Goal: Use online tool/utility: Use online tool/utility

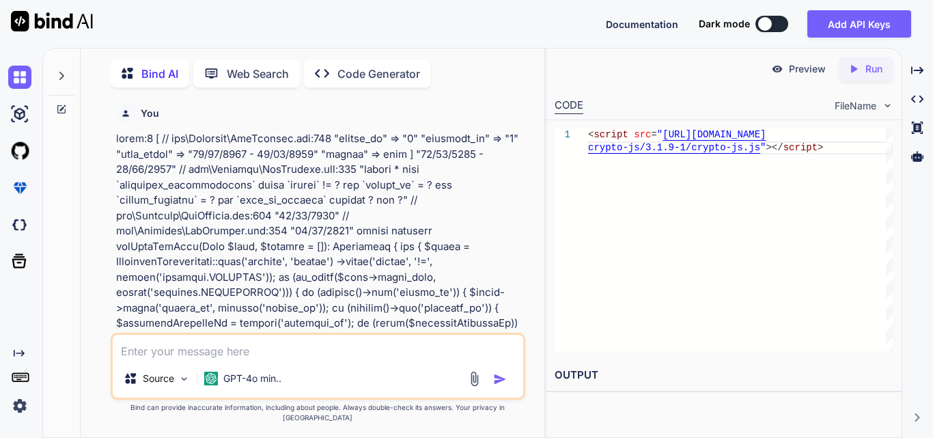
scroll to position [0, 146]
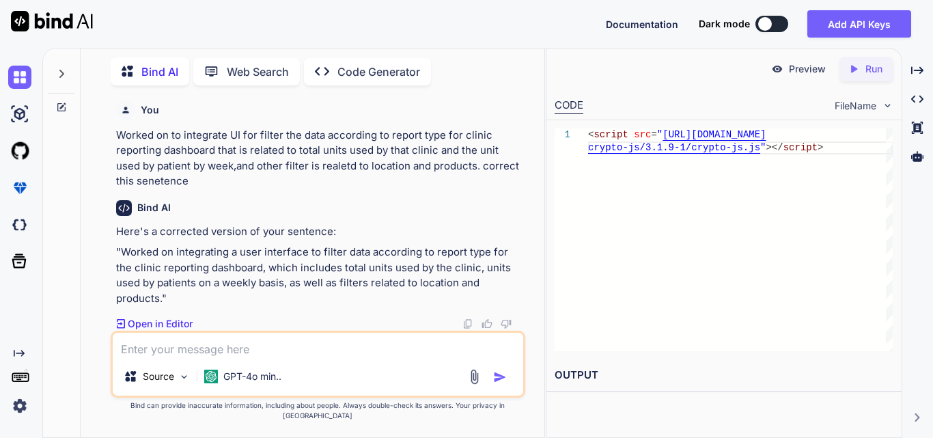
click at [206, 355] on textarea at bounding box center [318, 345] width 411 height 25
click at [159, 349] on textarea at bounding box center [318, 345] width 411 height 25
click at [196, 348] on textarea at bounding box center [318, 345] width 411 height 25
paste textarea "<!-- resources/views/components/filters.blade.php --> <form id="{{ $formId }}">…"
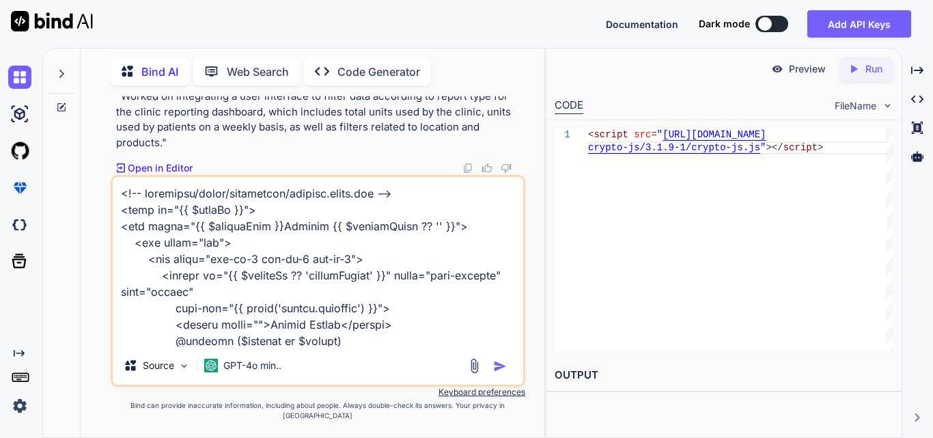
scroll to position [1379, 0]
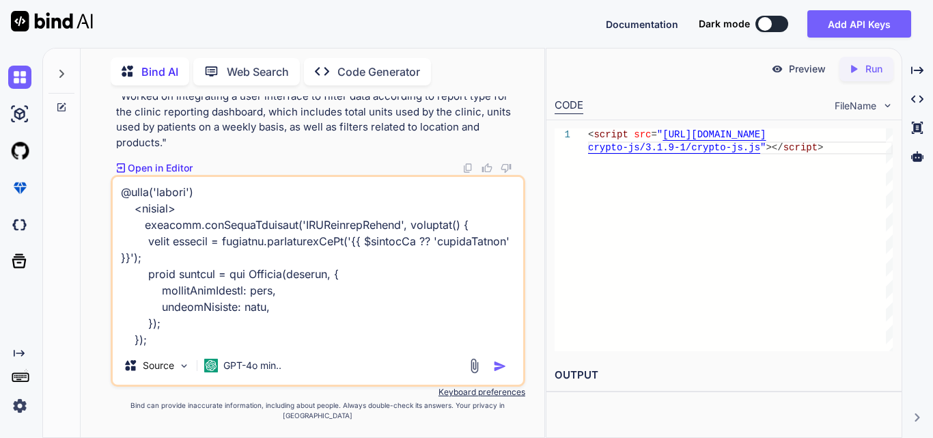
paste textarea "<!-- resources/views/components/dynamic-modal.blade.php --> <div class="modal f…"
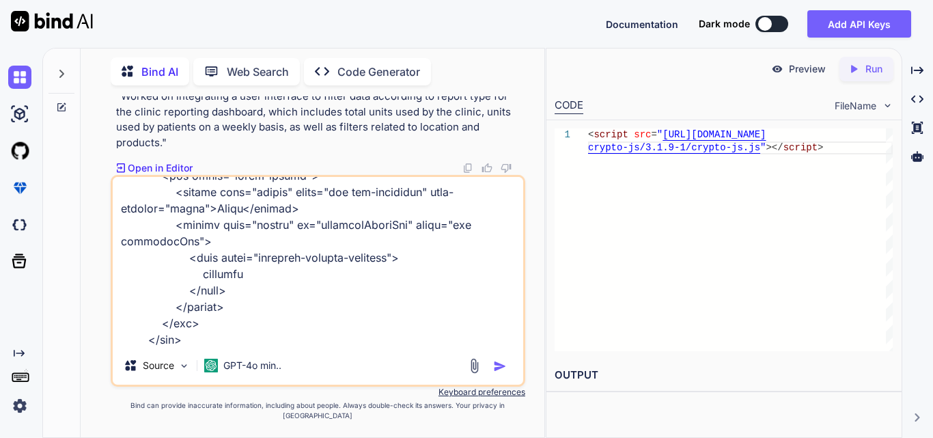
paste textarea "@extends('layouts.distributor') @section('title', 'Manage IVR') @section('conte…"
click at [301, 343] on textarea at bounding box center [318, 261] width 411 height 169
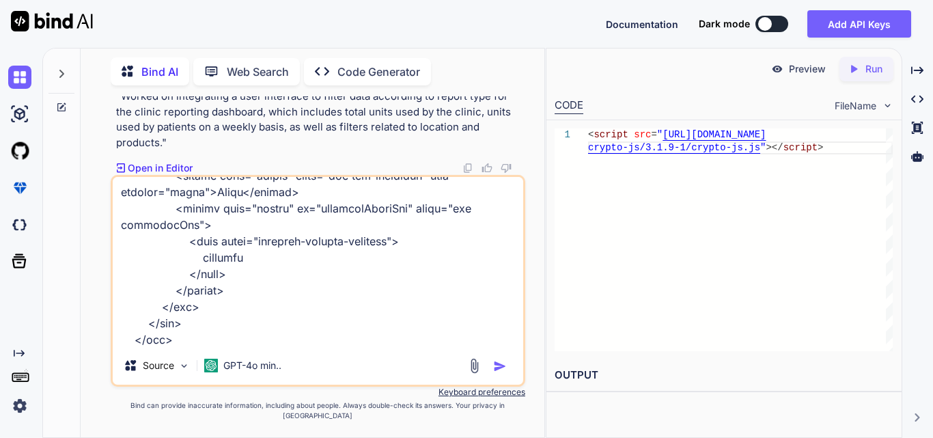
scroll to position [2116, 0]
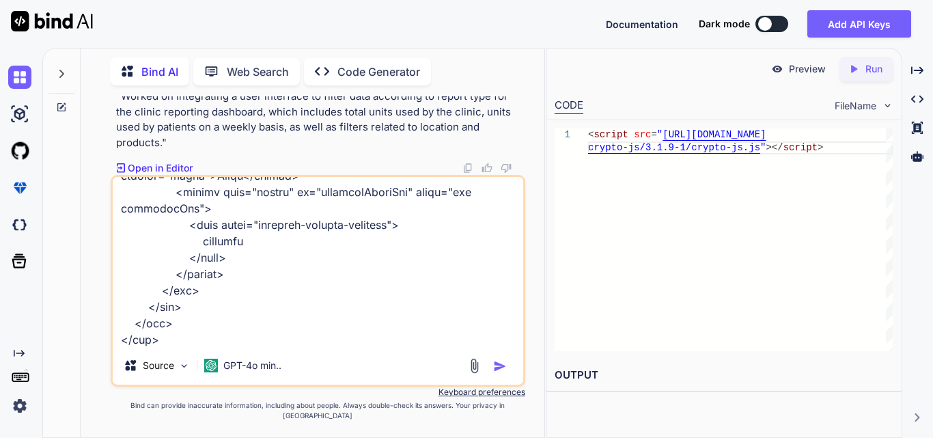
type textarea "<!-- resources/views/components/filters.blade.php --> <form id="{{ $formId }}">…"
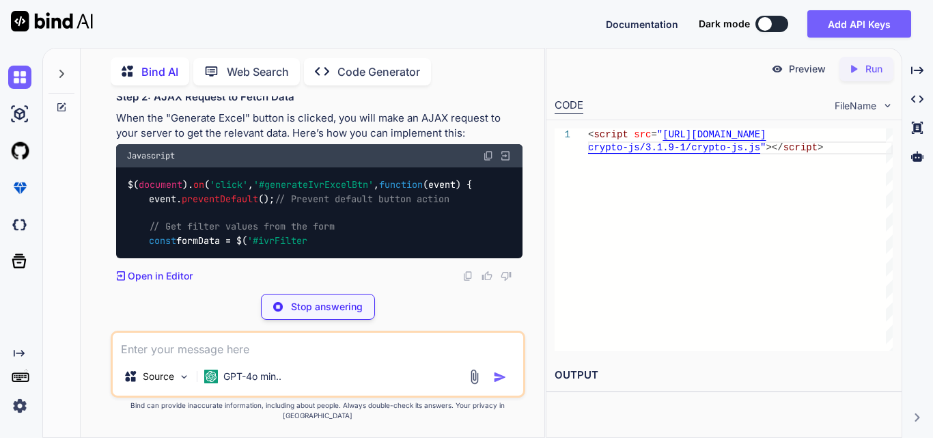
scroll to position [72676, 0]
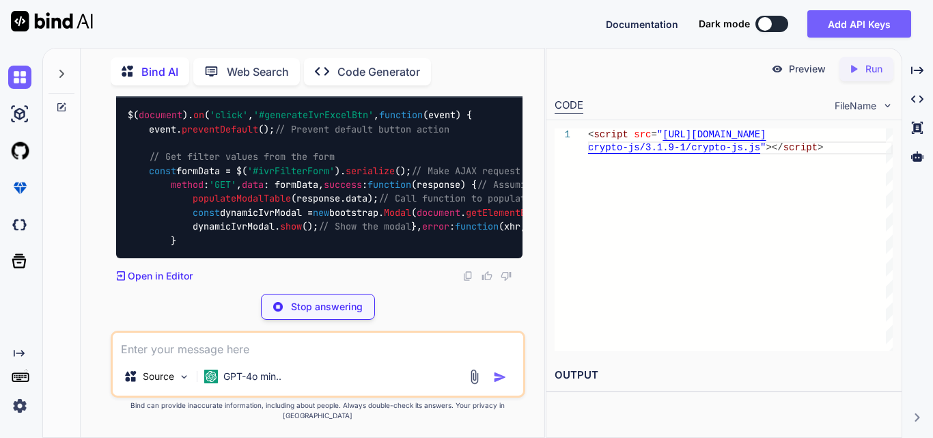
click at [295, 177] on span "'#ivrFilterForm'" at bounding box center [290, 171] width 87 height 12
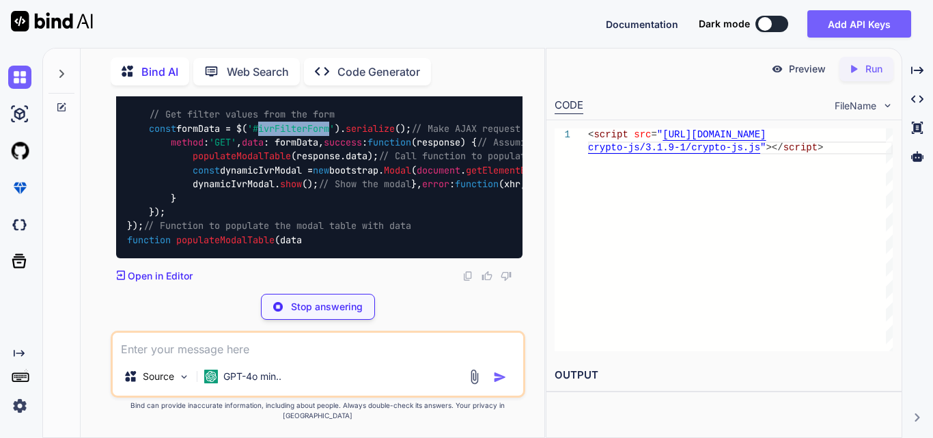
click at [294, 135] on span "'#ivrFilterForm'" at bounding box center [290, 128] width 87 height 12
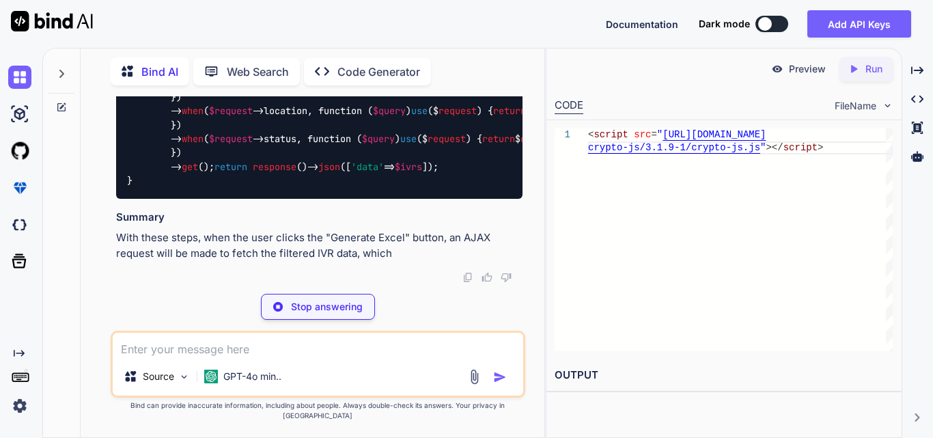
scroll to position [72812, 0]
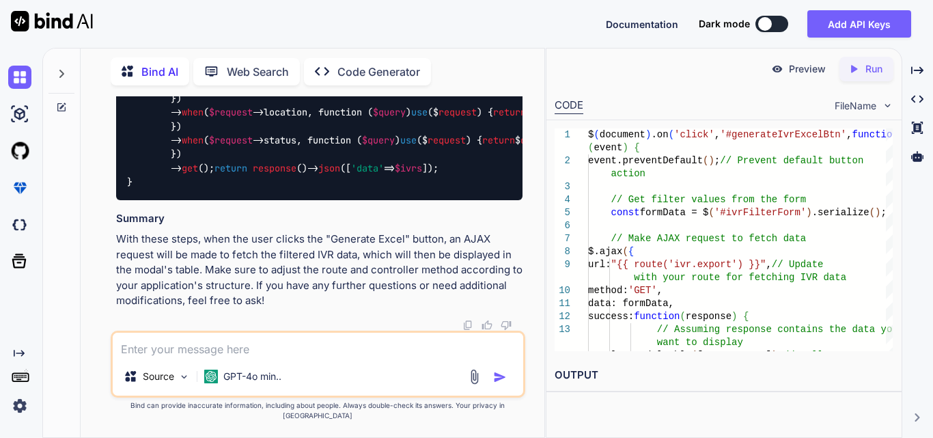
click at [241, 357] on textarea at bounding box center [318, 345] width 411 height 25
paste textarea "public function index(Request $request) { try { $user = Auth::user(); $login_ty…"
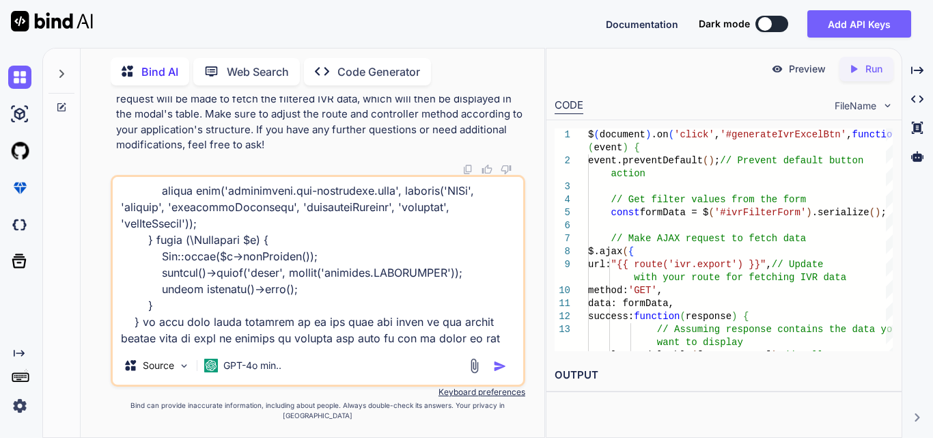
scroll to position [706, 0]
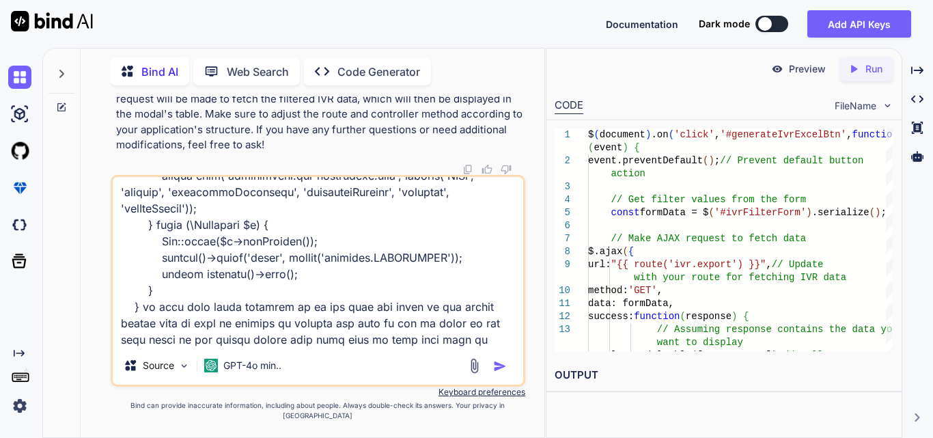
type textarea "public function index(Request $request) { try { $user = Auth::user(); $login_ty…"
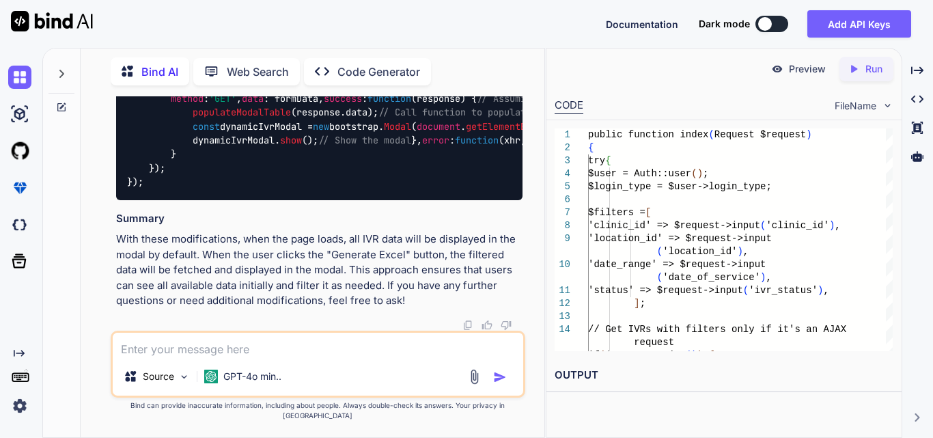
scroll to position [75639, 0]
click at [250, 344] on textarea at bounding box center [318, 345] width 411 height 25
paste textarea "$(document).on('click', '#generateIvrExcelBtn', function(event) { event.prevent…"
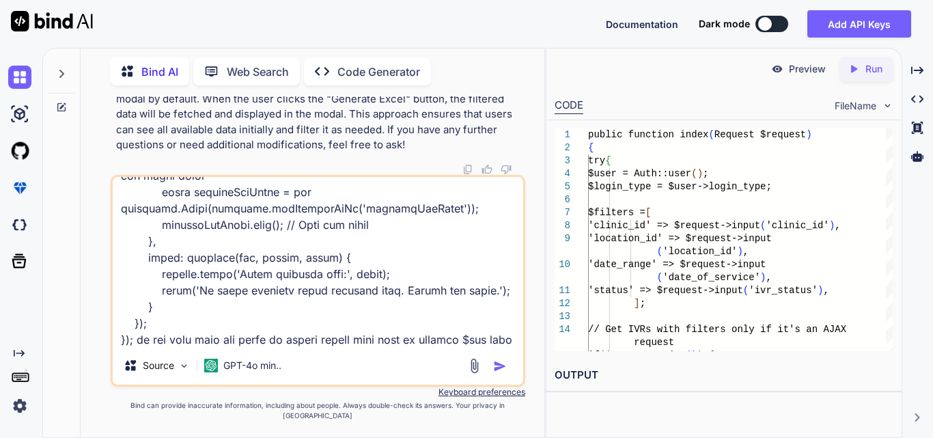
scroll to position [280, 0]
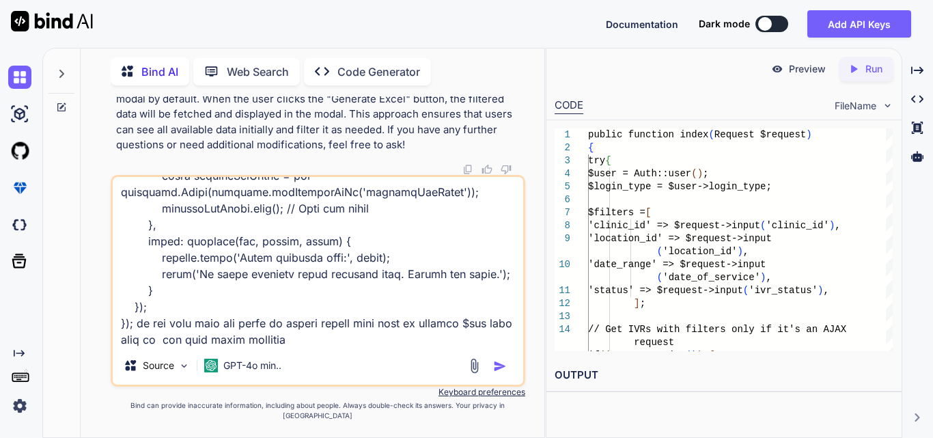
type textarea "$(document).on('click', '#generateIvrExcelBtn', function(event) { event.prevent…"
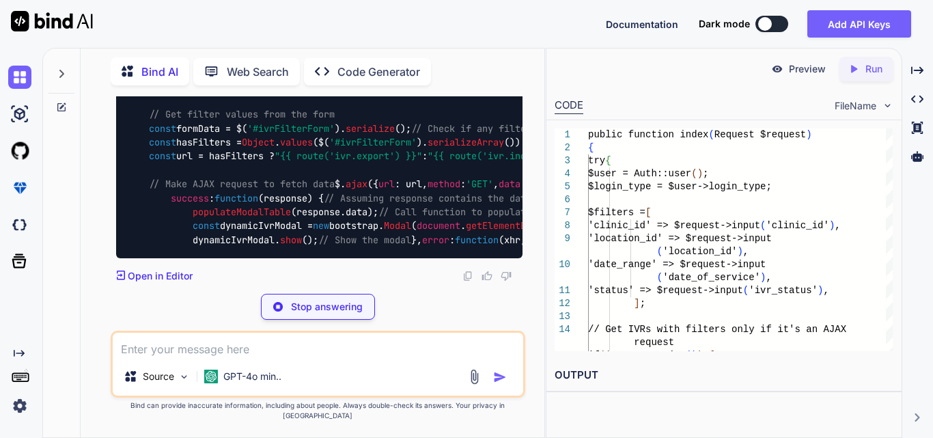
scroll to position [76664, 0]
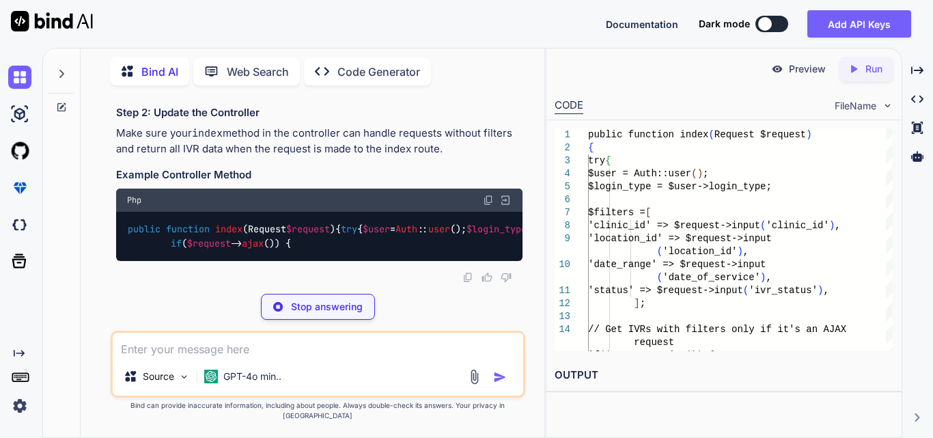
drag, startPoint x: 285, startPoint y: 219, endPoint x: 424, endPoint y: 212, distance: 139.5
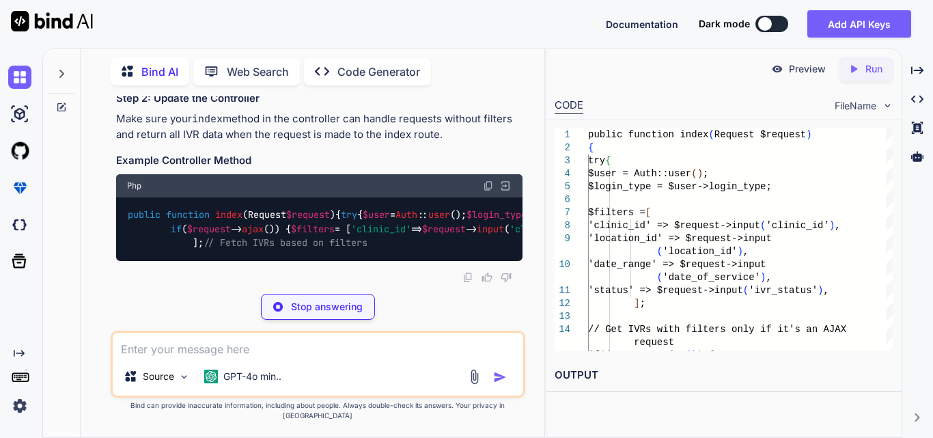
drag, startPoint x: 462, startPoint y: 212, endPoint x: 524, endPoint y: 207, distance: 62.4
click at [524, 207] on div "You Bind AI To handle the date range filtering in your getIvrsForUser method, y…" at bounding box center [319, 189] width 412 height 187
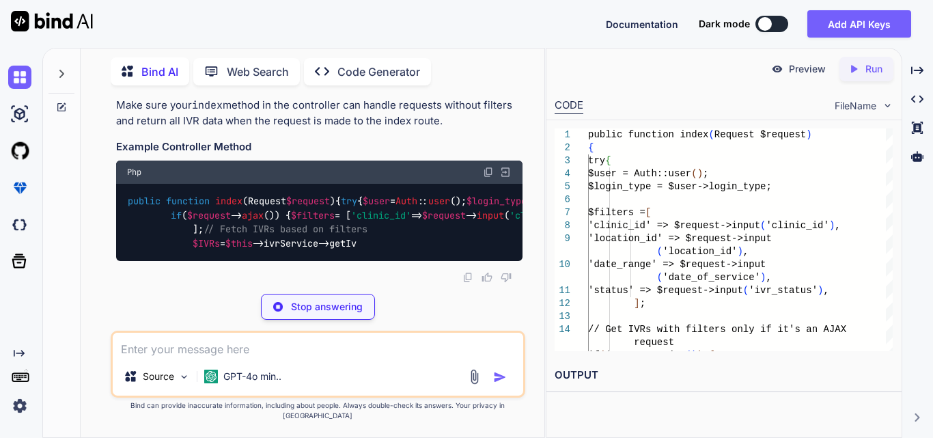
scroll to position [0, 176]
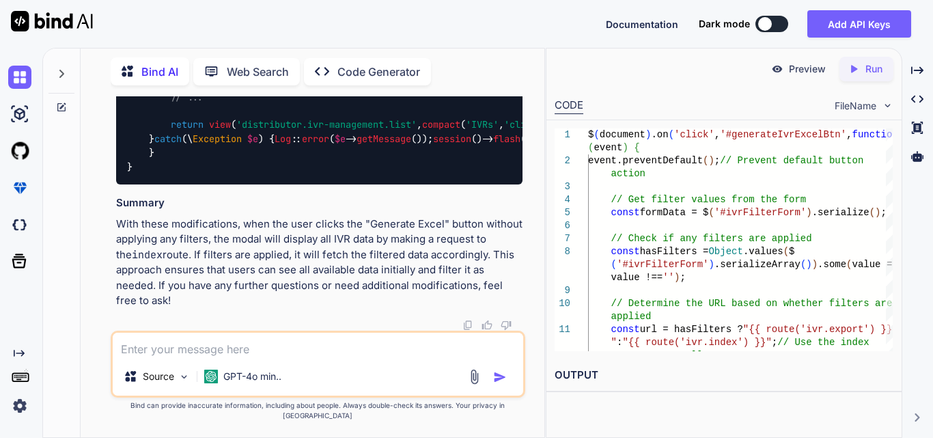
scroll to position [76751, 0]
drag, startPoint x: 161, startPoint y: 206, endPoint x: 366, endPoint y: 212, distance: 205.0
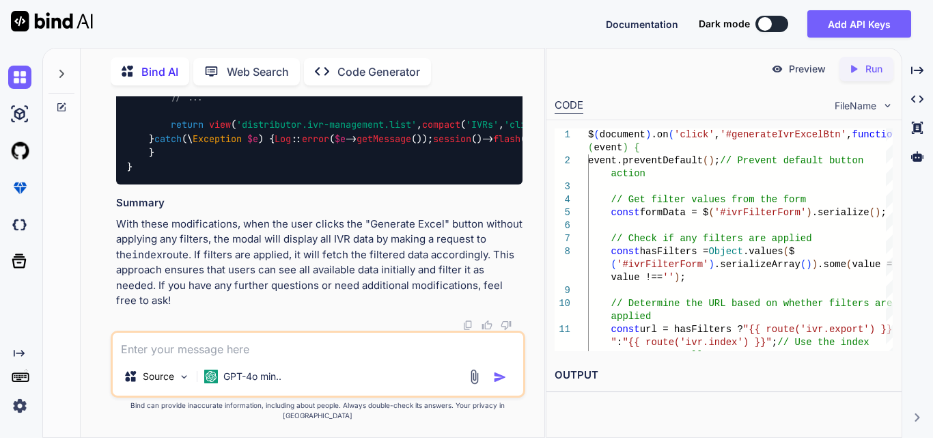
drag, startPoint x: 196, startPoint y: 271, endPoint x: 453, endPoint y: 271, distance: 256.9
click at [453, 174] on code "public function index ( Request $request ) { try { $user = Auth :: user (); $lo…" at bounding box center [722, 89] width 1191 height 167
click at [345, 185] on div "public function index ( Request $request ) { try { $user = Auth :: user (); $lo…" at bounding box center [319, 90] width 406 height 189
drag, startPoint x: 303, startPoint y: 249, endPoint x: 503, endPoint y: 256, distance: 201.0
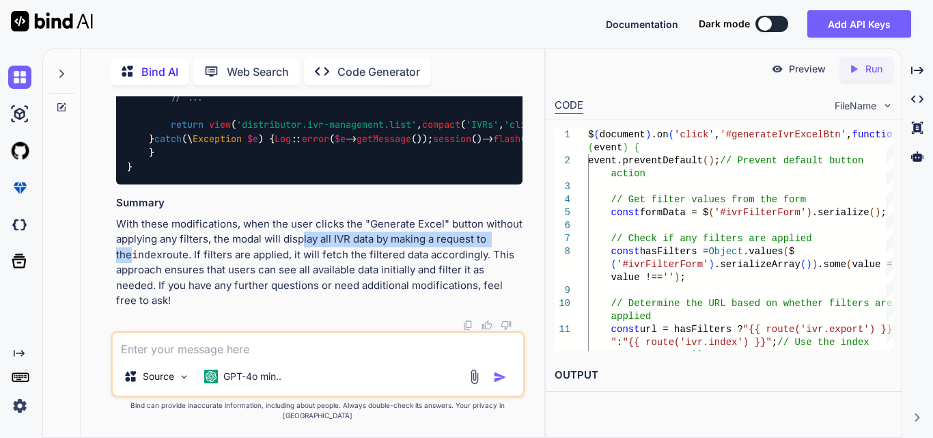
click at [503, 256] on p "With these modifications, when the user clicks the "Generate Excel" button with…" at bounding box center [319, 263] width 406 height 92
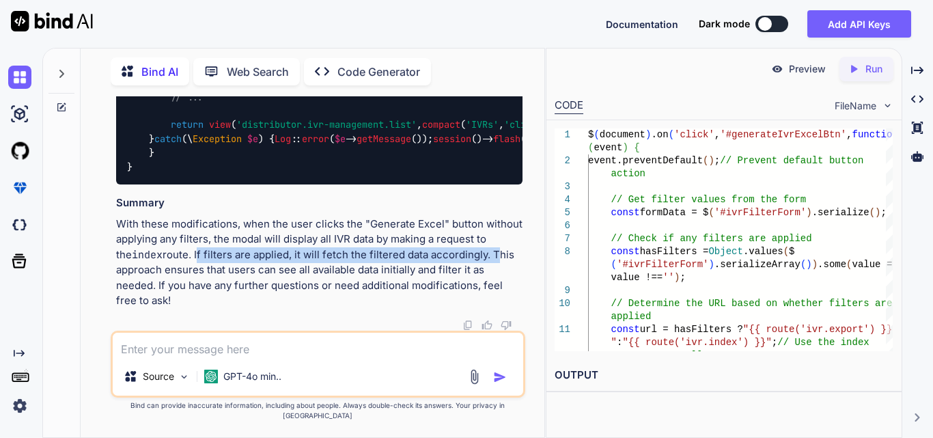
drag, startPoint x: 181, startPoint y: 264, endPoint x: 476, endPoint y: 268, distance: 295.2
click at [476, 268] on p "With these modifications, when the user clicks the "Generate Excel" button with…" at bounding box center [319, 263] width 406 height 92
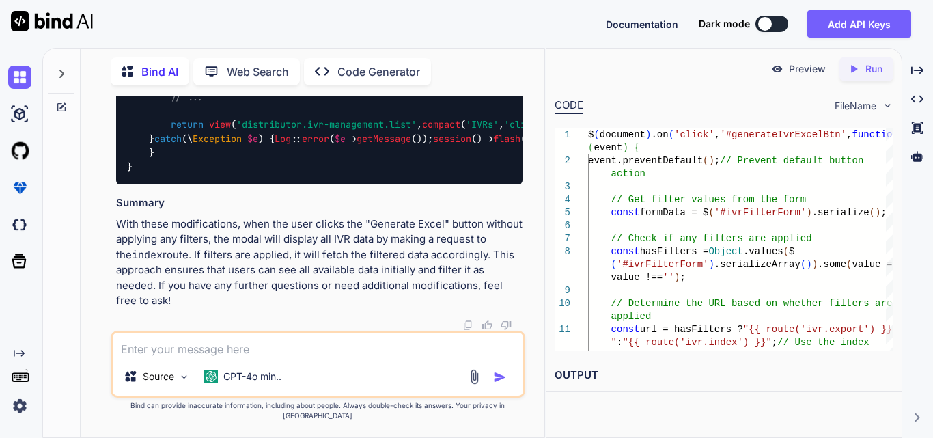
click at [497, 264] on p "With these modifications, when the user clicks the "Generate Excel" button with…" at bounding box center [319, 263] width 406 height 92
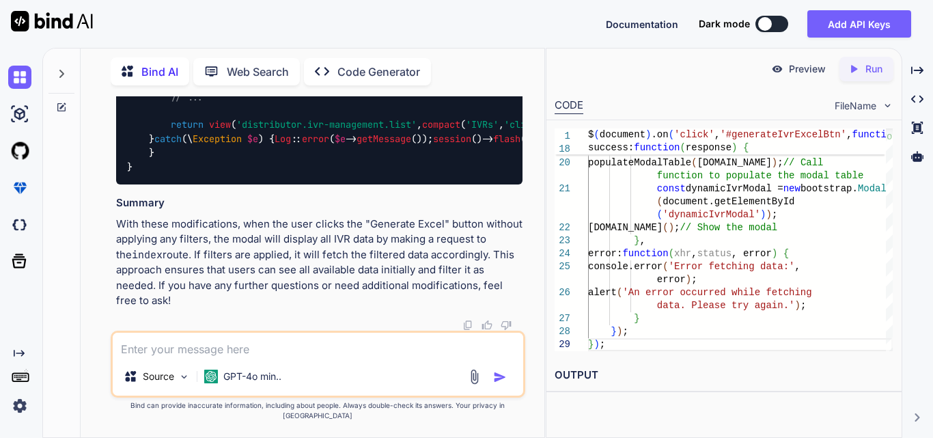
scroll to position [75726, 0]
drag, startPoint x: 225, startPoint y: 268, endPoint x: 271, endPoint y: 327, distance: 74.1
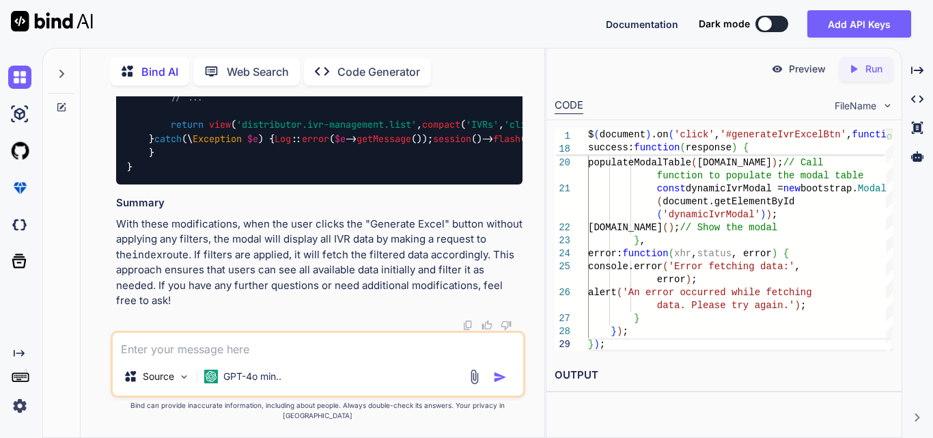
drag, startPoint x: 187, startPoint y: 177, endPoint x: 223, endPoint y: 250, distance: 81.9
click at [223, 185] on div "public function index ( Request $request ) { try { $user = Auth :: user (); $lo…" at bounding box center [319, 90] width 406 height 189
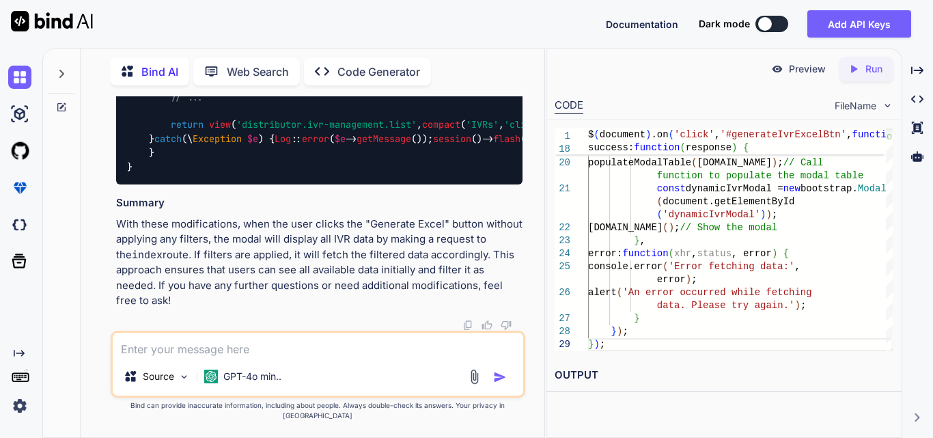
click at [299, 174] on code "public function index ( Request $request ) { try { $user = Auth :: user (); $lo…" at bounding box center [722, 89] width 1191 height 167
click at [685, 89] on span "// Other code for fetching clinics, statuses, etc." at bounding box center [821, 83] width 273 height 12
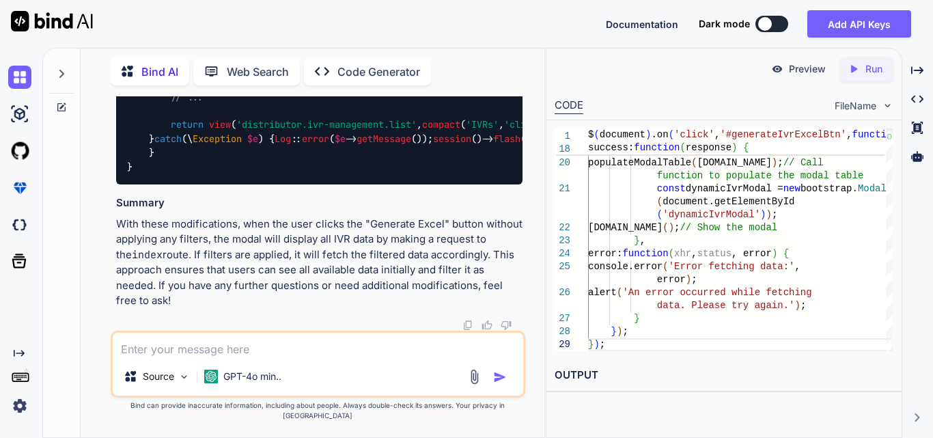
drag, startPoint x: 163, startPoint y: 193, endPoint x: 335, endPoint y: 215, distance: 173.6
drag, startPoint x: 148, startPoint y: 178, endPoint x: 431, endPoint y: 183, distance: 283.6
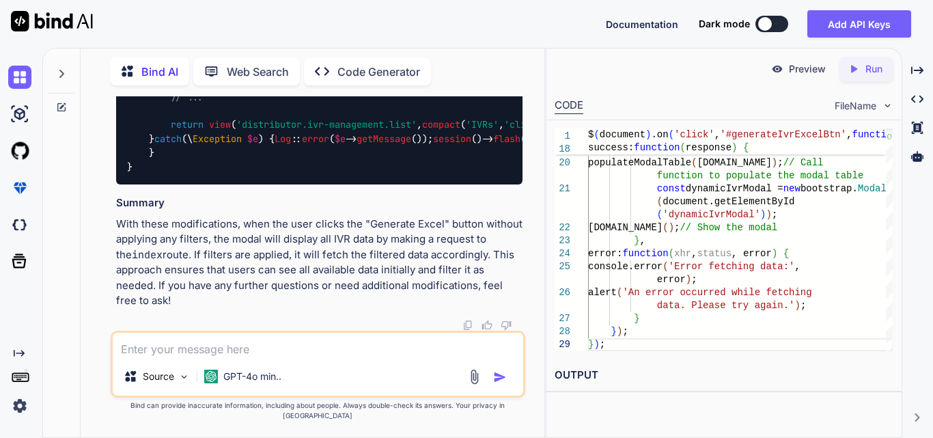
drag, startPoint x: 147, startPoint y: 170, endPoint x: 277, endPoint y: 305, distance: 187.9
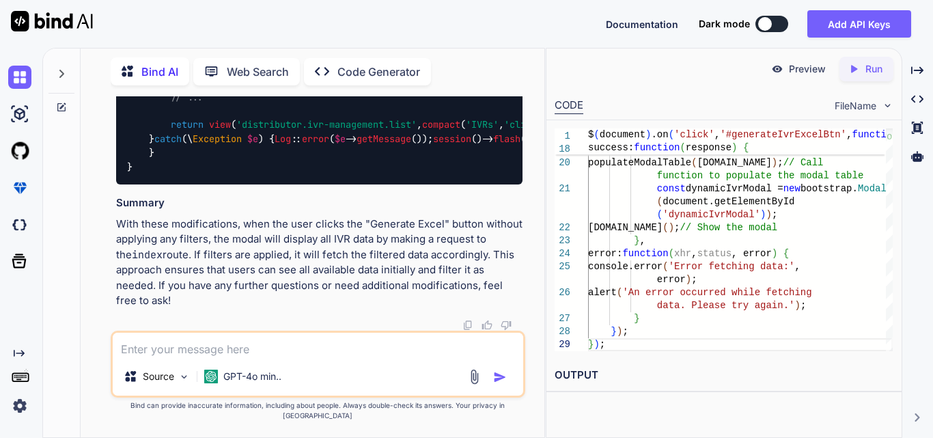
drag, startPoint x: 151, startPoint y: 182, endPoint x: 435, endPoint y: 180, distance: 284.2
drag, startPoint x: 329, startPoint y: 219, endPoint x: 475, endPoint y: 218, distance: 146.2
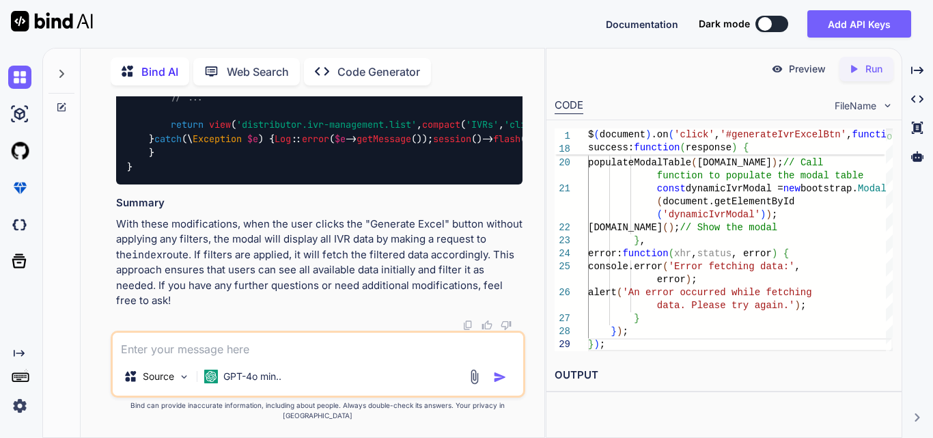
drag, startPoint x: 143, startPoint y: 177, endPoint x: 422, endPoint y: 176, distance: 279.4
drag, startPoint x: 146, startPoint y: 179, endPoint x: 484, endPoint y: 223, distance: 341.8
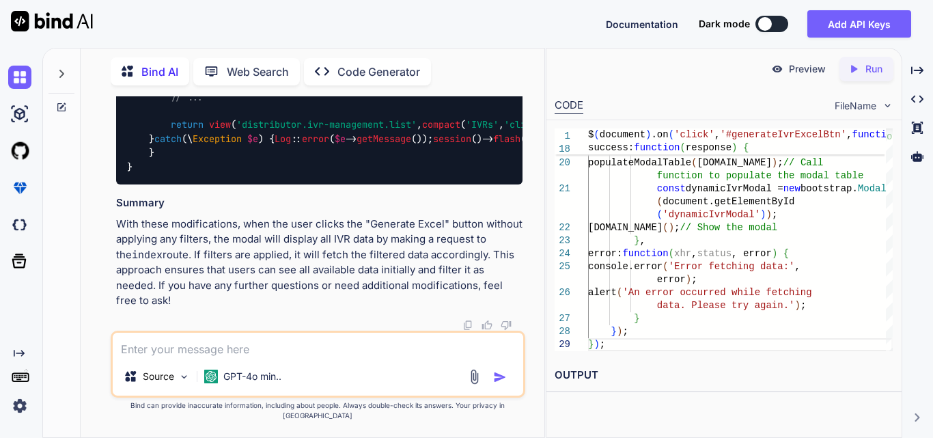
drag, startPoint x: 139, startPoint y: 176, endPoint x: 512, endPoint y: 263, distance: 383.1
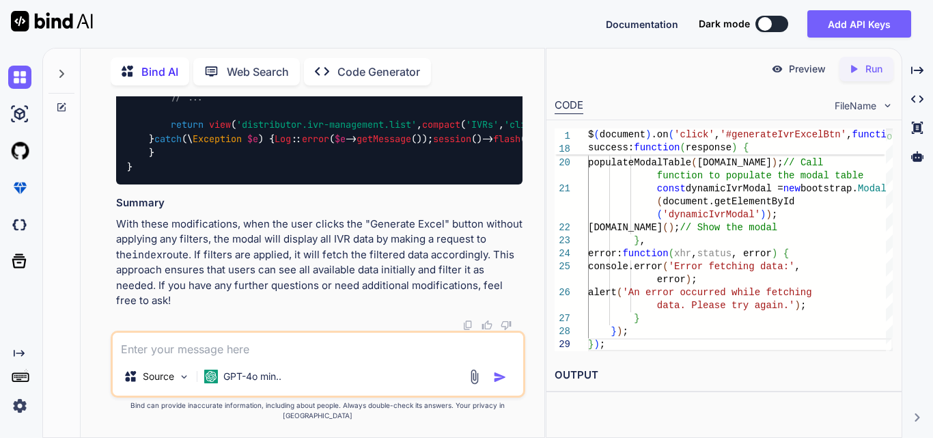
copy code "const formData = $( '#ivrFilterForm' ). serialize (); // Check if any filters a…"
drag, startPoint x: 148, startPoint y: 208, endPoint x: 534, endPoint y: 327, distance: 404.1
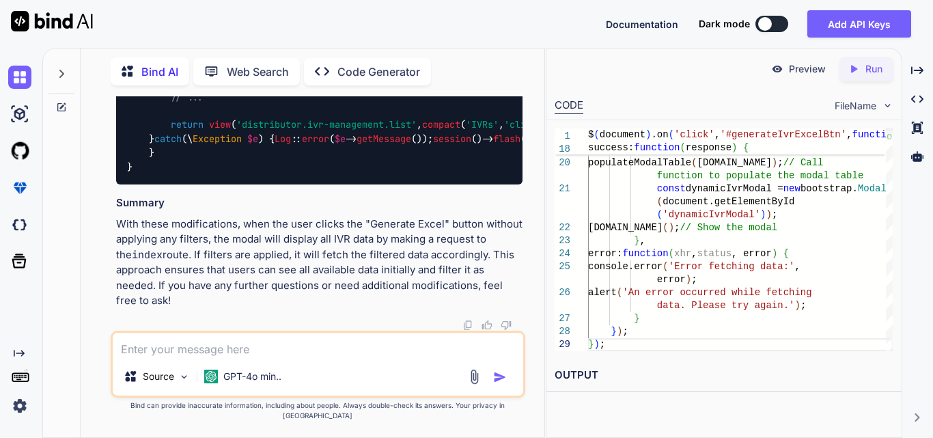
click at [534, 327] on div "You Bind AI To handle the date range filtering in your getIvrsForUser method, y…" at bounding box center [318, 266] width 453 height 341
drag, startPoint x: 299, startPoint y: 182, endPoint x: 372, endPoint y: 181, distance: 73.1
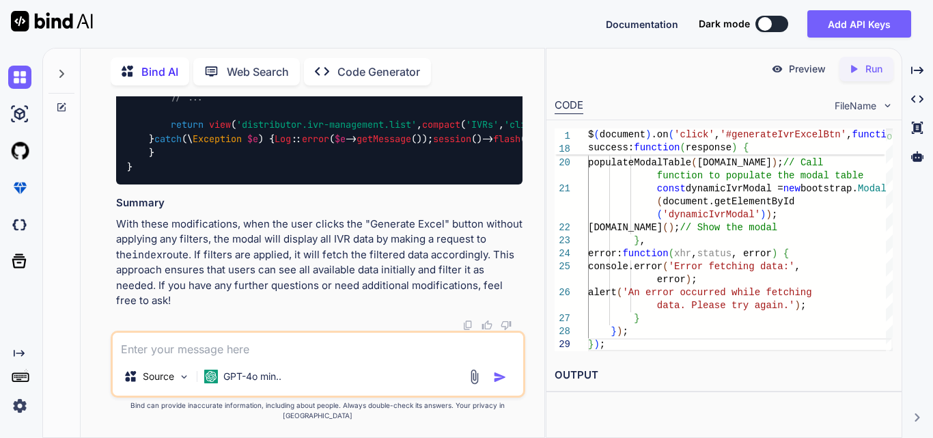
drag, startPoint x: 183, startPoint y: 174, endPoint x: 333, endPoint y: 208, distance: 154.1
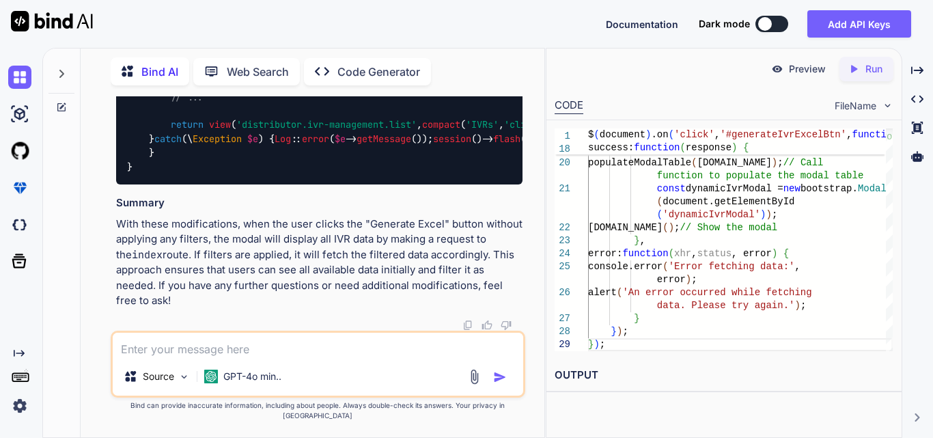
click at [270, 351] on textarea at bounding box center [318, 345] width 411 height 25
paste textarea "$(document).on('click', '#generateIvrExcelBtn', function(event) { event.prevent…"
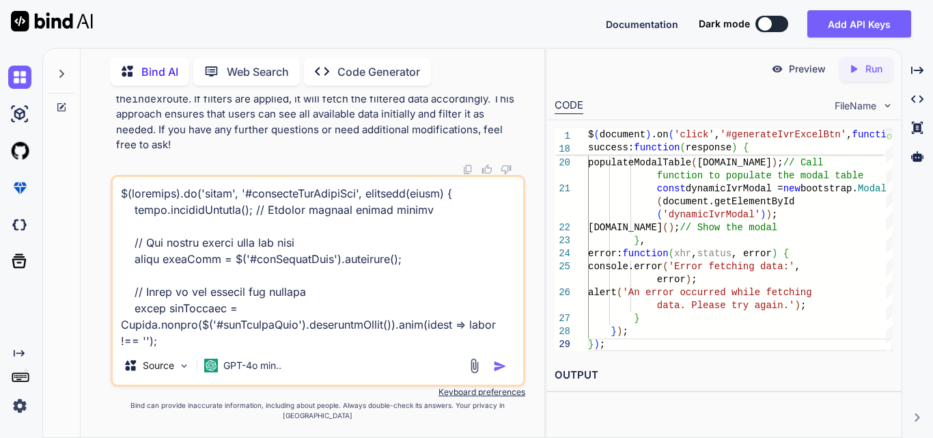
scroll to position [411, 0]
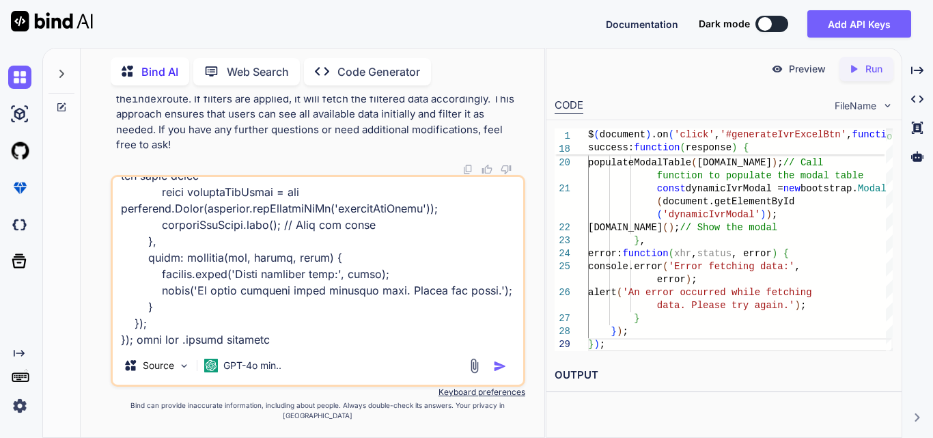
type textarea "$(document).on('click', '#generateIvrExcelBtn', function(event) { event.prevent…"
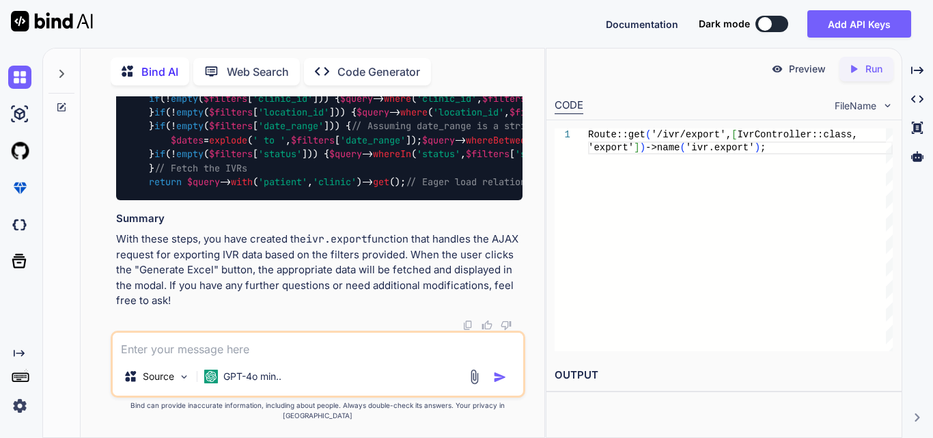
scroll to position [78486, 0]
click at [172, 353] on textarea at bounding box center [318, 345] width 411 height 25
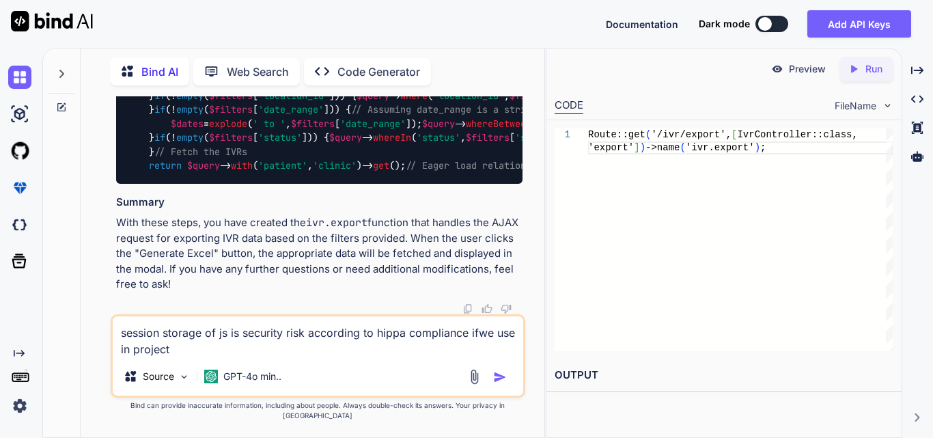
type textarea "session storage of js is security risk according to hippa compliance ifwe use i…"
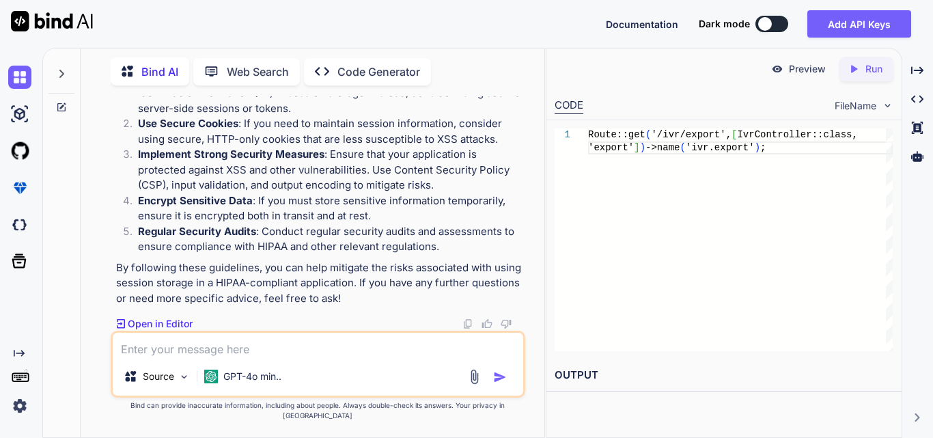
scroll to position [79266, 0]
click at [226, 355] on textarea at bounding box center [318, 345] width 411 height 25
click at [191, 353] on textarea at bounding box center [318, 345] width 411 height 25
drag, startPoint x: 172, startPoint y: 240, endPoint x: 414, endPoint y: 245, distance: 241.9
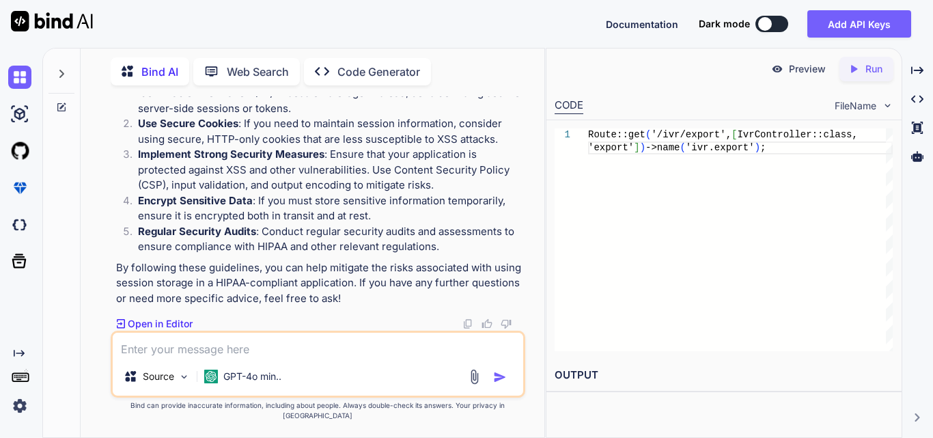
drag, startPoint x: 364, startPoint y: 189, endPoint x: 453, endPoint y: 189, distance: 88.8
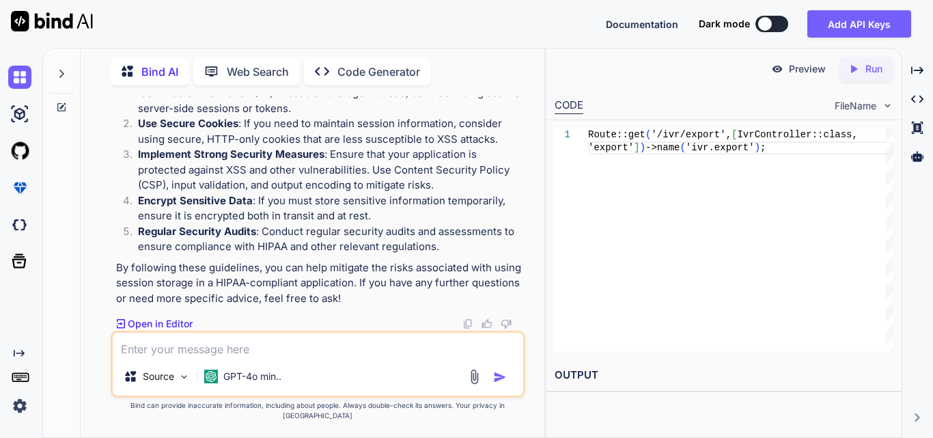
scroll to position [0, 0]
drag, startPoint x: 158, startPoint y: 161, endPoint x: 503, endPoint y: 270, distance: 362.3
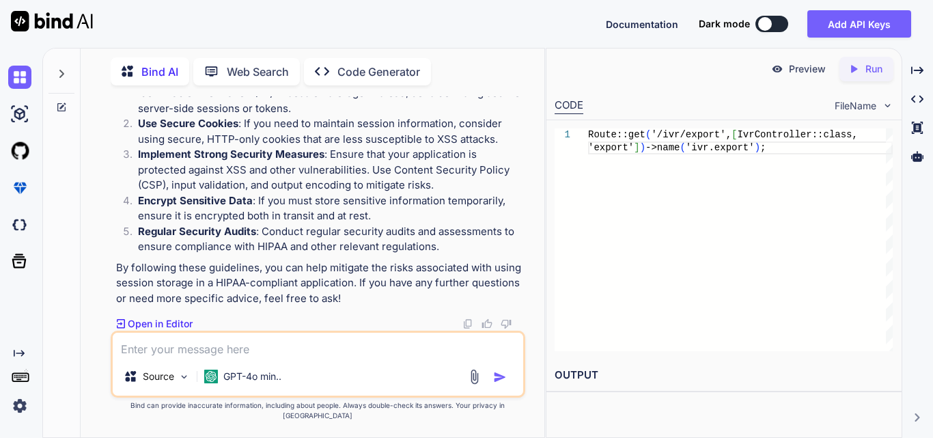
drag, startPoint x: 173, startPoint y: 266, endPoint x: 498, endPoint y: 263, distance: 325.2
click at [198, 353] on textarea at bounding box center [318, 345] width 411 height 25
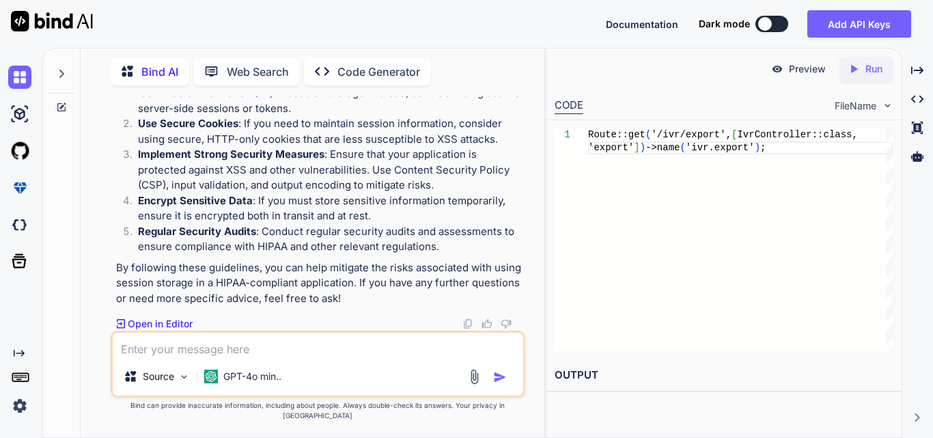
scroll to position [76738, 0]
drag, startPoint x: 362, startPoint y: 217, endPoint x: 529, endPoint y: 223, distance: 167.5
click at [529, 223] on div "You Bind AI To handle the date range filtering in your getIvrsForUser method, y…" at bounding box center [318, 266] width 453 height 341
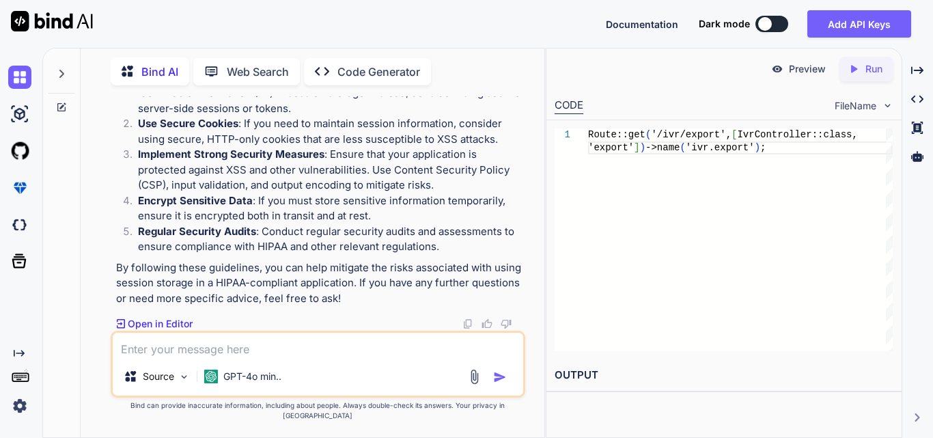
scroll to position [76806, 0]
drag, startPoint x: 146, startPoint y: 113, endPoint x: 190, endPoint y: 308, distance: 199.7
drag, startPoint x: 146, startPoint y: 112, endPoint x: 191, endPoint y: 305, distance: 197.9
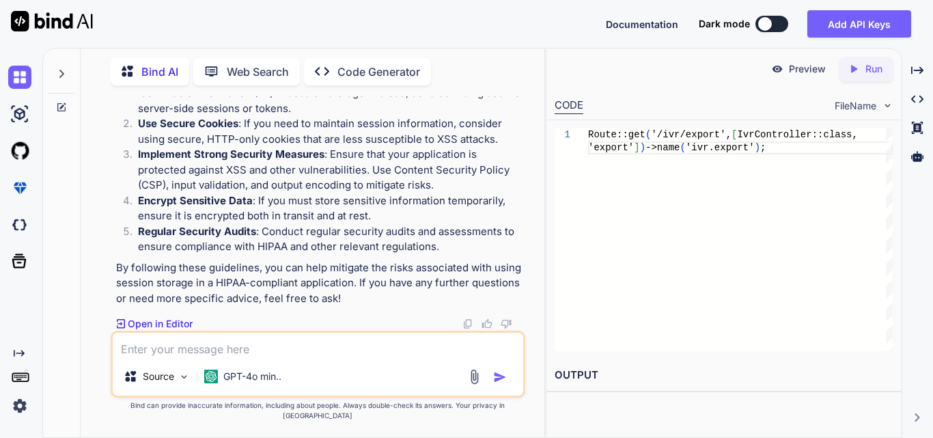
copy code "$. ajax ({ url : url, method : 'GET' , data : hasFilters ? formData : {}, // Se…"
click at [154, 353] on textarea at bounding box center [318, 345] width 411 height 25
paste textarea "$('#generateIvrExcelBtn').on('click', function(event){ event.preventDefault(); …"
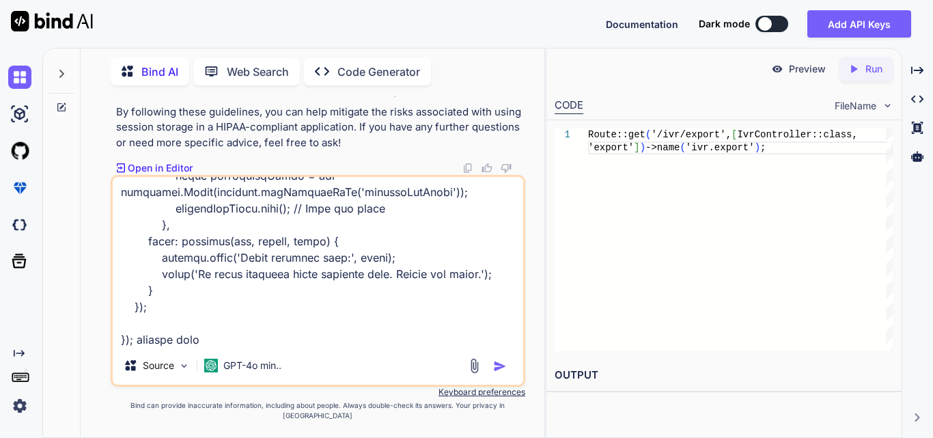
type textarea "$('#generateIvrExcelBtn').on('click', function(event){ event.preventDefault(); …"
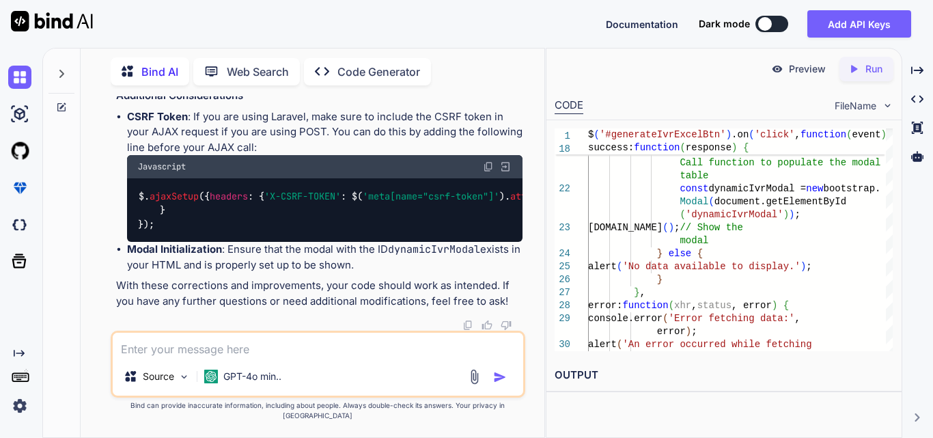
scroll to position [80398, 0]
click at [214, 356] on textarea at bounding box center [318, 345] width 411 height 25
paste textarea "function displayIVRModelData(data) { const tableBody = $('#dynamicIvrBody'); //…"
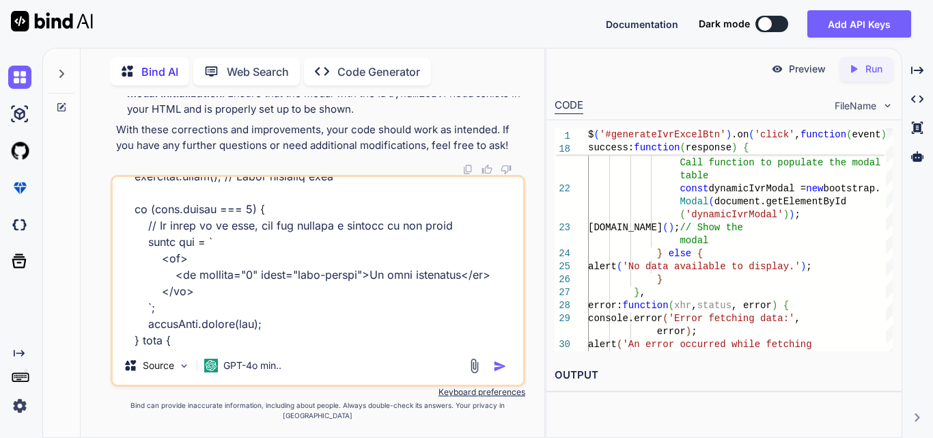
scroll to position [0, 0]
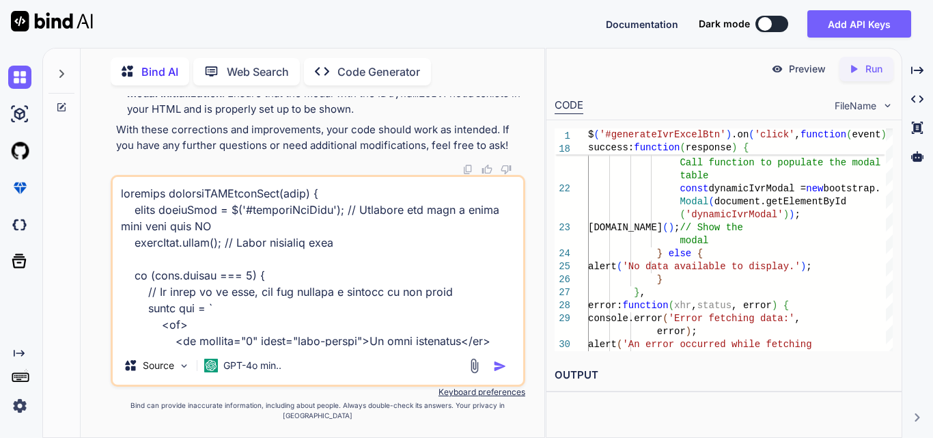
click at [119, 201] on textarea at bounding box center [318, 261] width 411 height 169
paste textarea "$('#generateIvrExcelBtn').on('click', function(event) { event.preventDefault();…"
type textarea "$('#generateIvrExcelBtn').on('click', function(event) { event.preventDefault();…"
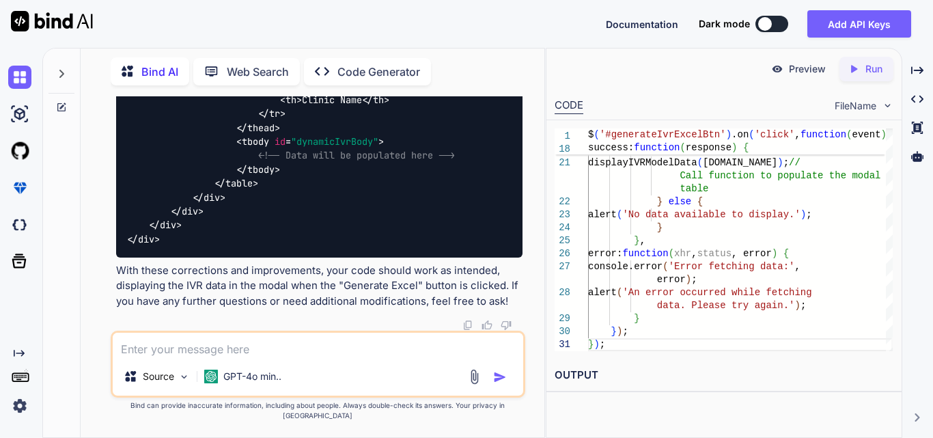
scroll to position [81951, 0]
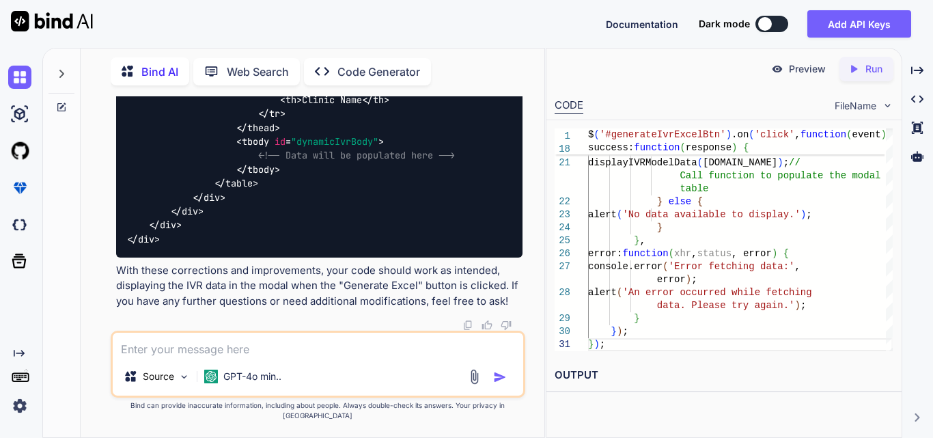
copy span "displayIVRModelData"
click at [234, 355] on textarea at bounding box center [318, 345] width 411 height 25
paste textarea "$('#generateIvrExcelBtn').on('click', function(event) { event.preventDefault();…"
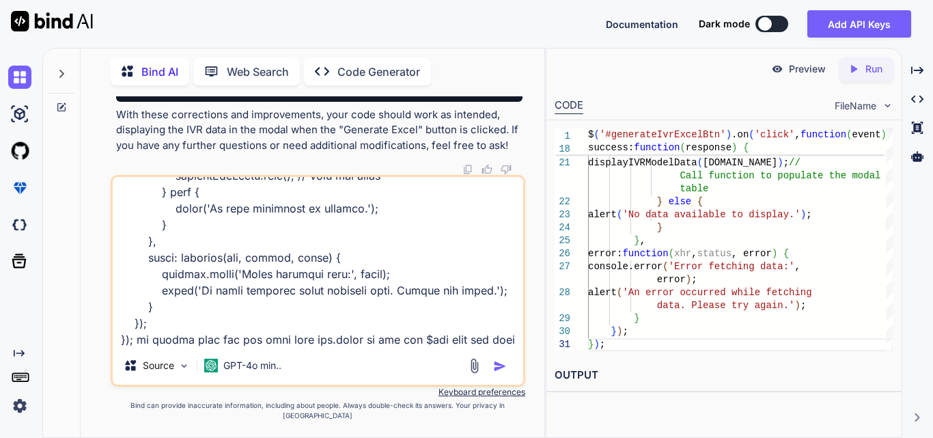
scroll to position [460, 0]
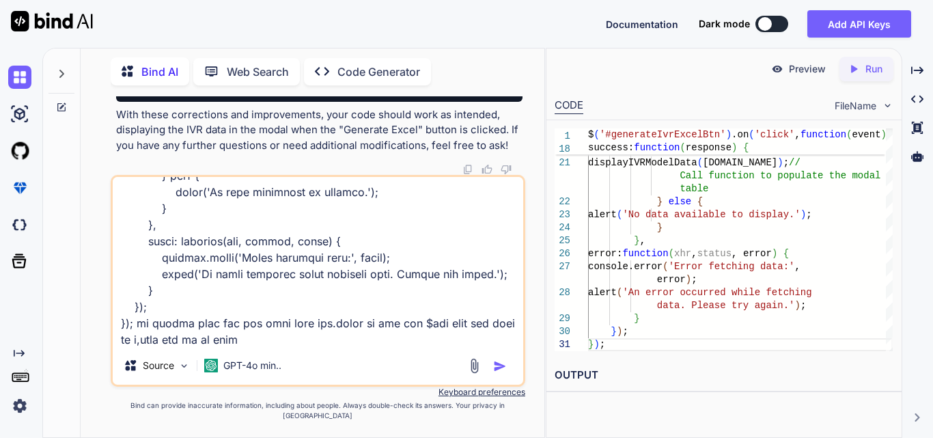
type textarea "$('#generateIvrExcelBtn').on('click', function(event) { event.preventDefault();…"
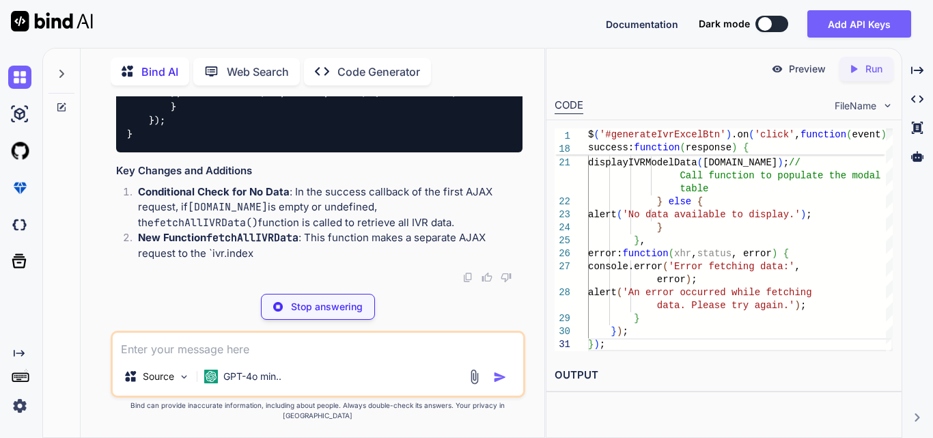
scroll to position [84482, 0]
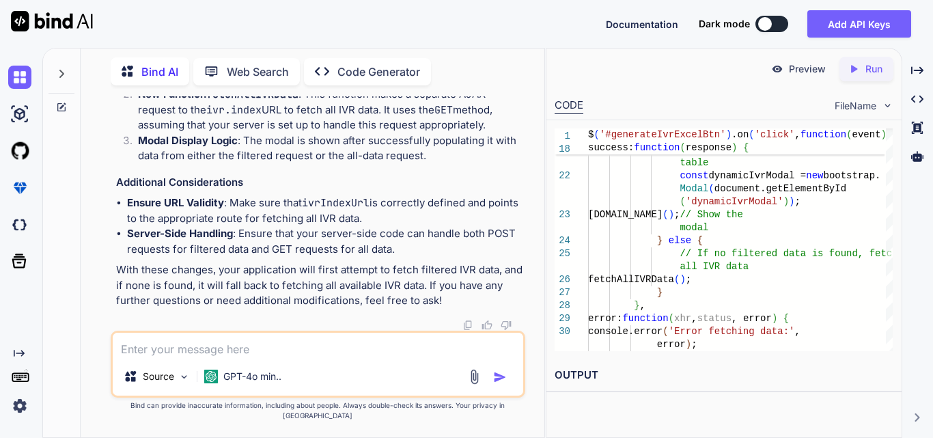
scroll to position [84140, 0]
click at [202, 348] on textarea at bounding box center [318, 345] width 411 height 25
paste textarea "jquery.min.js:2 POST [URL][TECHNICAL_ID] 422 (Unprocessable Content) send @ jqu…"
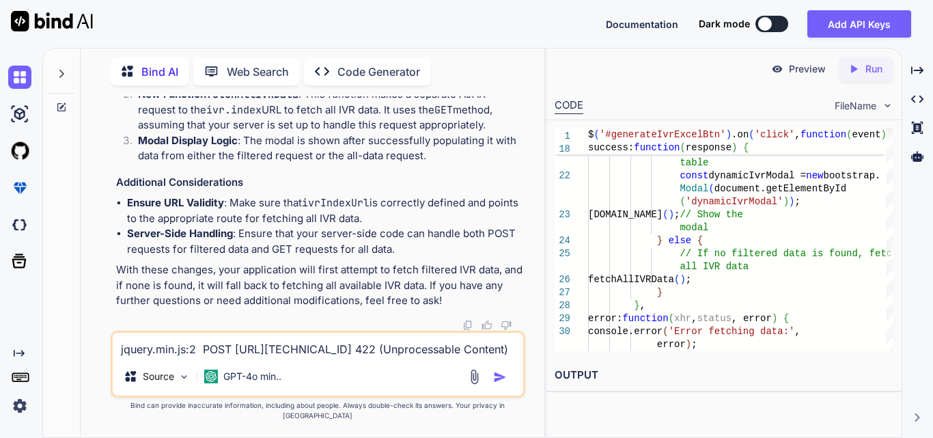
scroll to position [116, 0]
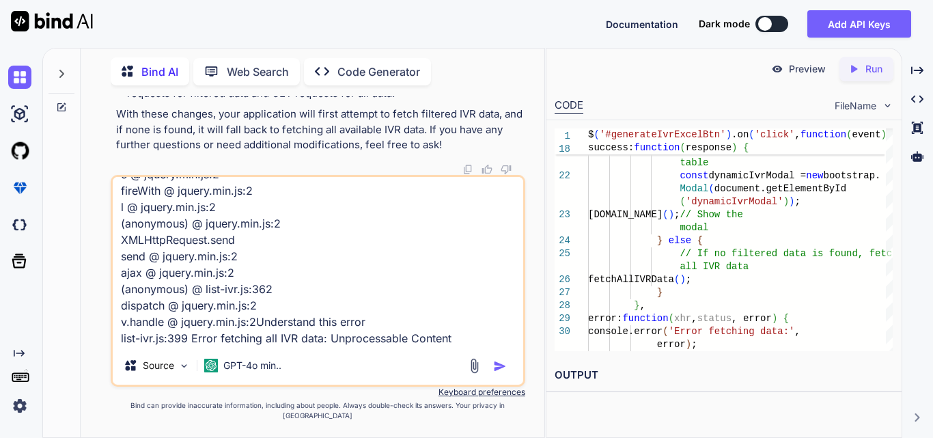
type textarea "jquery.min.js:2 POST [URL][TECHNICAL_ID] 422 (Unprocessable Content) send @ jqu…"
click at [499, 373] on img "button" at bounding box center [500, 366] width 14 height 14
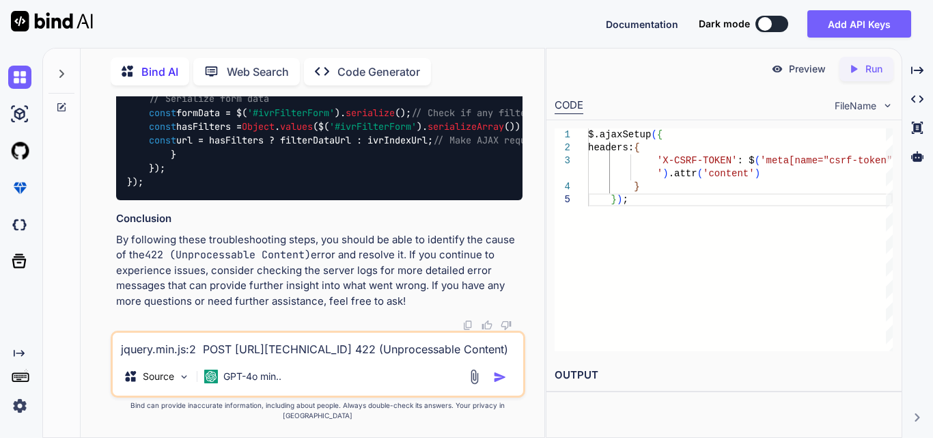
scroll to position [86656, 0]
click at [234, 352] on textarea "jquery.min.js:2 POST [URL][TECHNICAL_ID] 422 (Unprocessable Content) send @ jqu…" at bounding box center [318, 345] width 411 height 25
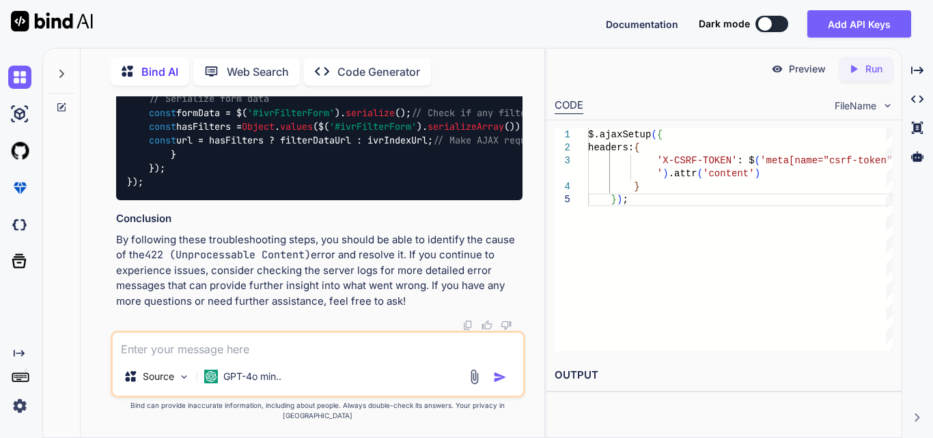
paste textarea "<!-- resources/views/components/filters.blade.php --> <form id="{{ $formId }}">…"
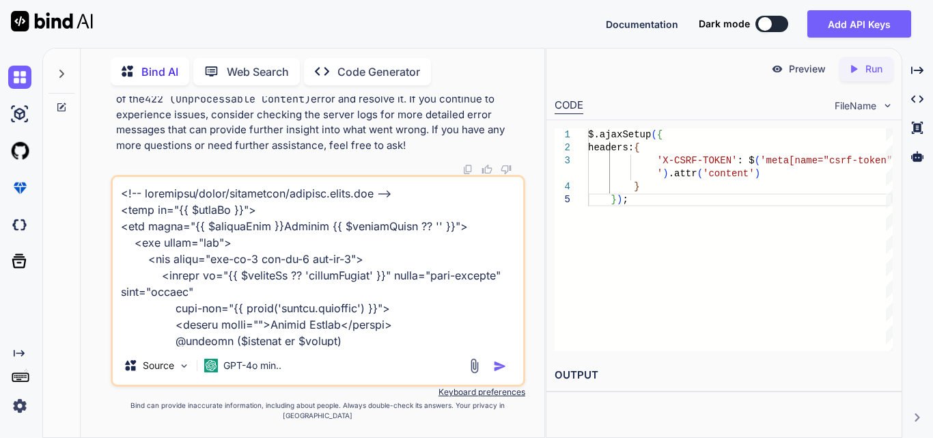
scroll to position [1379, 0]
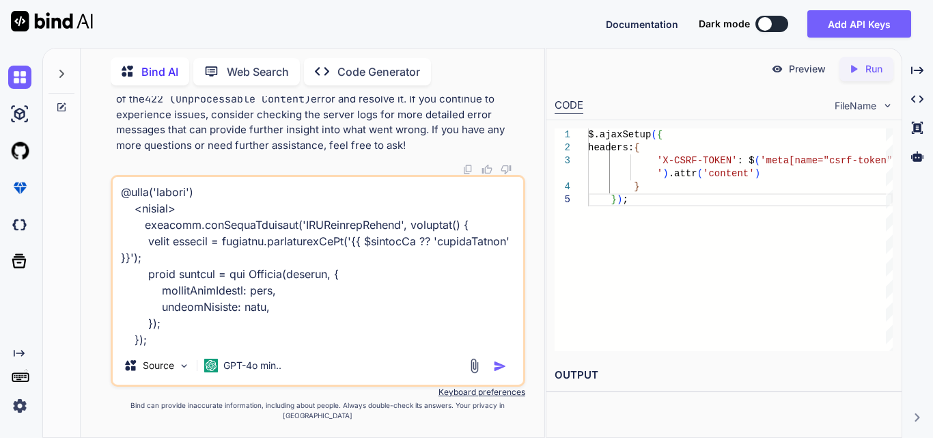
paste textarea "$('#generateIvrExcelBtn').on('click', function(event) { event.preventDefault();…"
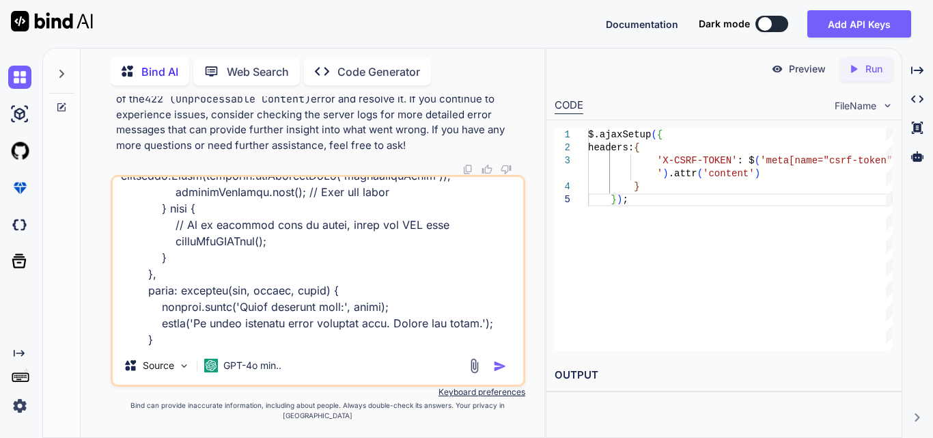
scroll to position [2034, 0]
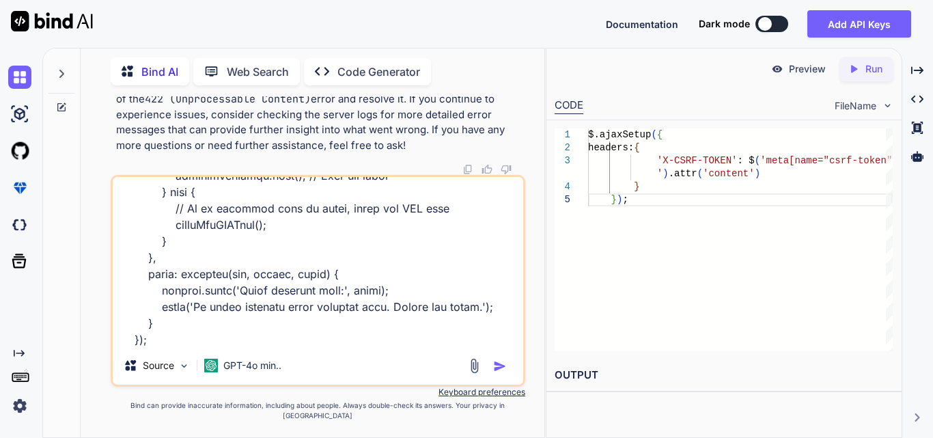
type textarea "<!-- resources/views/components/filters.blade.php --> <form id="{{ $formId }}">…"
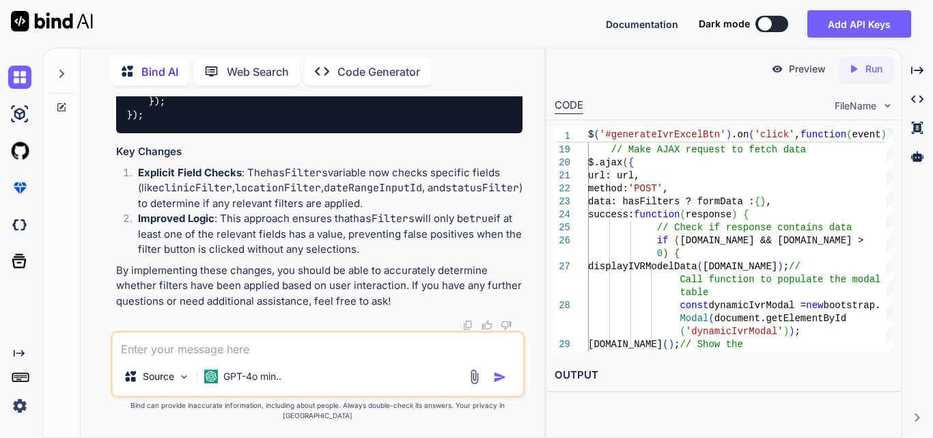
scroll to position [88268, 0]
drag, startPoint x: 164, startPoint y: 245, endPoint x: 473, endPoint y: 244, distance: 309.5
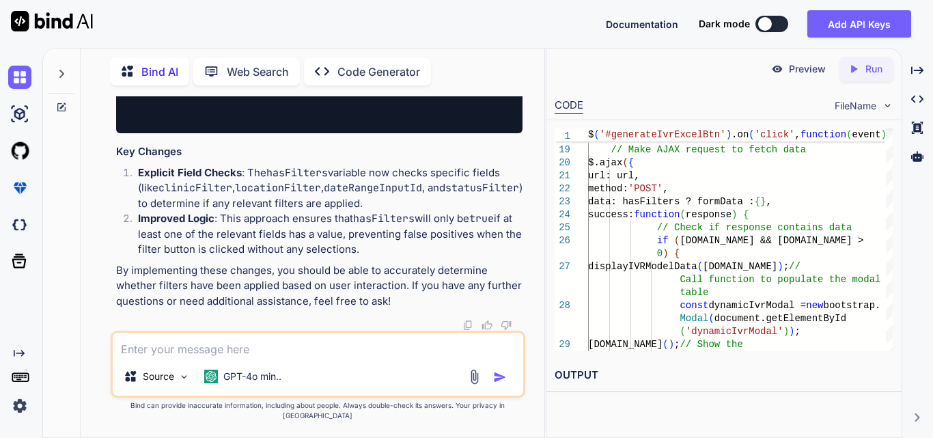
drag, startPoint x: 187, startPoint y: 216, endPoint x: 519, endPoint y: 277, distance: 337.5
copy code "const clinicSelected = $( '#clinicFilter' ). val () !== '' ; const locationSele…"
click at [266, 357] on textarea at bounding box center [318, 345] width 411 height 25
paste textarea "list-ivr.js:356 Uncaught TypeError: Cannot read properties of undefined (readin…"
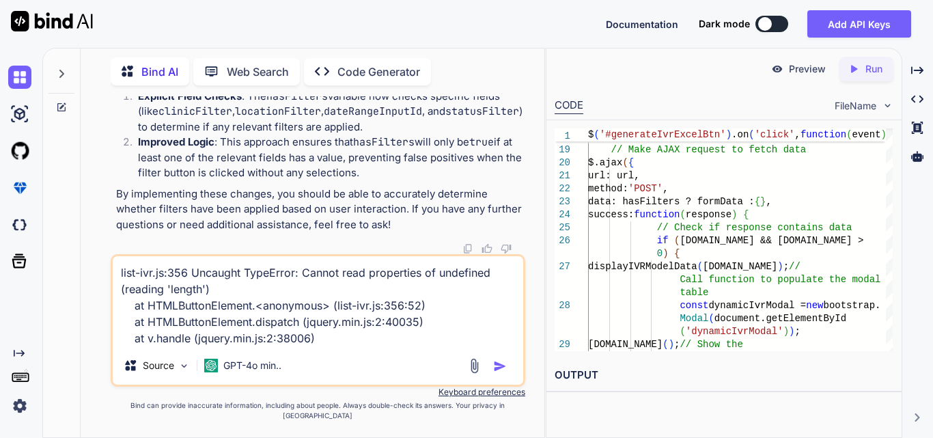
type textarea "list-ivr.js:356 Uncaught TypeError: Cannot read properties of undefined (readin…"
click at [499, 373] on img "button" at bounding box center [500, 366] width 14 height 14
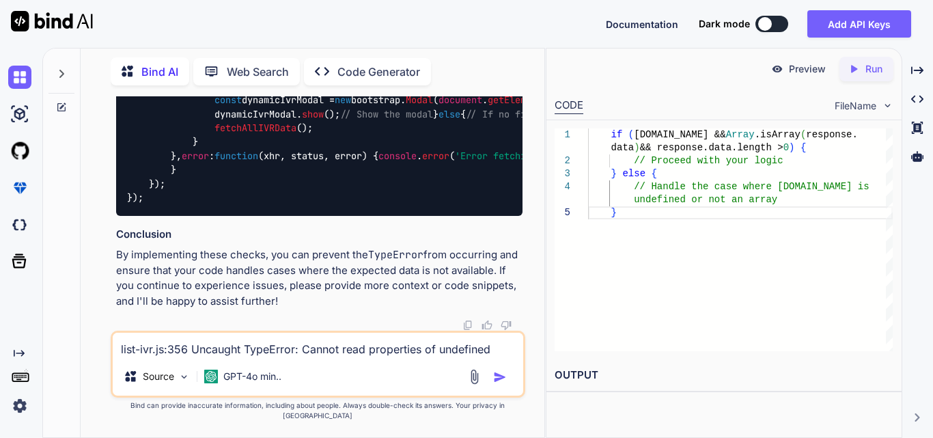
scroll to position [89130, 0]
click at [251, 357] on textarea "list-ivr.js:356 Uncaught TypeError: Cannot read properties of undefined (readin…" at bounding box center [318, 345] width 411 height 25
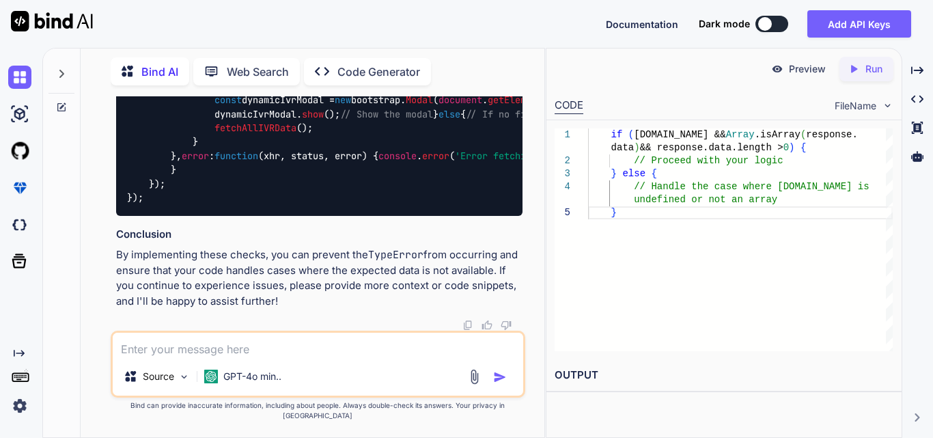
paste textarea "const statusSelected = $('#statusFilter').val().length > 0; // Assuming multipl…"
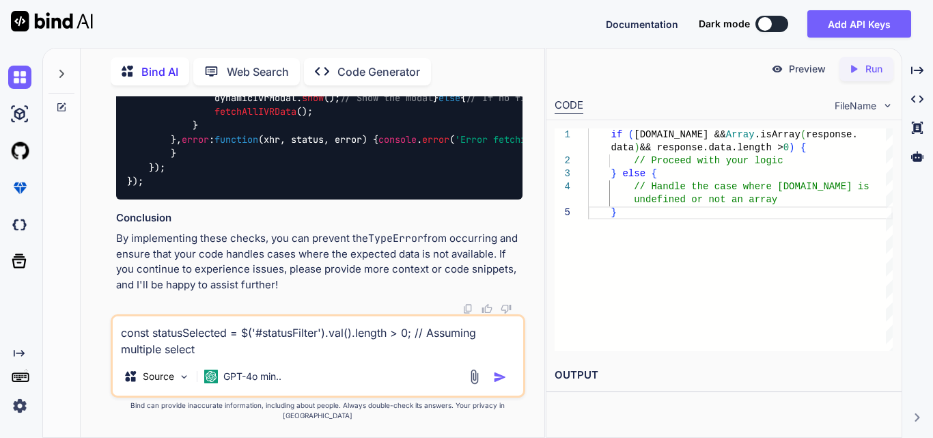
paste textarea "list-ivr.js:356 Uncaught TypeError: Cannot read properties of undefined (readin…"
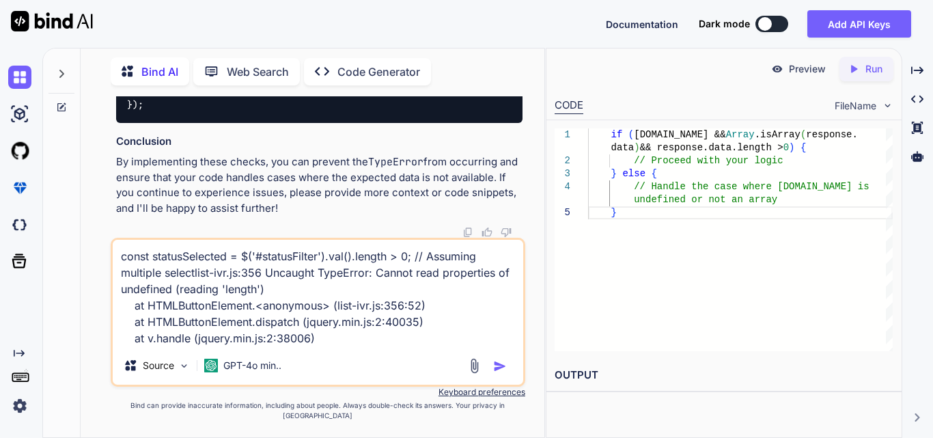
type textarea "const statusSelected = $('#statusFilter').val().length > 0; // Assuming multipl…"
click at [497, 373] on img "button" at bounding box center [500, 366] width 14 height 14
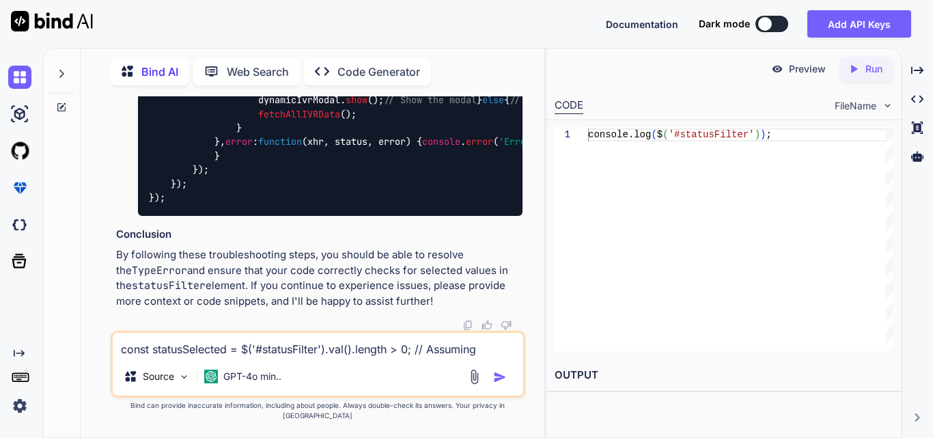
scroll to position [0, 163]
click at [227, 348] on textarea "const statusSelected = $('#statusFilter').val().length > 0; // Assuming multipl…" at bounding box center [318, 345] width 411 height 25
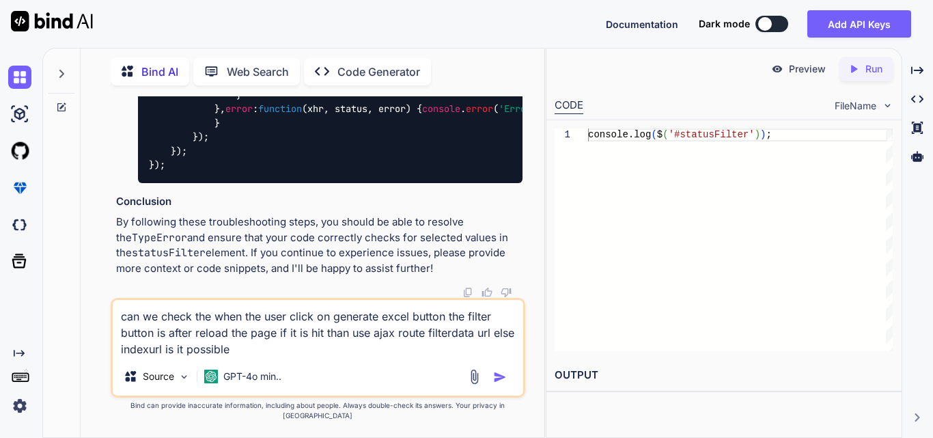
type textarea "can we check the when the user click on generate excel button the filter button…"
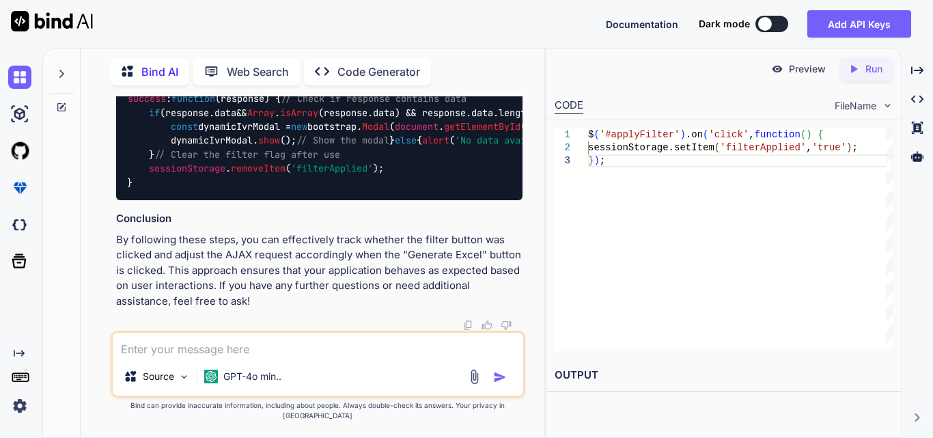
scroll to position [92051, 0]
drag, startPoint x: 144, startPoint y: 223, endPoint x: 402, endPoint y: 238, distance: 258.0
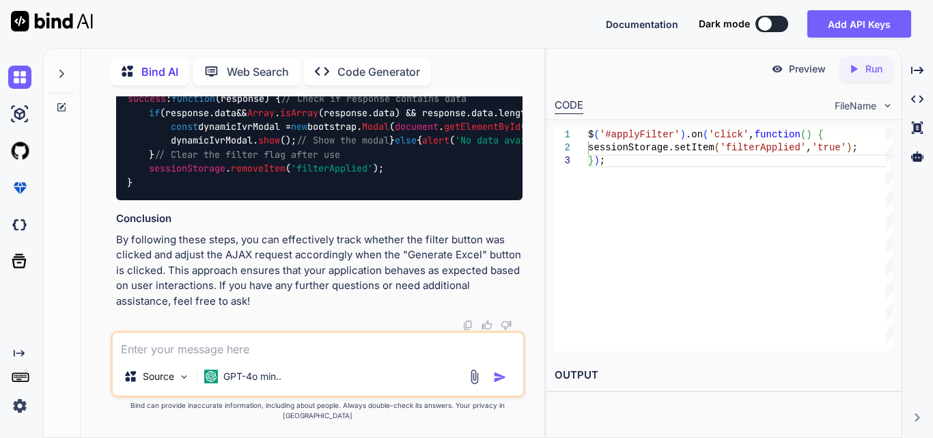
click at [201, 356] on textarea at bounding box center [318, 345] width 411 height 25
type textarea "instead of session storage another way to do tihs"
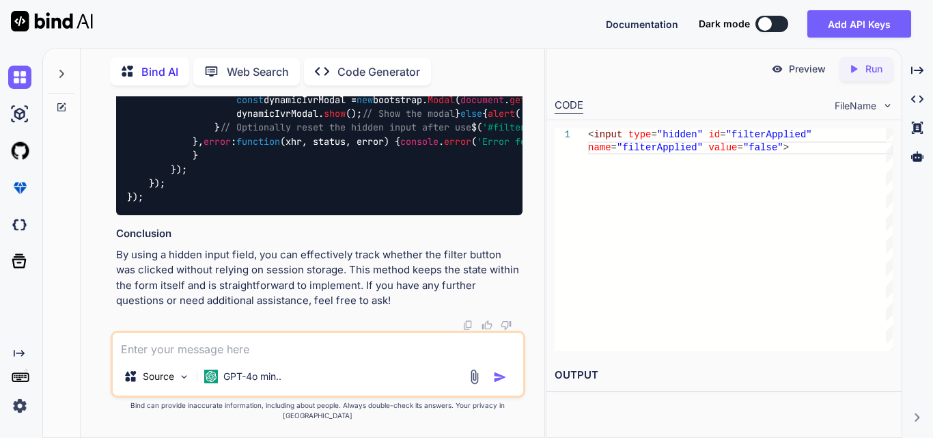
scroll to position [0, 4]
drag, startPoint x: 172, startPoint y: 148, endPoint x: 351, endPoint y: 143, distance: 179.0
click at [351, 143] on code "$( document ). ready ( function ( ) { $( '#applyFilter' ). on ( 'click' , funct…" at bounding box center [900, 71] width 1547 height 265
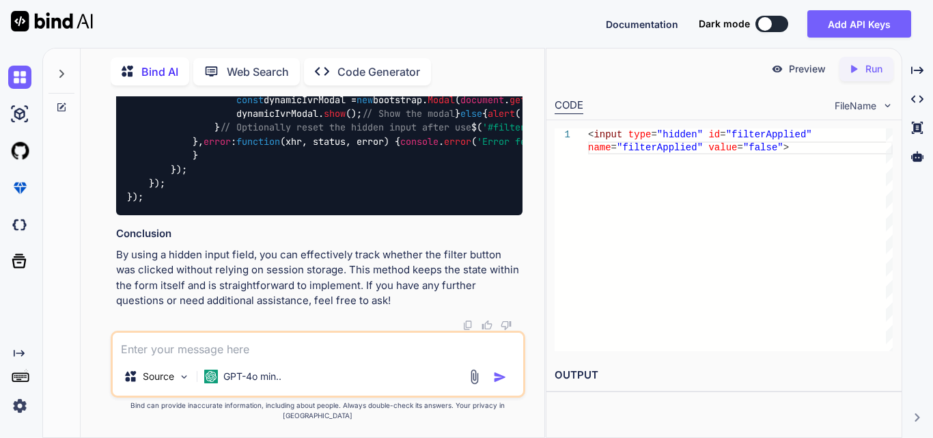
copy code "$( '#filterApplied' ). val ( 'true' );"
drag, startPoint x: 144, startPoint y: 130, endPoint x: 172, endPoint y: 154, distance: 37.3
click at [172, 154] on div "$( document ). ready ( function ( ) { $( '#applyFilter' ). on ( 'click' , funct…" at bounding box center [319, 72] width 406 height 286
copy code "$( '#applyFilter' ). on ( 'click' , function ( ) { $( '#filterApplied' ). val (…"
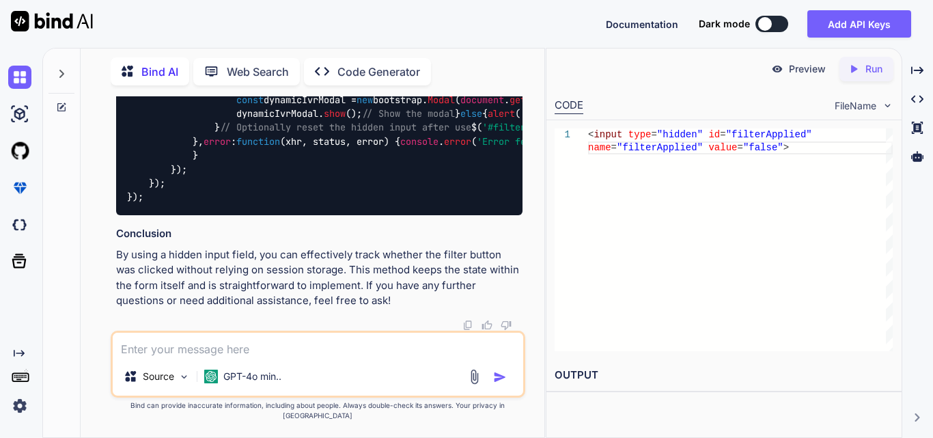
drag, startPoint x: 158, startPoint y: 164, endPoint x: 493, endPoint y: 230, distance: 341.3
click at [493, 215] on div "$( document ). ready ( function ( ) { $( '#applyFilter' ). on ( 'click' , funct…" at bounding box center [319, 72] width 406 height 286
copy code "// Serialize form data const formData = $( '#ivrFilterForm' ). serialize (); //…"
click at [284, 204] on code "$( document ). ready ( function ( ) { $( '#applyFilter' ). on ( 'click' , funct…" at bounding box center [900, 71] width 1547 height 265
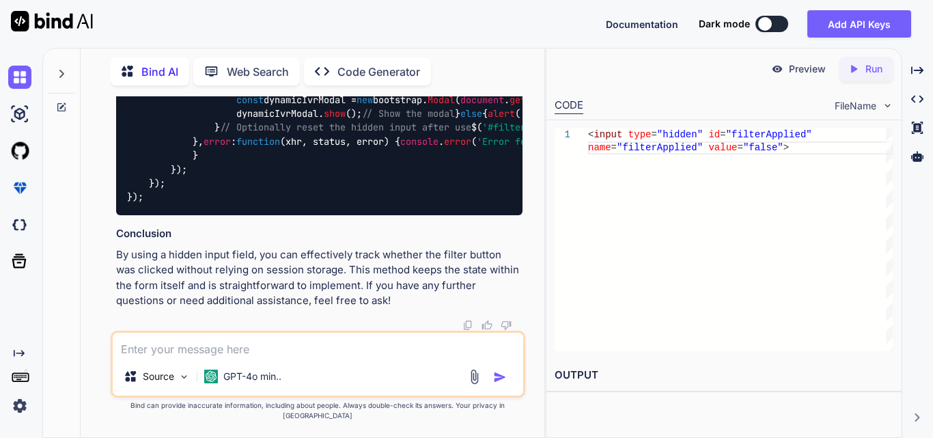
copy code "filterApplied"
click at [219, 341] on div "Source GPT-4o min.." at bounding box center [318, 364] width 415 height 67
click at [219, 351] on textarea at bounding box center [318, 345] width 411 height 25
paste textarea "{message: "Method App\Http\Controllers\Clinic\IVRController::show does not exis…"
type textarea "{message: "Method App\Http\Controllers\Clinic\IVRController::show does not exis…"
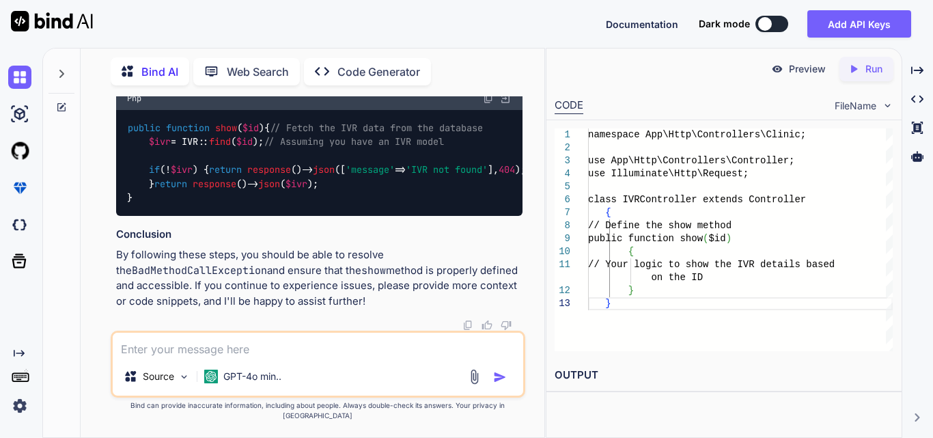
scroll to position [94961, 0]
click at [249, 355] on textarea at bounding box center [318, 345] width 411 height 25
paste textarea "$('#generateIvrExcelBtn').on('click', function(event) { event.preventDefault();…"
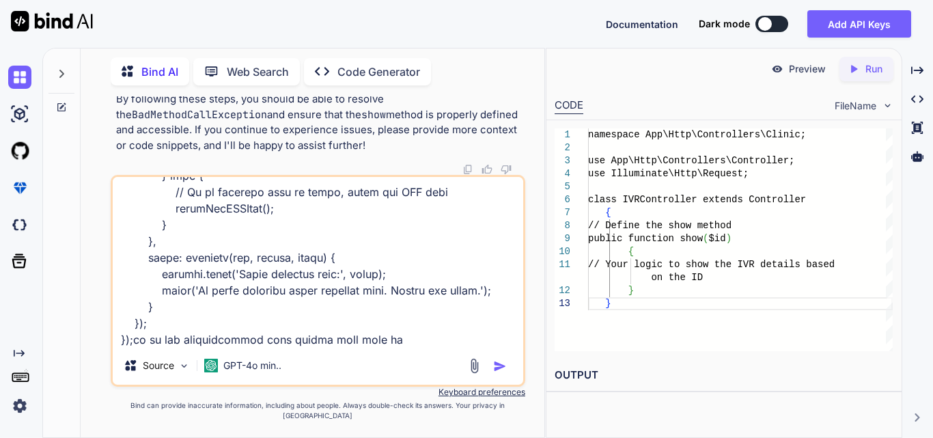
type textarea "$('#generateIvrExcelBtn').on('click', function(event) { event.preventDefault();…"
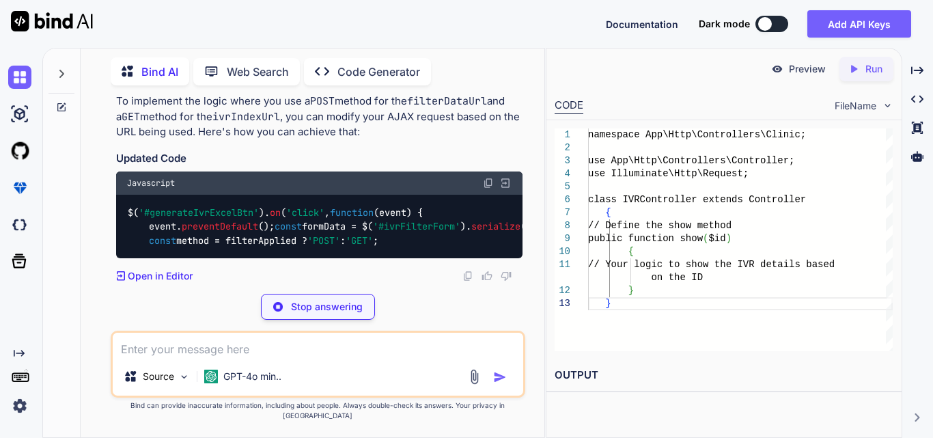
scroll to position [96178, 0]
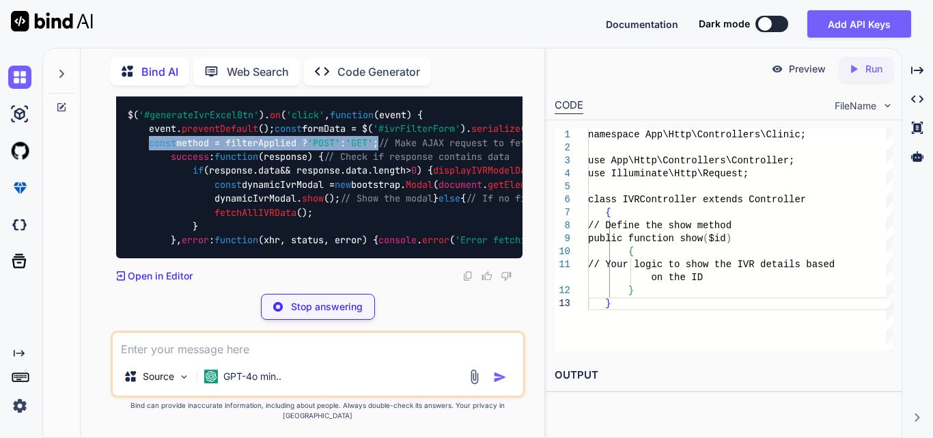
drag, startPoint x: 149, startPoint y: 249, endPoint x: 412, endPoint y: 249, distance: 263.0
click at [412, 249] on div "$( '#generateIvrExcelBtn' ). on ( 'click' , function ( event ) { event. prevent…" at bounding box center [319, 177] width 406 height 161
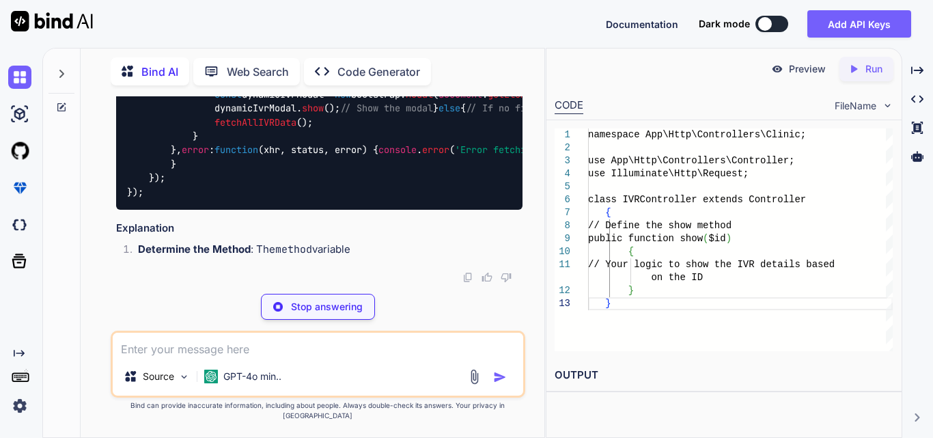
copy code "const method = filterApplied ? 'POST' : 'GET' ;"
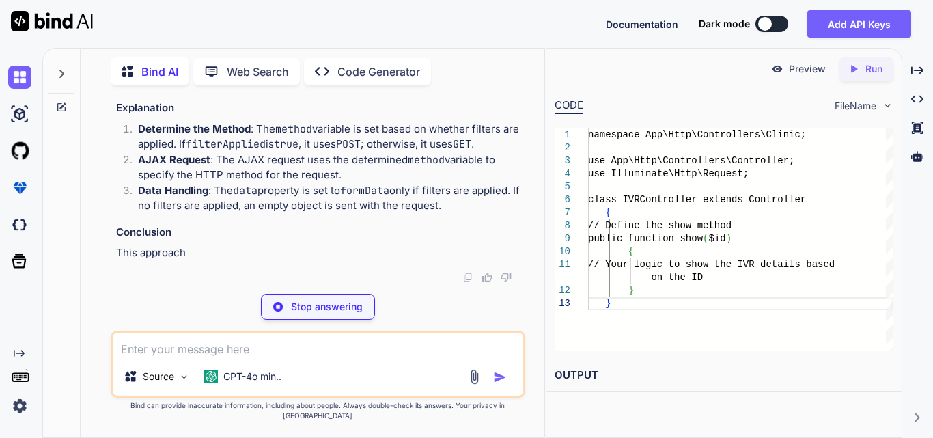
scroll to position [96315, 0]
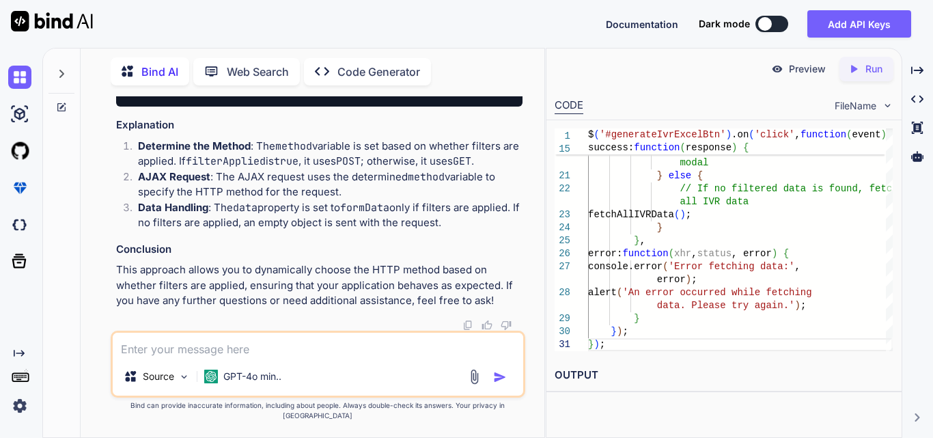
click at [262, 354] on textarea at bounding box center [318, 345] width 411 height 25
paste textarea "public function getIvrFilterData(Request $request) { try { $user = Auth::user()…"
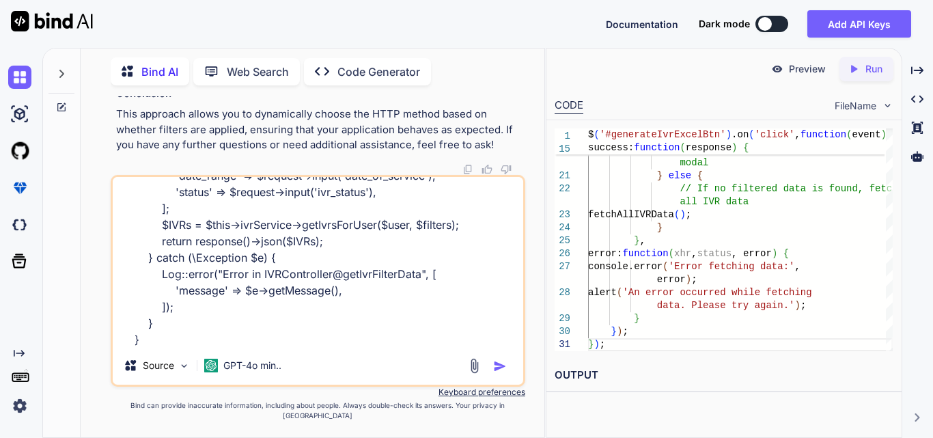
paste textarea "$('#generateIvrExcelBtn').on('click', function(event) { event.preventDefault();…"
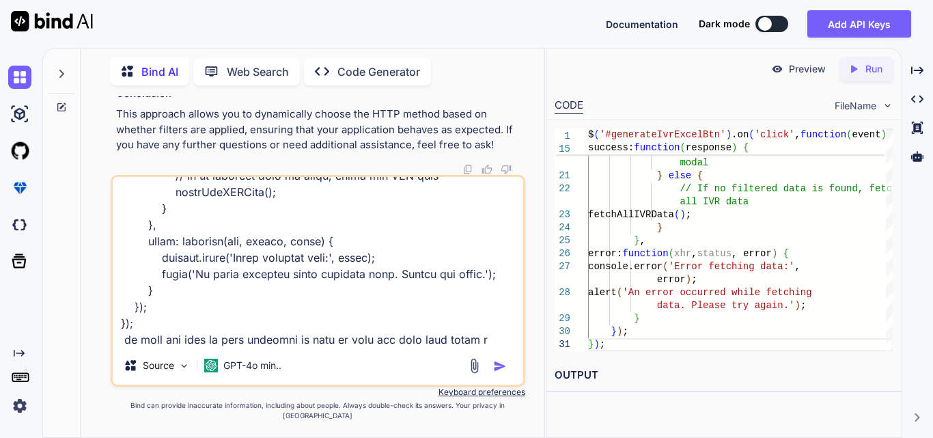
scroll to position [657, 0]
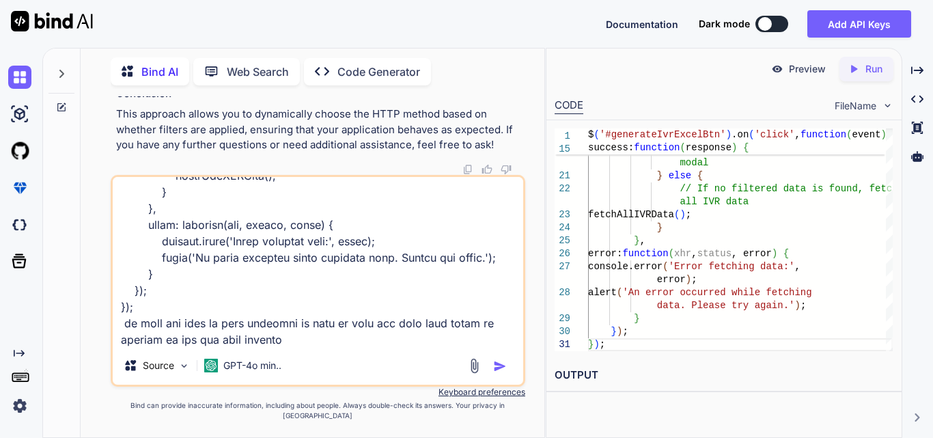
type textarea "public function getIvrFilterData(Request $request) { try { $user = Auth::user()…"
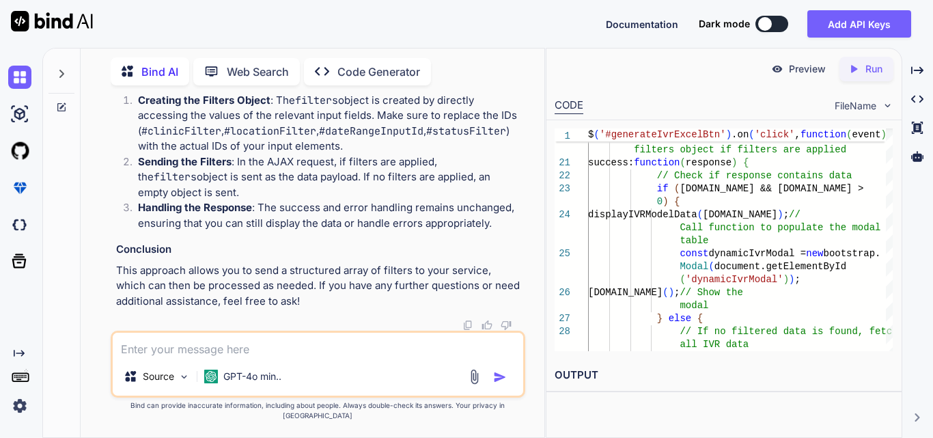
scroll to position [97452, 0]
drag, startPoint x: 146, startPoint y: 173, endPoint x: 177, endPoint y: 271, distance: 102.4
copy code "// Create an object to hold the filter values const filters = { clinic_id : $( …"
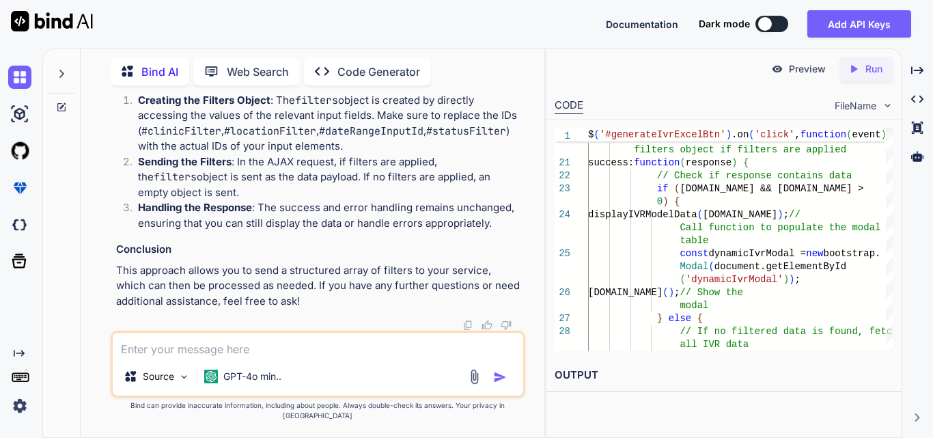
scroll to position [97288, 0]
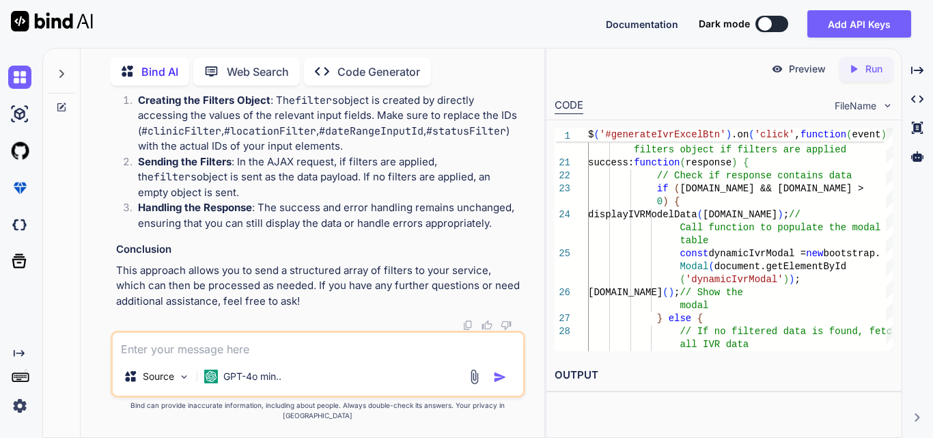
scroll to position [97971, 0]
click at [219, 357] on textarea at bounding box center [318, 345] width 411 height 25
paste textarea "$('#generateIvrExcelBtn').on('click', function(event) { event.preventDefault();…"
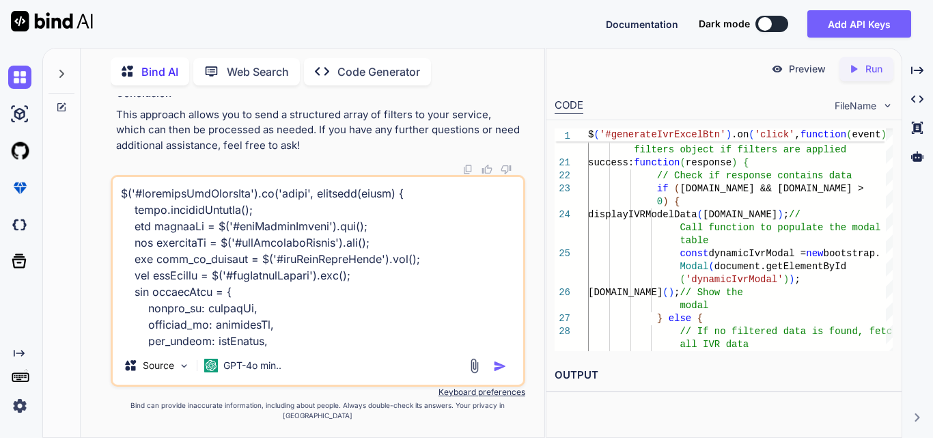
scroll to position [542, 0]
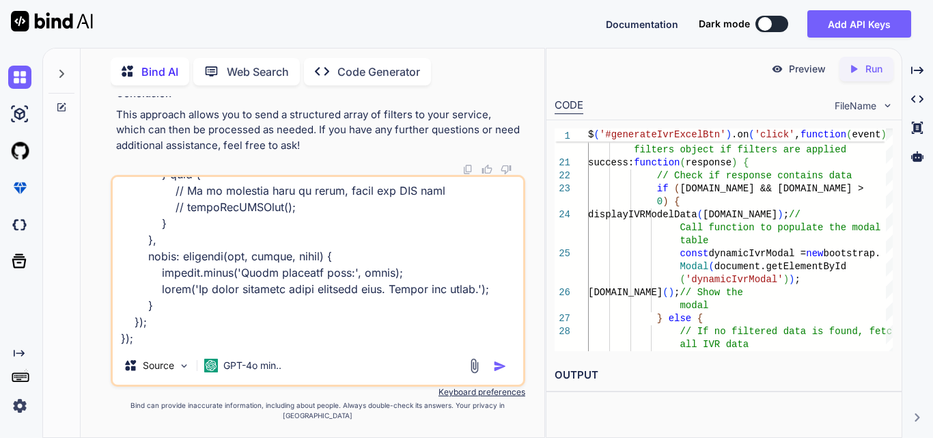
paste textarea "public function index(Request $request) { try { $user = Auth::user(); $login_ty…"
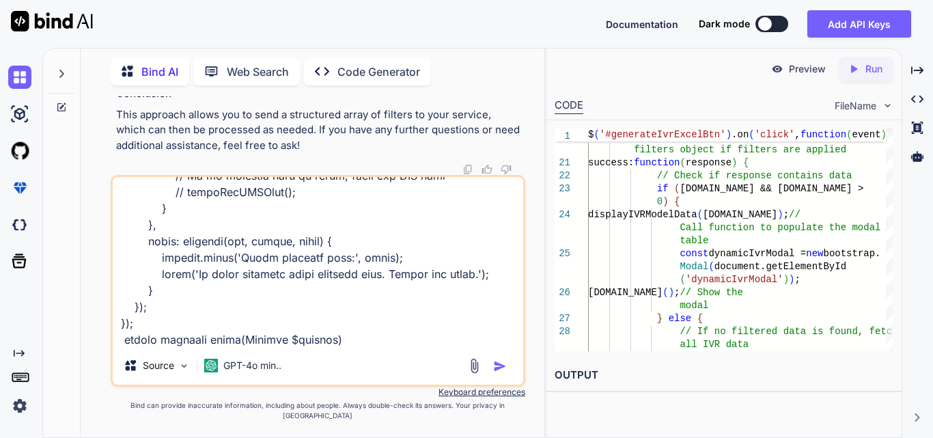
scroll to position [1346, 0]
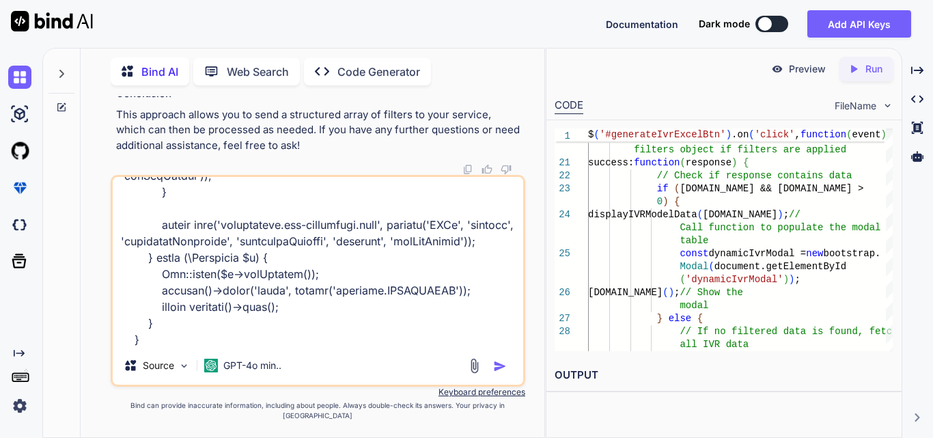
paste textarea "public function getIvrFilterData(Request $request) { try { $user = Auth::user()…"
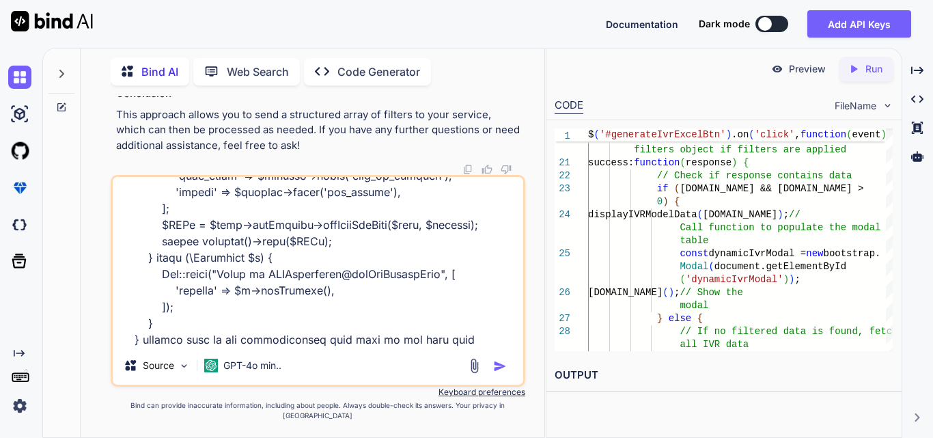
scroll to position [1641, 0]
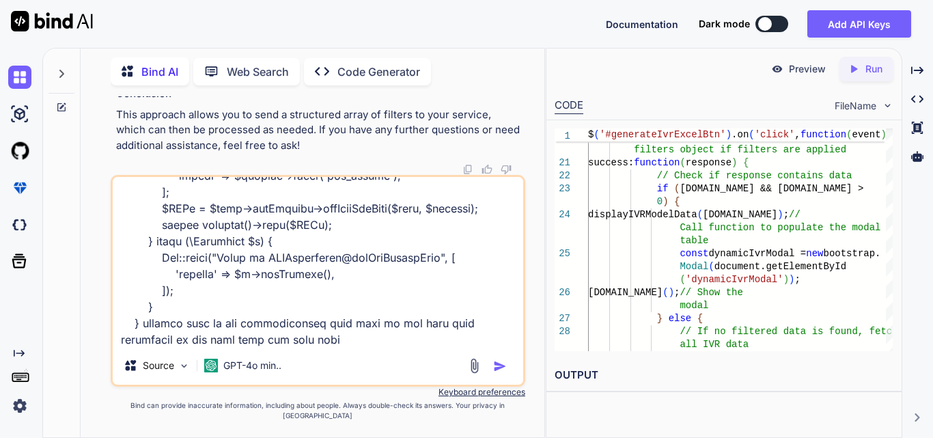
type textarea "$('#generateIvrExcelBtn').on('click', function(event) { event.preventDefault();…"
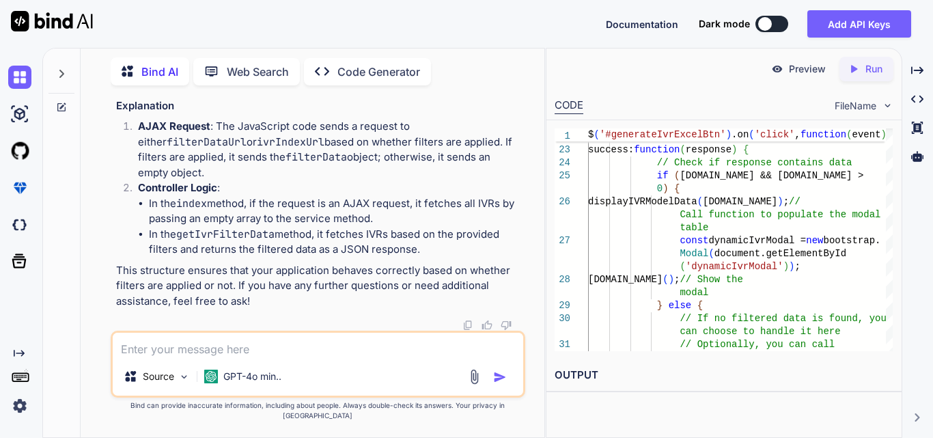
scroll to position [99309, 0]
drag, startPoint x: 277, startPoint y: 187, endPoint x: 480, endPoint y: 185, distance: 203.6
drag, startPoint x: 139, startPoint y: 195, endPoint x: 400, endPoint y: 218, distance: 262.0
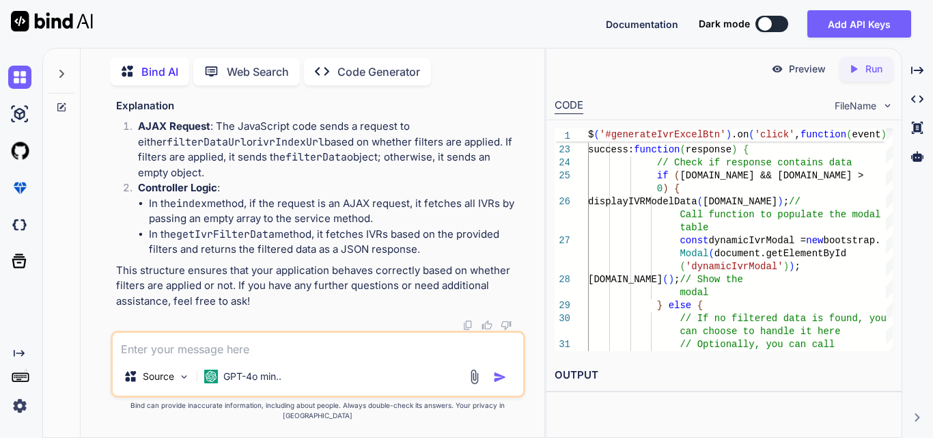
drag, startPoint x: 155, startPoint y: 163, endPoint x: 509, endPoint y: 221, distance: 358.6
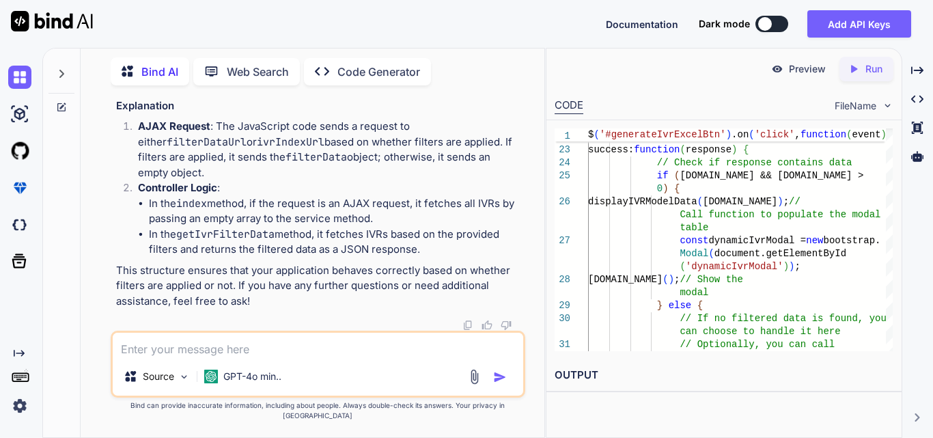
scroll to position [99104, 0]
drag, startPoint x: 131, startPoint y: 240, endPoint x: 403, endPoint y: 286, distance: 275.8
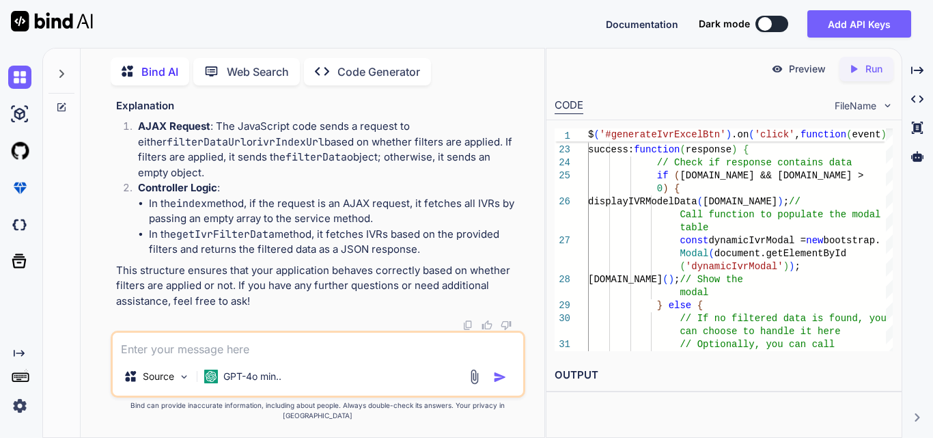
drag, startPoint x: 140, startPoint y: 156, endPoint x: 184, endPoint y: 231, distance: 86.9
click at [211, 348] on textarea at bounding box center [318, 345] width 411 height 25
paste textarea "$('#generateIvrExcelBtn').on('click', function(event) { event.preventDefault();…"
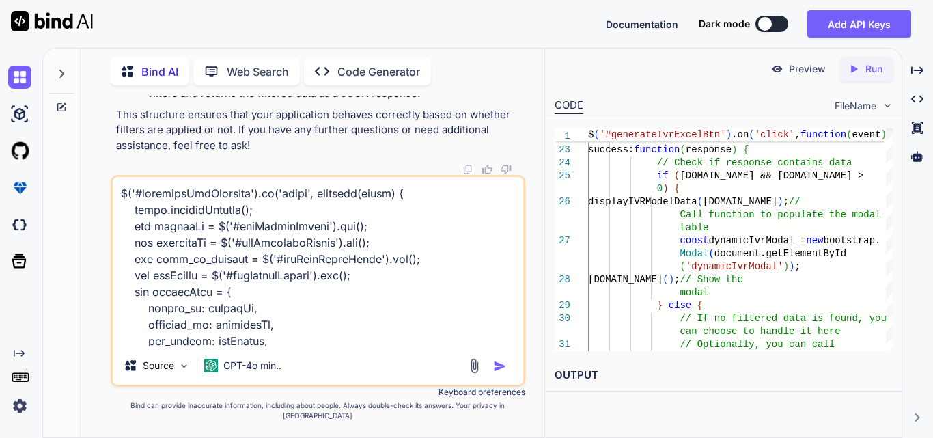
scroll to position [444, 0]
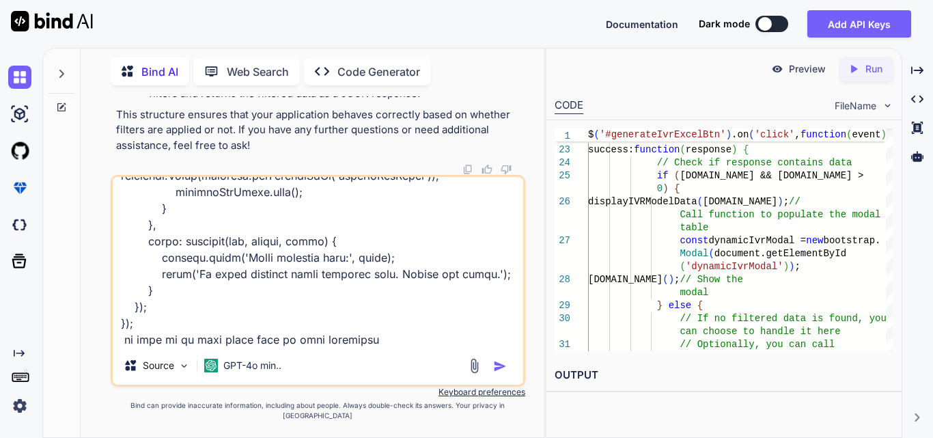
type textarea "$('#generateIvrExcelBtn').on('click', function(event) { event.preventDefault();…"
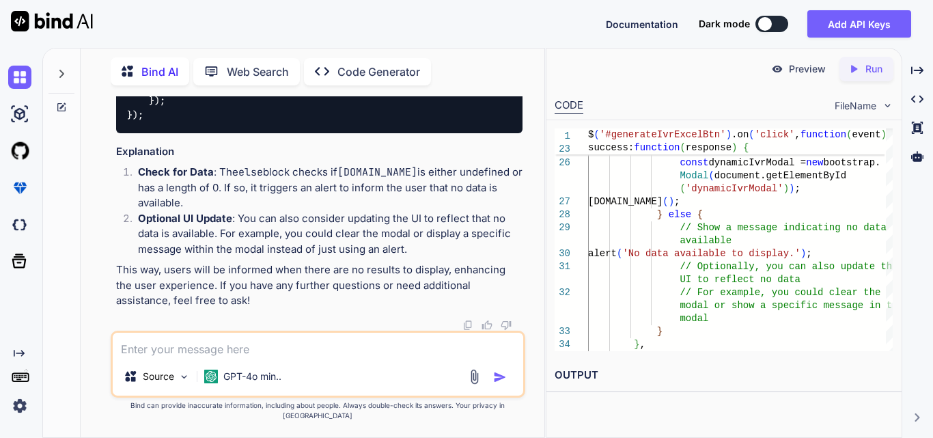
scroll to position [101595, 0]
paste textarea "$('#generateIvrExcelBtn').on('click', function(event) { event.preventDefault();…"
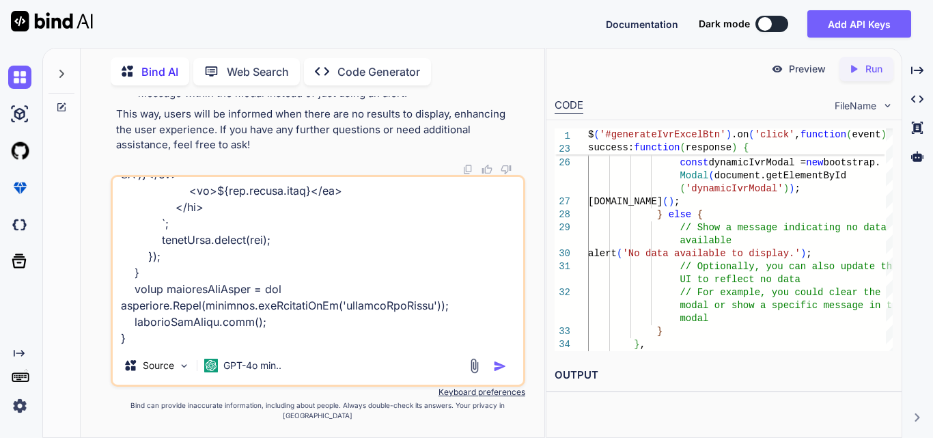
paste textarea "<div class="modal fade" id="{{ $modalId }}" tabindex="-1" aria-labelledby="{{ $…"
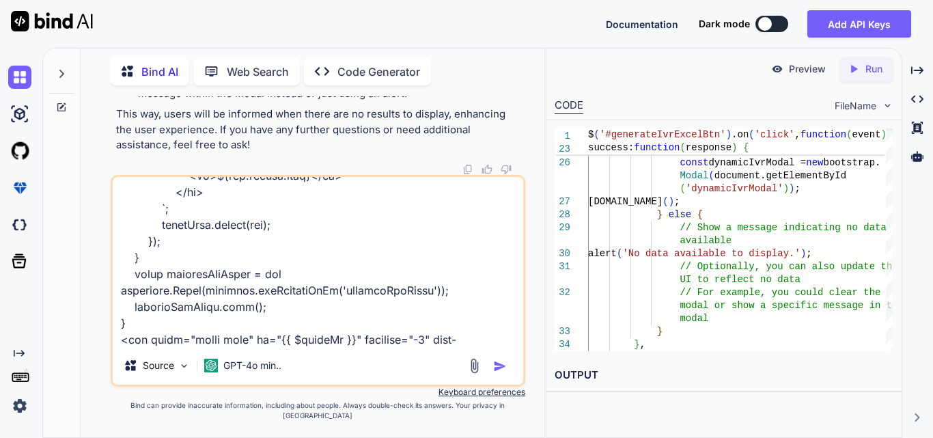
click at [208, 346] on textarea at bounding box center [318, 261] width 411 height 169
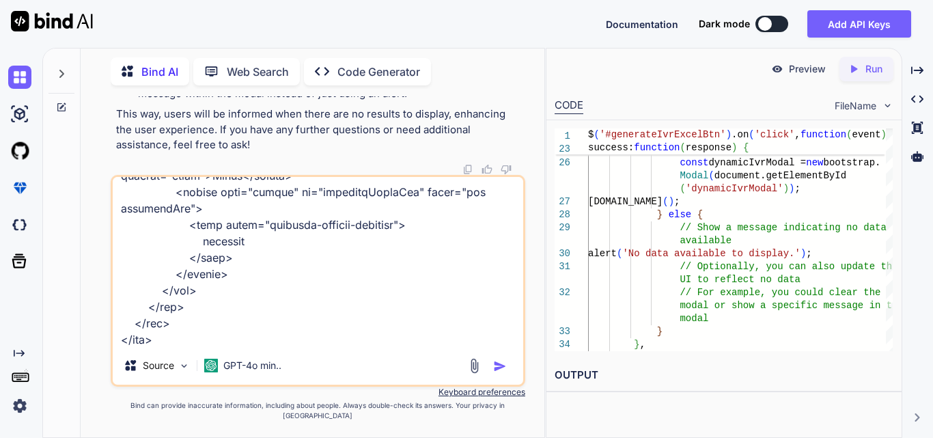
click at [208, 346] on textarea at bounding box center [318, 261] width 411 height 169
type textarea "$('#generateIvrExcelBtn').on('click', function(event) { event.preventDefault();…"
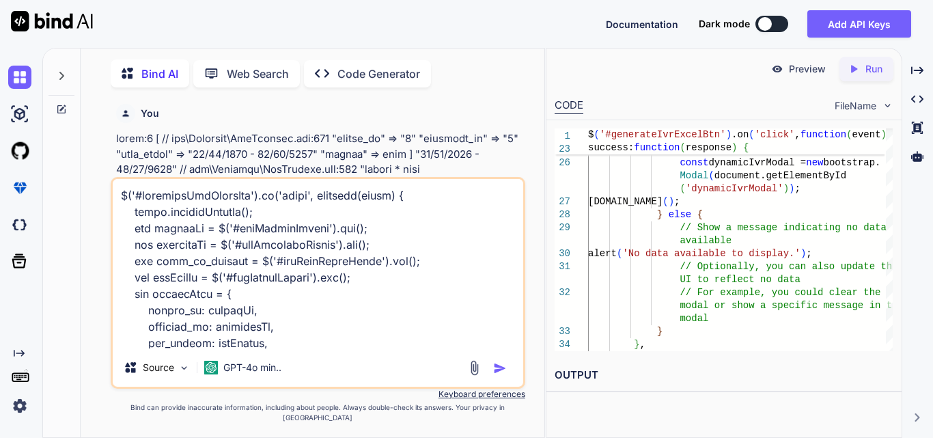
type textarea "x"
type textarea "$('#generateIvrExcelBtn').on('click', function(event) { event.preventDefault();…"
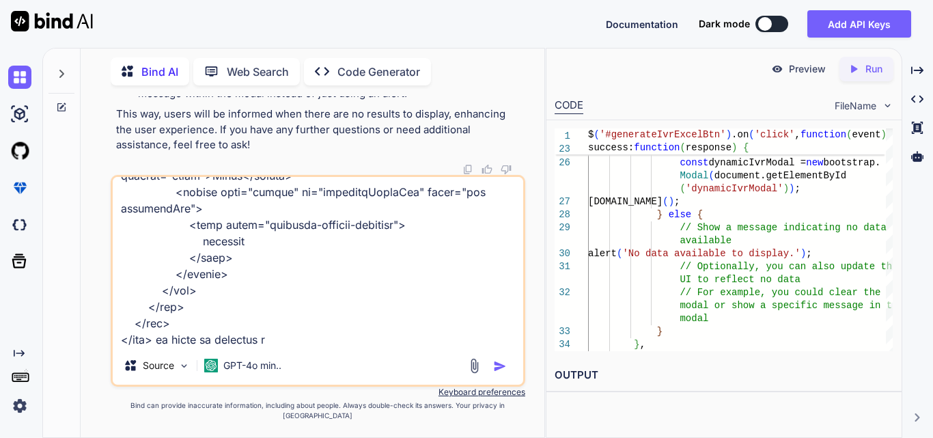
type textarea "x"
type textarea "$('#generateIvrExcelBtn').on('click', function(event) { event.preventDefault();…"
type textarea "x"
type textarea "$('#generateIvrExcelBtn').on('click', function(event) { event.preventDefault();…"
type textarea "x"
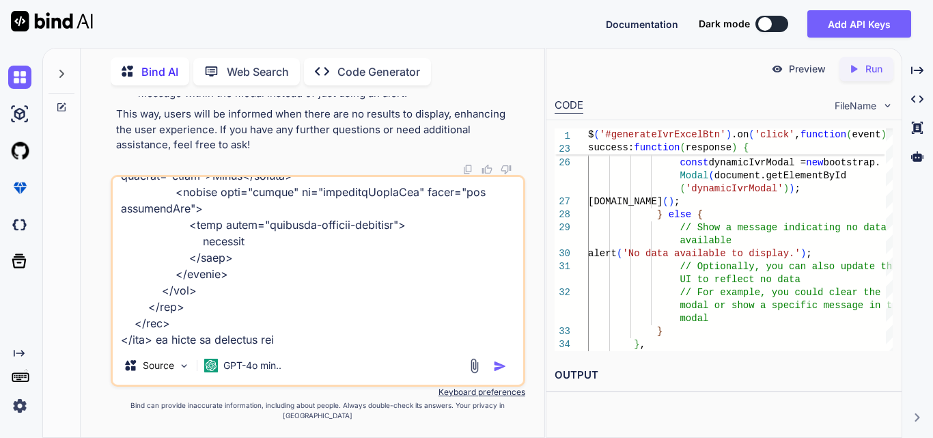
type textarea "$('#generateIvrExcelBtn').on('click', function(event) { event.preventDefault();…"
type textarea "x"
type textarea "$('#generateIvrExcelBtn').on('click', function(event) { event.preventDefault();…"
type textarea "x"
type textarea "$('#generateIvrExcelBtn').on('click', function(event) { event.preventDefault();…"
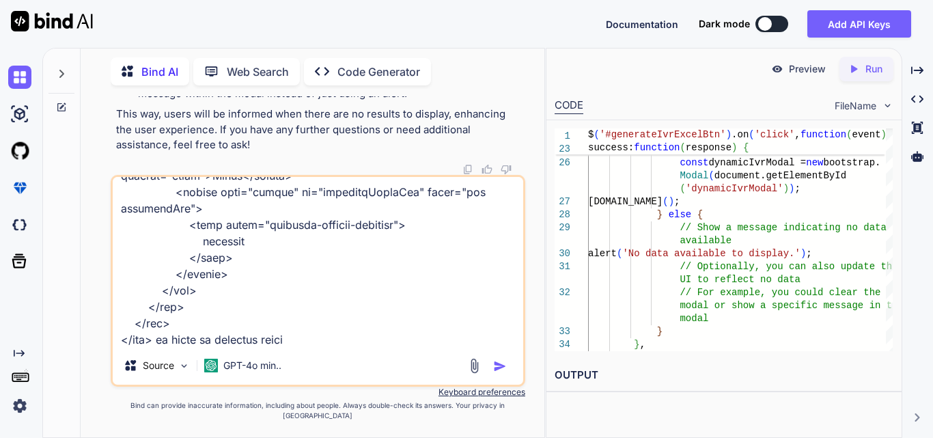
type textarea "x"
type textarea "$('#generateIvrExcelBtn').on('click', function(event) { event.preventDefault();…"
type textarea "x"
type textarea "$('#generateIvrExcelBtn').on('click', function(event) { event.preventDefault();…"
type textarea "x"
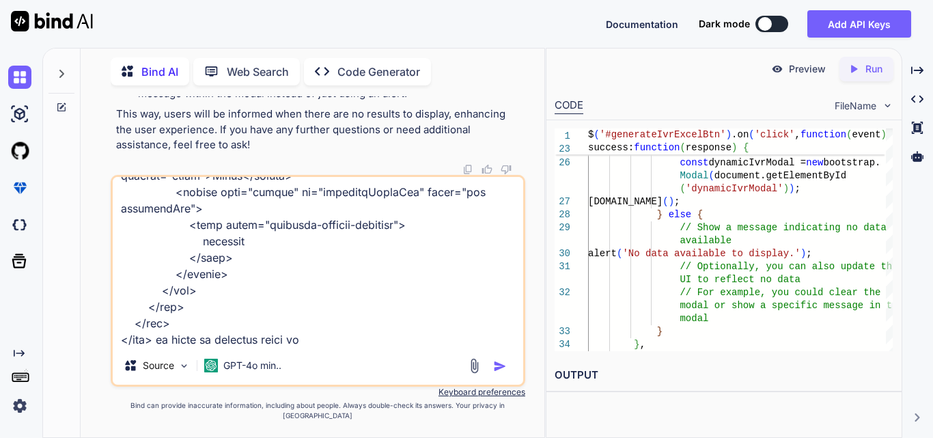
type textarea "$('#generateIvrExcelBtn').on('click', function(event) { event.preventDefault();…"
type textarea "x"
type textarea "$('#generateIvrExcelBtn').on('click', function(event) { event.preventDefault();…"
type textarea "x"
type textarea "$('#generateIvrExcelBtn').on('click', function(event) { event.preventDefault();…"
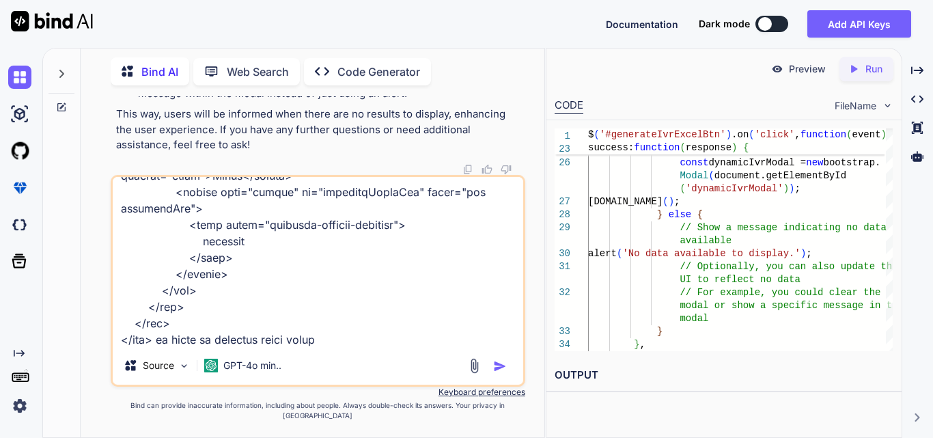
type textarea "x"
type textarea "$('#generateIvrExcelBtn').on('click', function(event) { event.preventDefault();…"
type textarea "x"
type textarea "$('#generateIvrExcelBtn').on('click', function(event) { event.preventDefault();…"
type textarea "x"
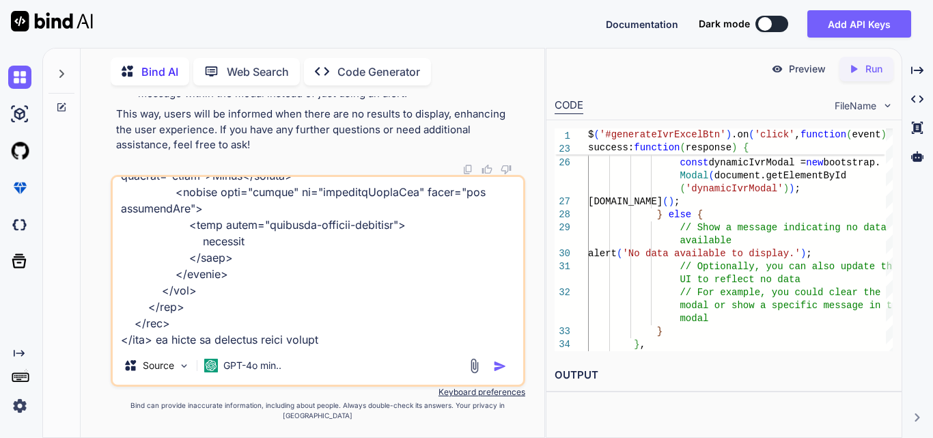
type textarea "$('#generateIvrExcelBtn').on('click', function(event) { event.preventDefault();…"
type textarea "x"
type textarea "$('#generateIvrExcelBtn').on('click', function(event) { event.preventDefault();…"
type textarea "x"
type textarea "$('#generateIvrExcelBtn').on('click', function(event) { event.preventDefault();…"
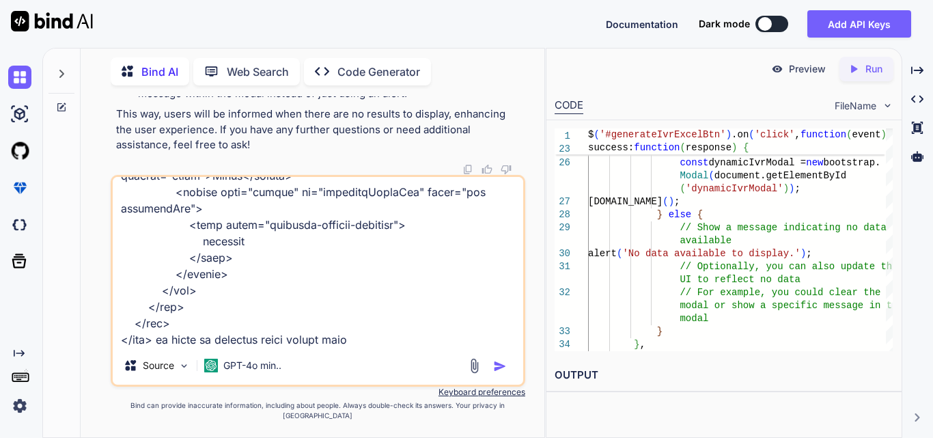
type textarea "x"
type textarea "$('#generateIvrExcelBtn').on('click', function(event) { event.preventDefault();…"
type textarea "x"
type textarea "$('#generateIvrExcelBtn').on('click', function(event) { event.preventDefault();…"
type textarea "x"
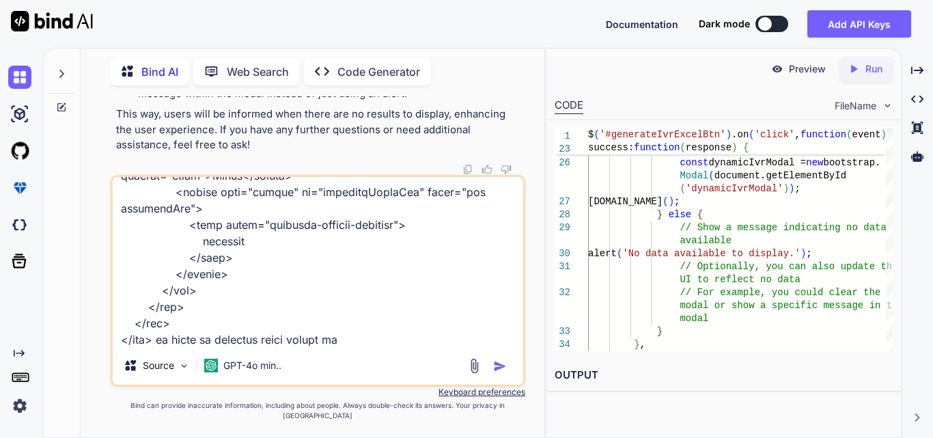
type textarea "$('#generateIvrExcelBtn').on('click', function(event) { event.preventDefault();…"
type textarea "x"
type textarea "$('#generateIvrExcelBtn').on('click', function(event) { event.preventDefault();…"
type textarea "x"
type textarea "$('#generateIvrExcelBtn').on('click', function(event) { event.preventDefault();…"
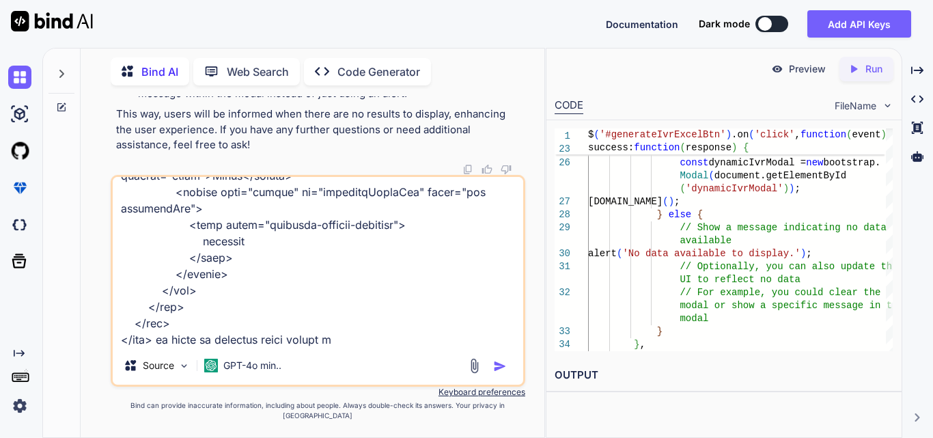
type textarea "x"
type textarea "$('#generateIvrExcelBtn').on('click', function(event) { event.preventDefault();…"
type textarea "x"
type textarea "$('#generateIvrExcelBtn').on('click', function(event) { event.preventDefault();…"
type textarea "x"
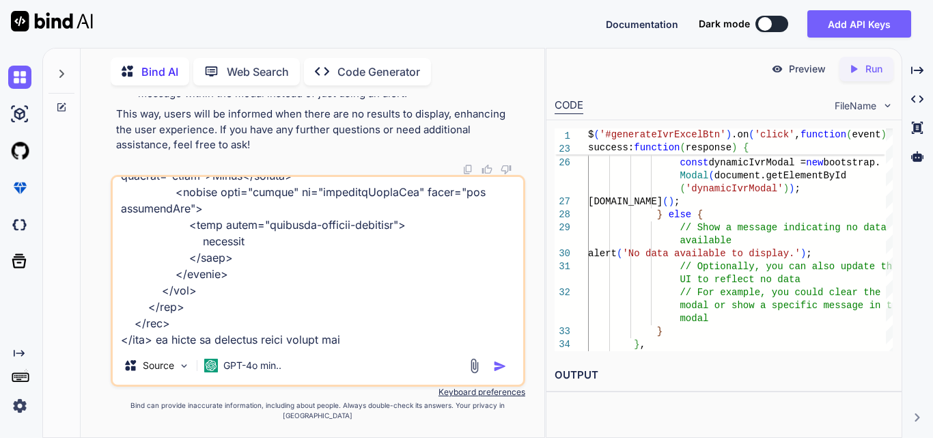
type textarea "$('#generateIvrExcelBtn').on('click', function(event) { event.preventDefault();…"
type textarea "x"
type textarea "$('#generateIvrExcelBtn').on('click', function(event) { event.preventDefault();…"
type textarea "x"
type textarea "$('#generateIvrExcelBtn').on('click', function(event) { event.preventDefault();…"
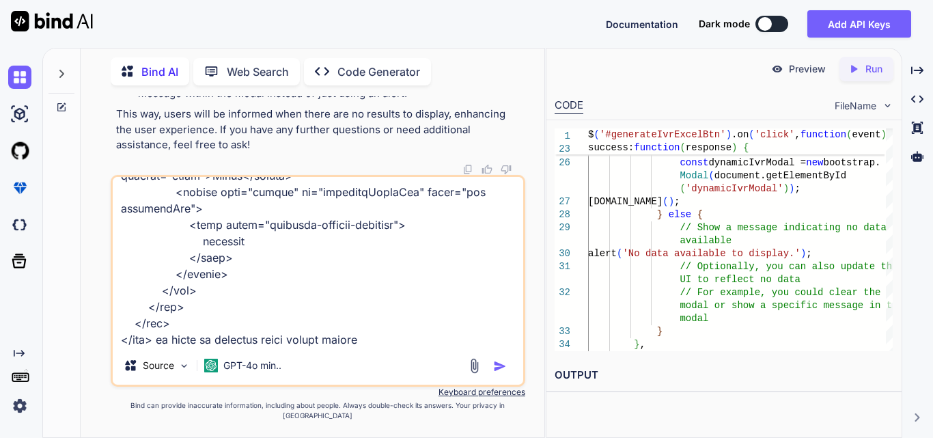
type textarea "x"
type textarea "$('#generateIvrExcelBtn').on('click', function(event) { event.preventDefault();…"
type textarea "x"
type textarea "$('#generateIvrExcelBtn').on('click', function(event) { event.preventDefault();…"
type textarea "x"
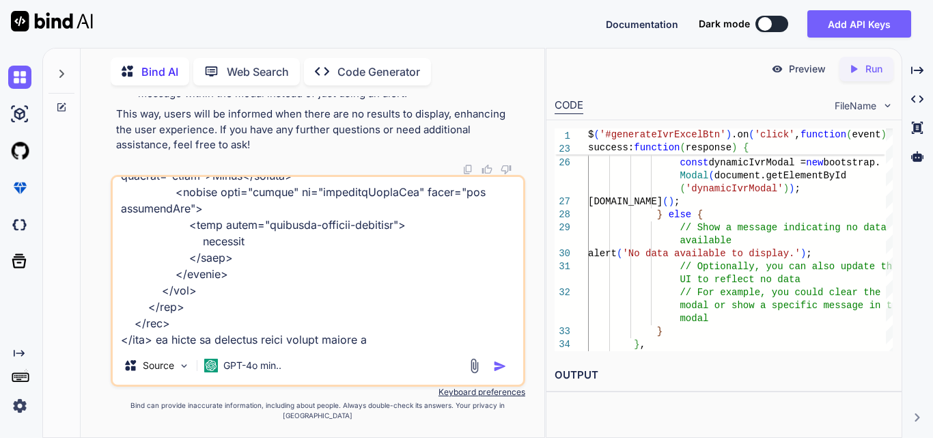
type textarea "$('#generateIvrExcelBtn').on('click', function(event) { event.preventDefault();…"
type textarea "x"
type textarea "$('#generateIvrExcelBtn').on('click', function(event) { event.preventDefault();…"
type textarea "x"
type textarea "$('#generateIvrExcelBtn').on('click', function(event) { event.preventDefault();…"
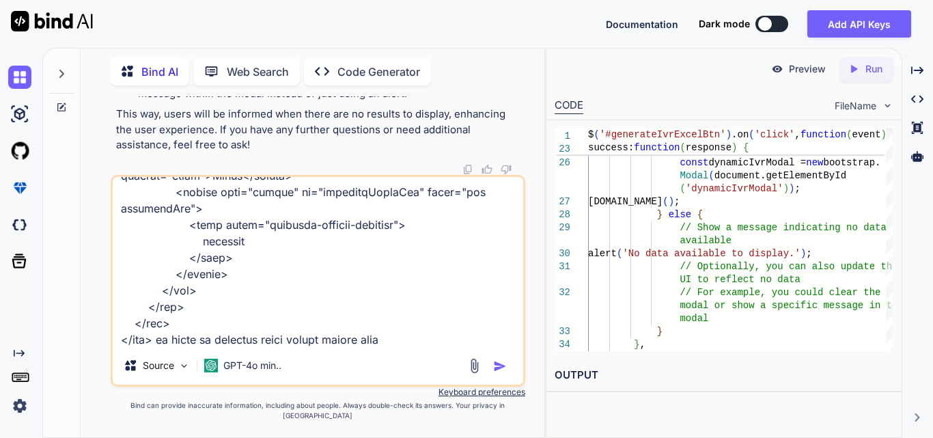
type textarea "x"
type textarea "$('#generateIvrExcelBtn').on('click', function(event) { event.preventDefault();…"
type textarea "x"
type textarea "$('#generateIvrExcelBtn').on('click', function(event) { event.preventDefault();…"
type textarea "x"
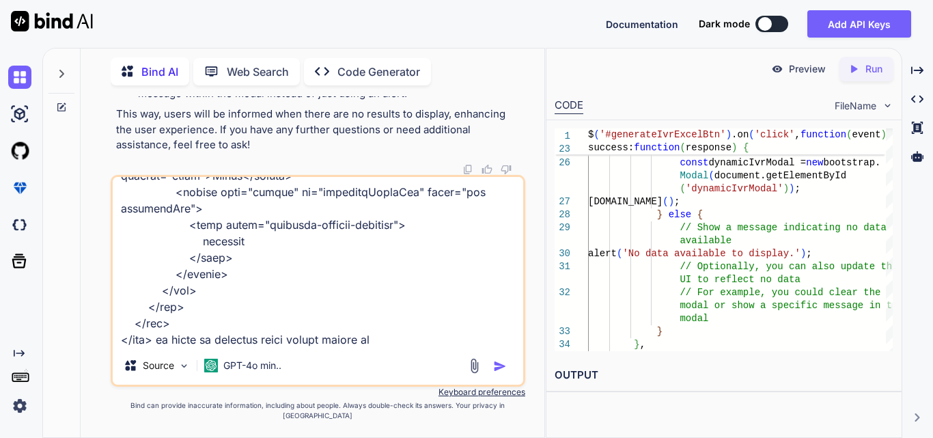
type textarea "$('#generateIvrExcelBtn').on('click', function(event) { event.preventDefault();…"
type textarea "x"
type textarea "$('#generateIvrExcelBtn').on('click', function(event) { event.preventDefault();…"
type textarea "x"
type textarea "$('#generateIvrExcelBtn').on('click', function(event) { event.preventDefault();…"
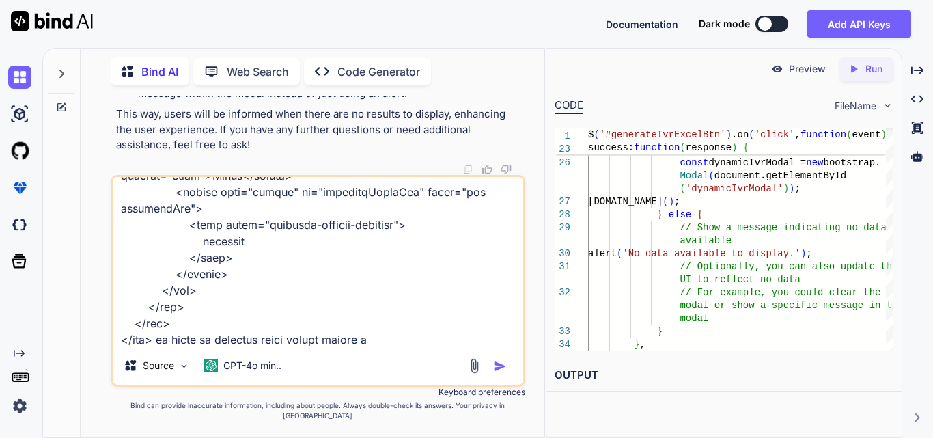
type textarea "x"
type textarea "$('#generateIvrExcelBtn').on('click', function(event) { event.preventDefault();…"
type textarea "x"
type textarea "$('#generateIvrExcelBtn').on('click', function(event) { event.preventDefault();…"
type textarea "x"
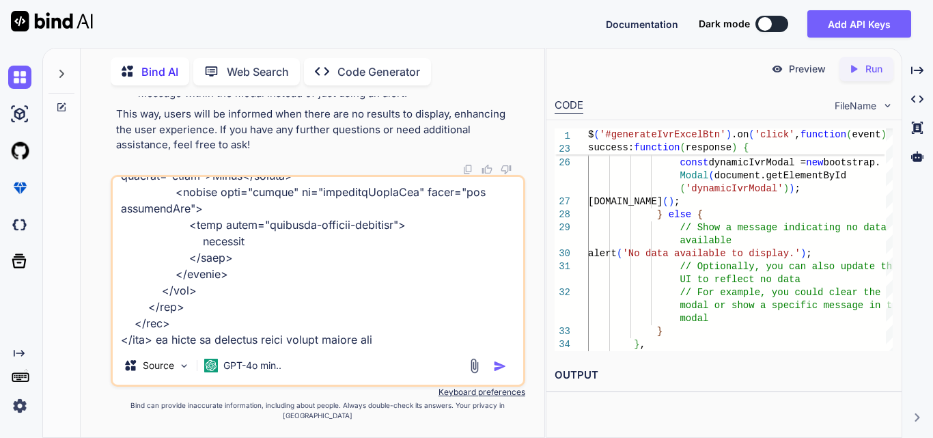
type textarea "$('#generateIvrExcelBtn').on('click', function(event) { event.preventDefault();…"
type textarea "x"
type textarea "$('#generateIvrExcelBtn').on('click', function(event) { event.preventDefault();…"
type textarea "x"
type textarea "$('#generateIvrExcelBtn').on('click', function(event) { event.preventDefault();…"
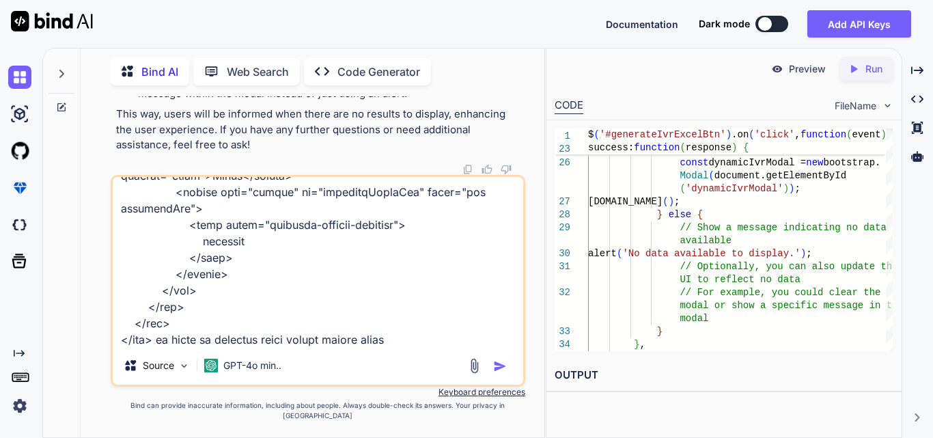
type textarea "x"
type textarea "$('#generateIvrExcelBtn').on('click', function(event) { event.preventDefault();…"
type textarea "x"
type textarea "$('#generateIvrExcelBtn').on('click', function(event) { event.preventDefault();…"
type textarea "x"
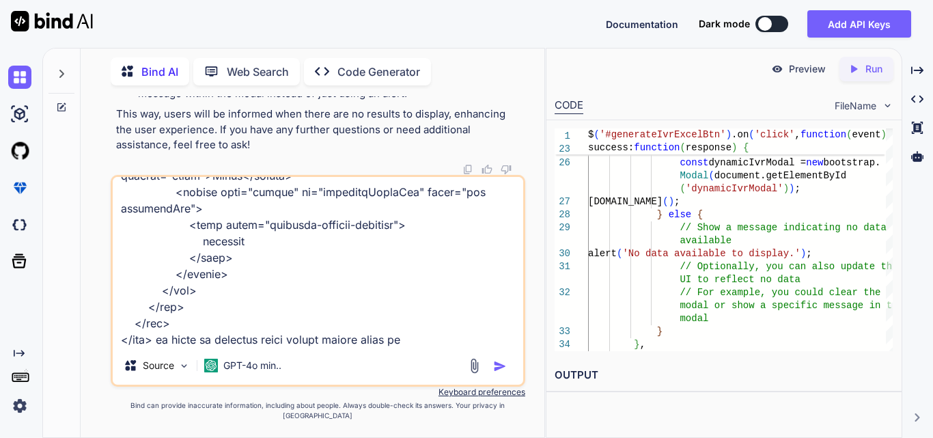
type textarea "$('#generateIvrExcelBtn').on('click', function(event) { event.preventDefault();…"
type textarea "x"
type textarea "$('#generateIvrExcelBtn').on('click', function(event) { event.preventDefault();…"
type textarea "x"
type textarea "$('#generateIvrExcelBtn').on('click', function(event) { event.preventDefault();…"
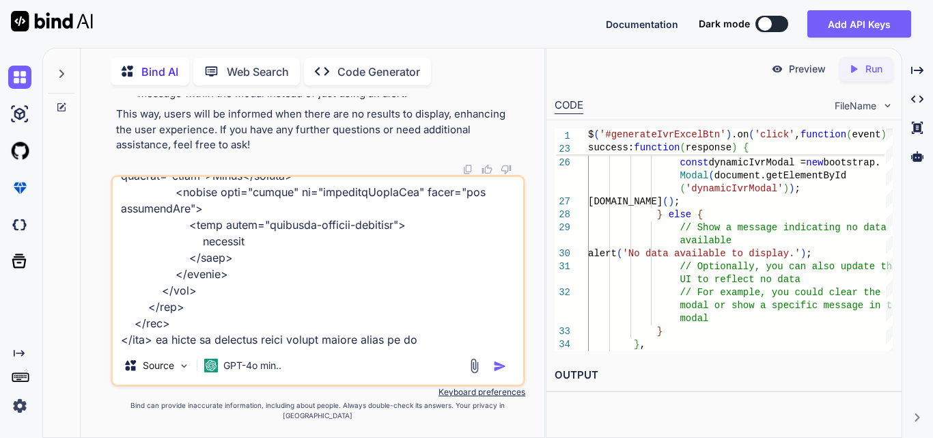
type textarea "x"
type textarea "$('#generateIvrExcelBtn').on('click', function(event) { event.preventDefault();…"
type textarea "x"
type textarea "$('#generateIvrExcelBtn').on('click', function(event) { event.preventDefault();…"
type textarea "x"
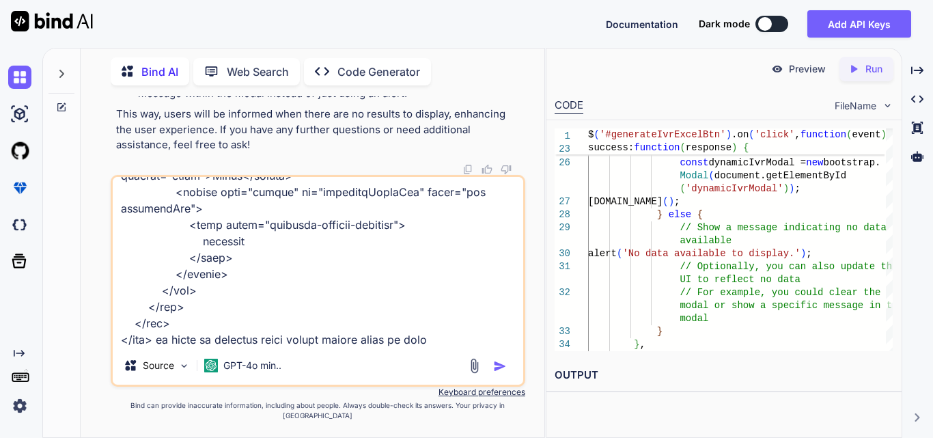
type textarea "$('#generateIvrExcelBtn').on('click', function(event) { event.preventDefault();…"
type textarea "x"
type textarea "$('#generateIvrExcelBtn').on('click', function(event) { event.preventDefault();…"
type textarea "x"
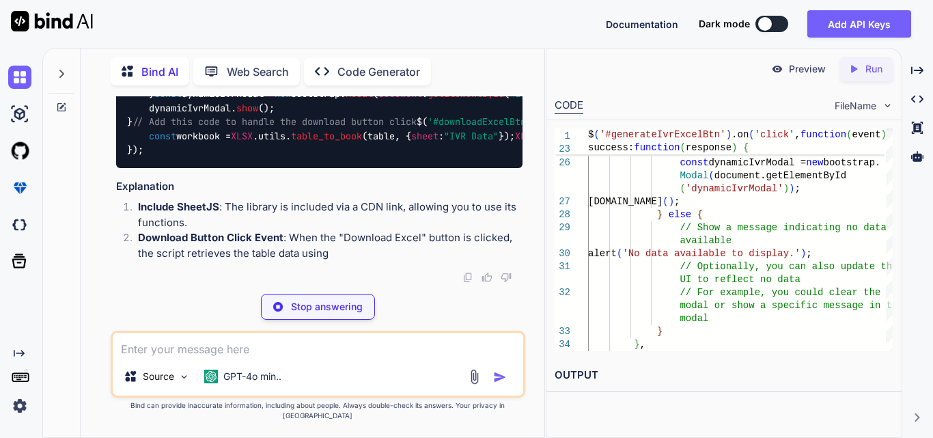
scroll to position [0, 0]
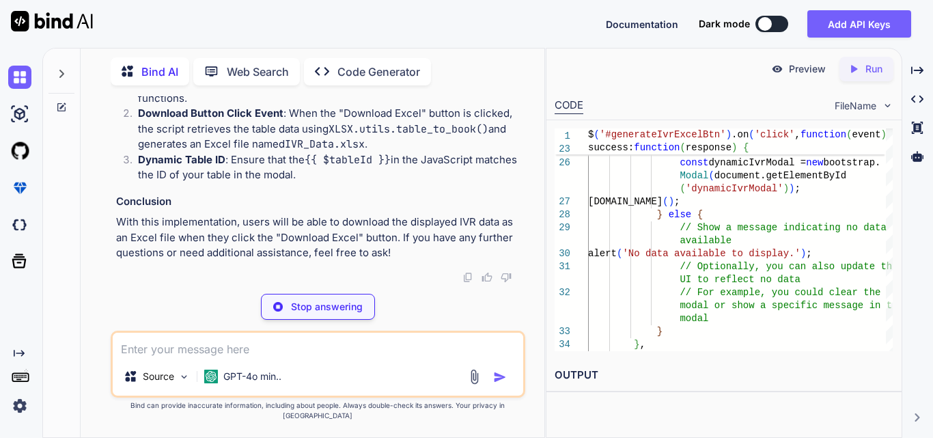
type textarea "x"
type textarea "<script src="https://cdnjs.cloudflare.com/ajax/libs/xlsx/0.17.0/xlsx.full.min.j…"
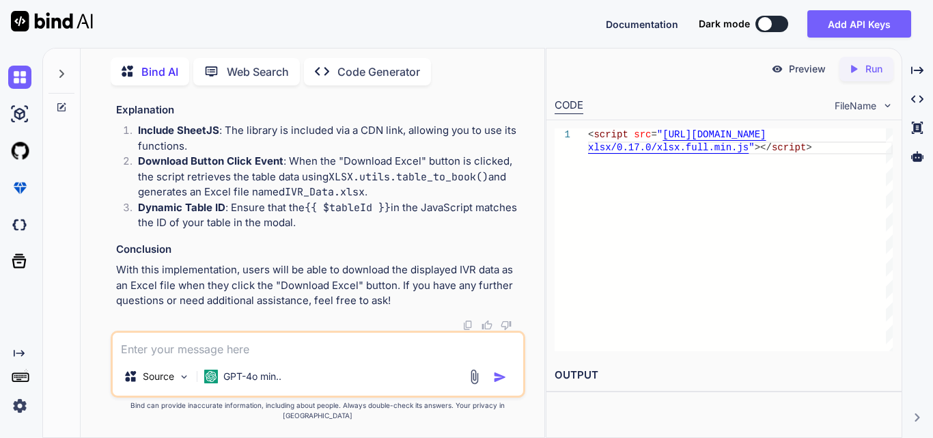
drag, startPoint x: 148, startPoint y: 227, endPoint x: 124, endPoint y: 115, distance: 114.4
copy code "// Add this code to your existing JavaScript $( '#downloadExcelBtn' ). on ( 'cl…"
click at [208, 350] on textarea at bounding box center [318, 345] width 411 height 25
paste textarea "Cannot read properties of null (reading 'getElementsByTagName')"
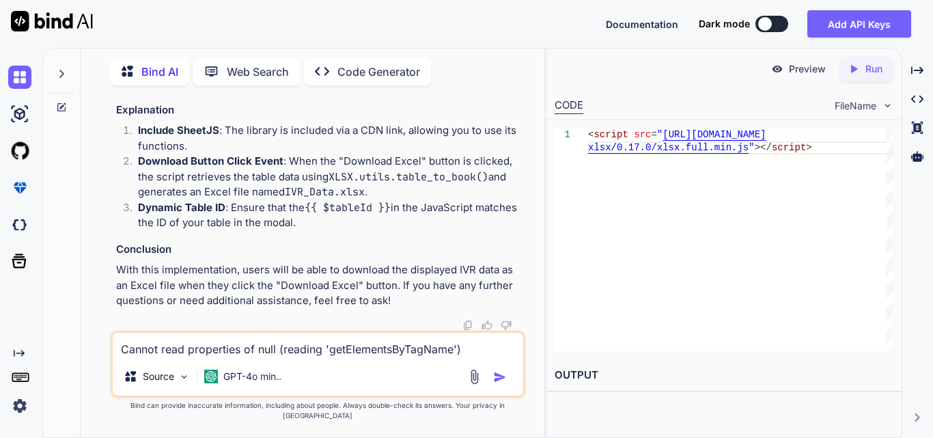
paste textarea "// Add this code to your existing JavaScript $('#downloadExcelBtn').on('click',…"
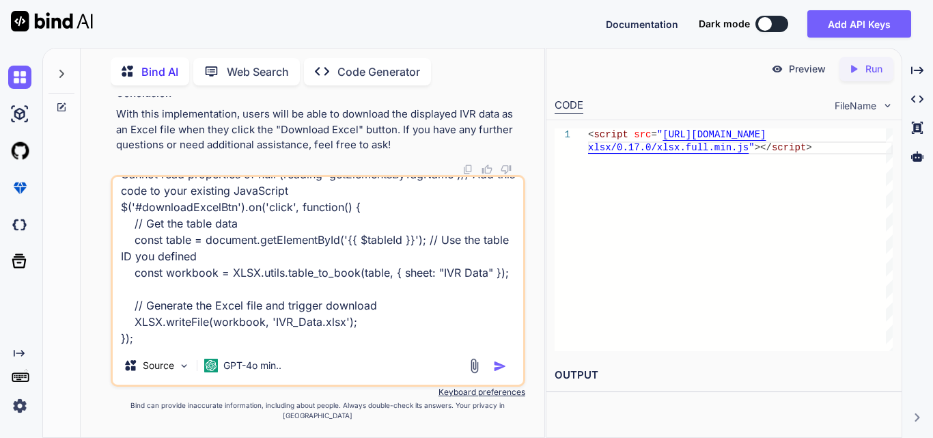
type textarea "Cannot read properties of null (reading 'getElementsByTagName')// Add this code…"
click at [503, 373] on img "button" at bounding box center [500, 366] width 14 height 14
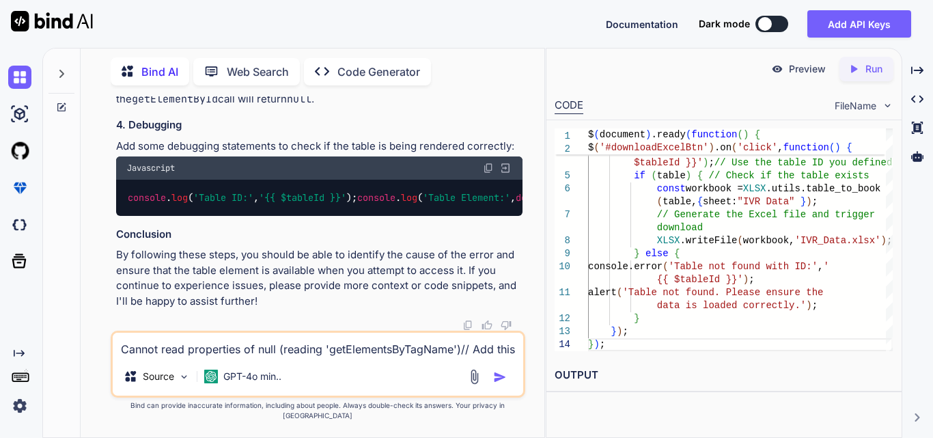
scroll to position [104996, 0]
click at [266, 357] on textarea "Cannot read properties of null (reading 'getElementsByTagName')// Add this code…" at bounding box center [318, 345] width 411 height 25
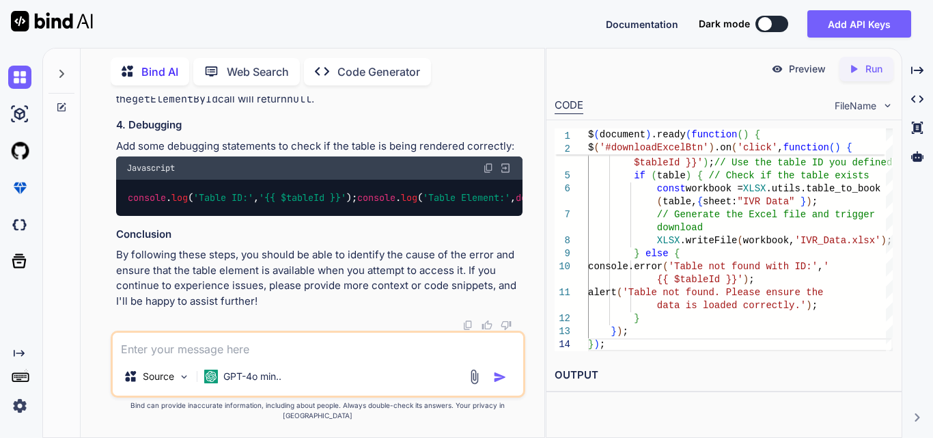
paste textarea "$('#downloadIvrExcel').on('click', function() { const table = document.getEleme…"
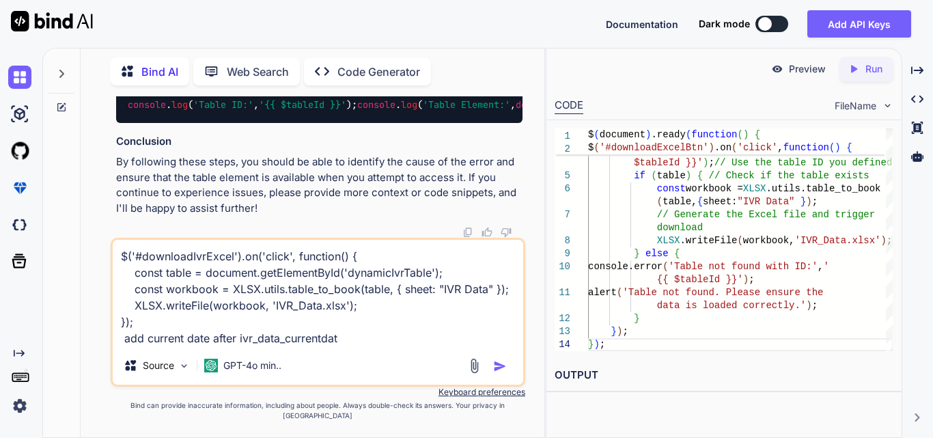
type textarea "$('#downloadIvrExcel').on('click', function() { const table = document.getEleme…"
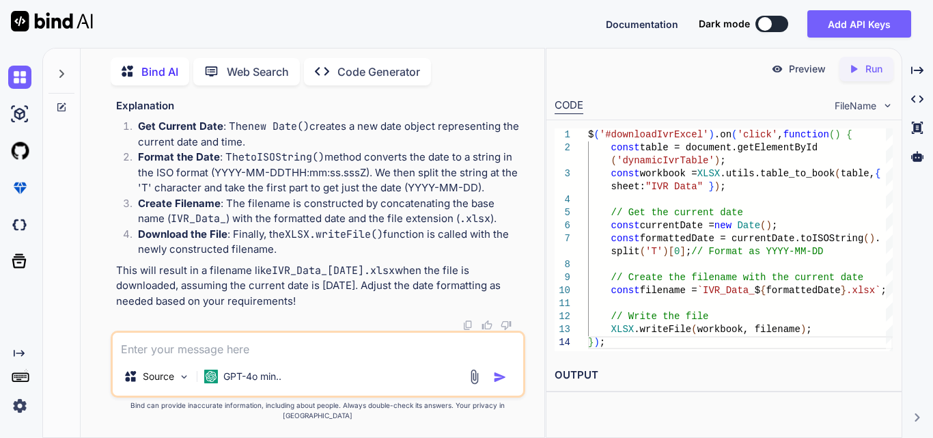
scroll to position [105905, 0]
click at [217, 357] on textarea at bounding box center [318, 345] width 411 height 25
paste textarea "$('#downloadExcelBtn').click(function () { var wb = XLSX.utils.book_new(); var …"
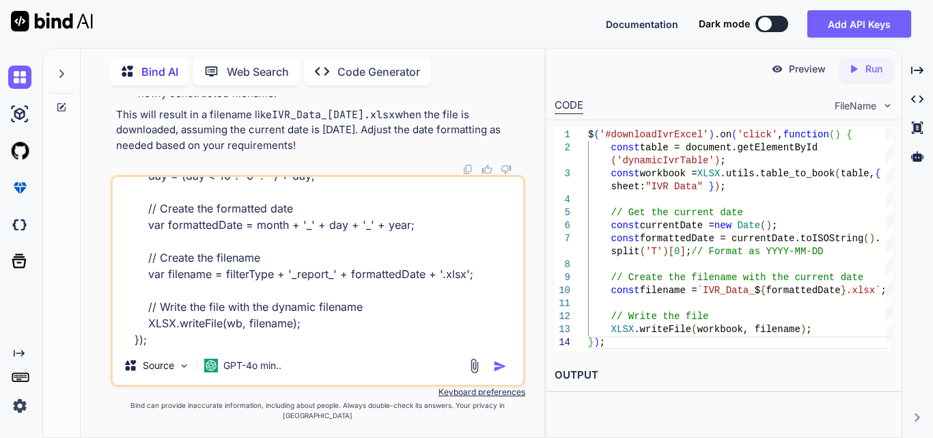
paste textarea "// Add this code to your existing JavaScript $('#downloadIvrExcel').on('click',…"
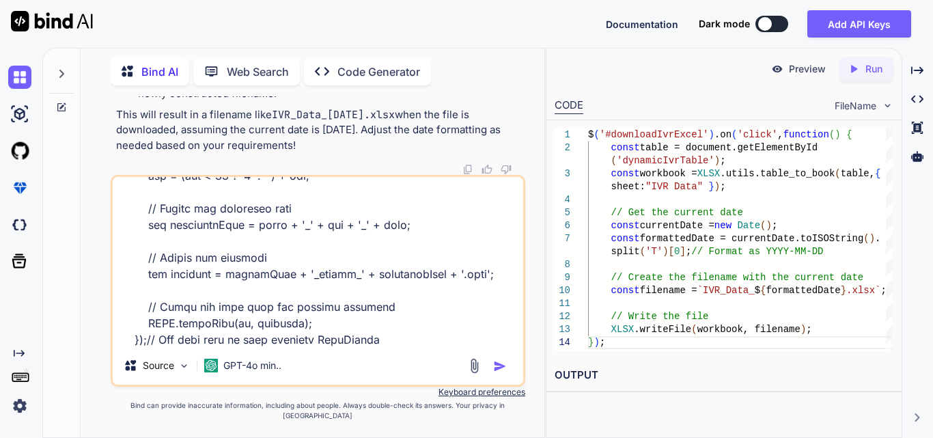
scroll to position [329, 0]
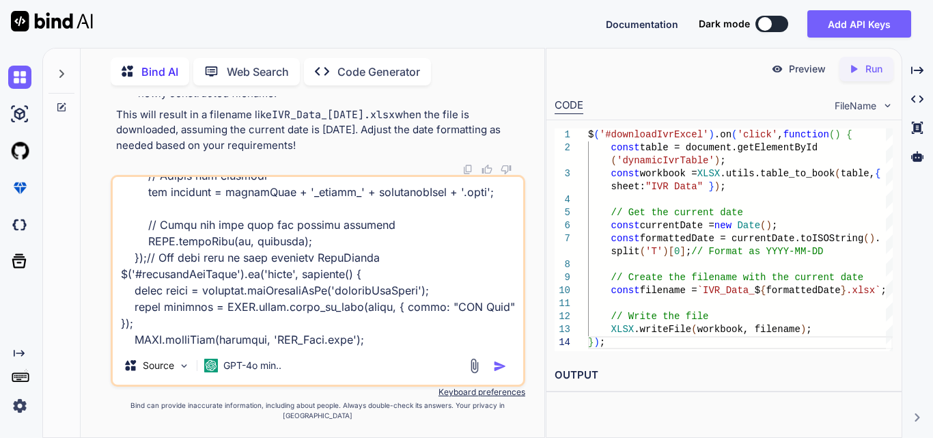
type textarea "$('#downloadExcelBtn').click(function () { var wb = XLSX.utils.book_new(); var …"
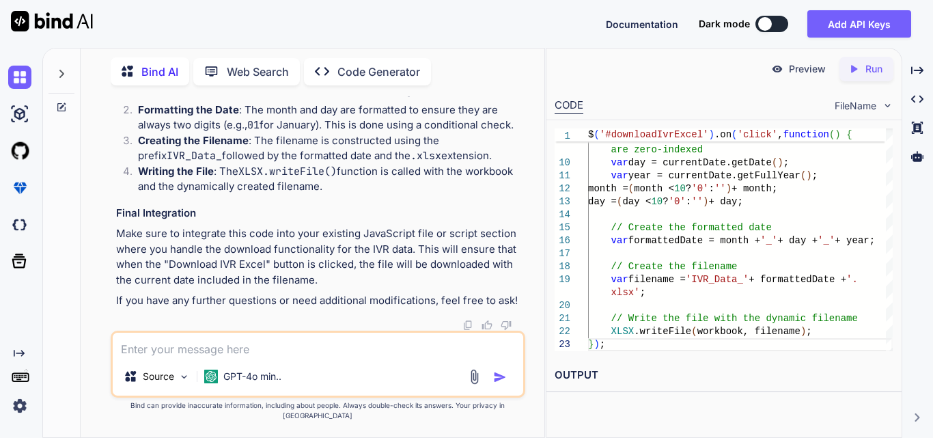
scroll to position [106660, 0]
click at [229, 346] on textarea at bounding box center [318, 345] width 411 height 25
paste textarea "$('#downloadIvrExcel').on('click', function() { const table = document.getEleme…"
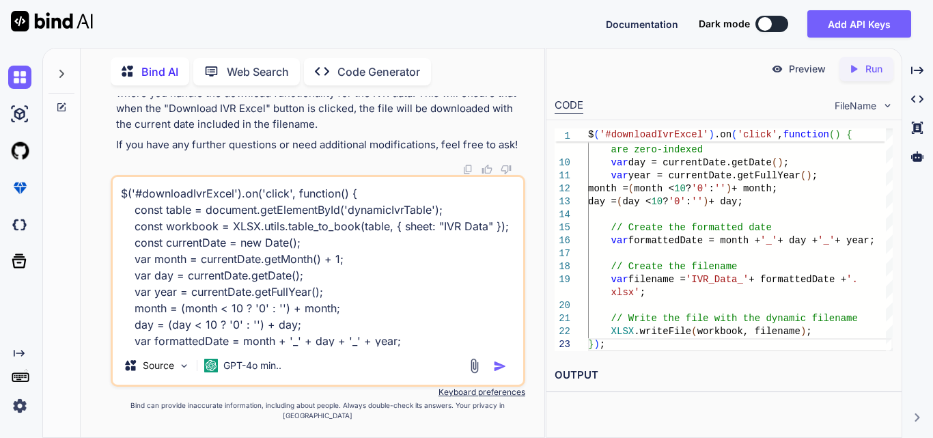
scroll to position [67, 0]
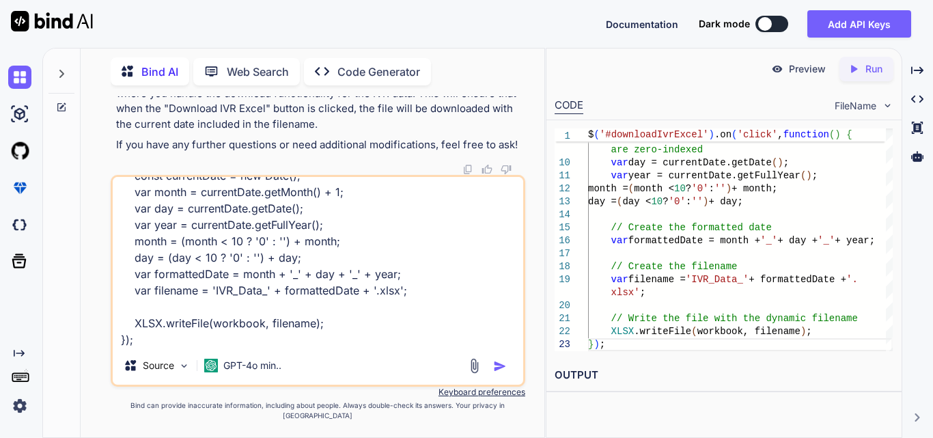
paste textarea "<!-- resources/views/components/filters.blade.php --> <form id="{{ $formId }}">…"
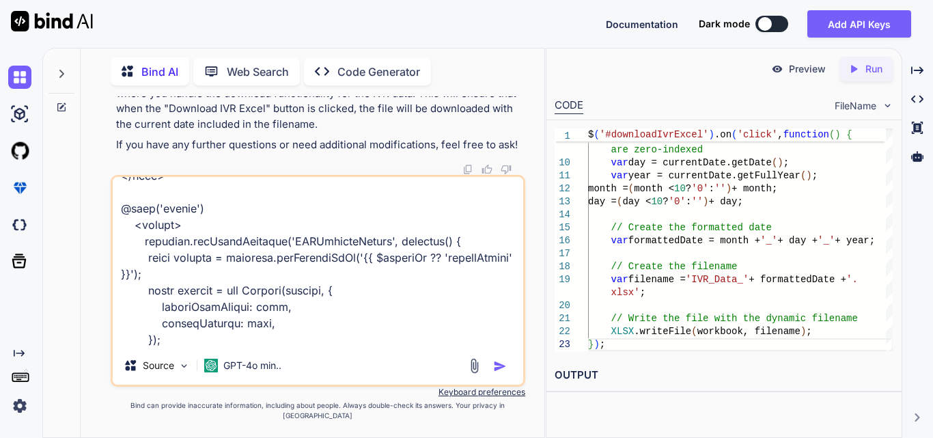
scroll to position [1625, 0]
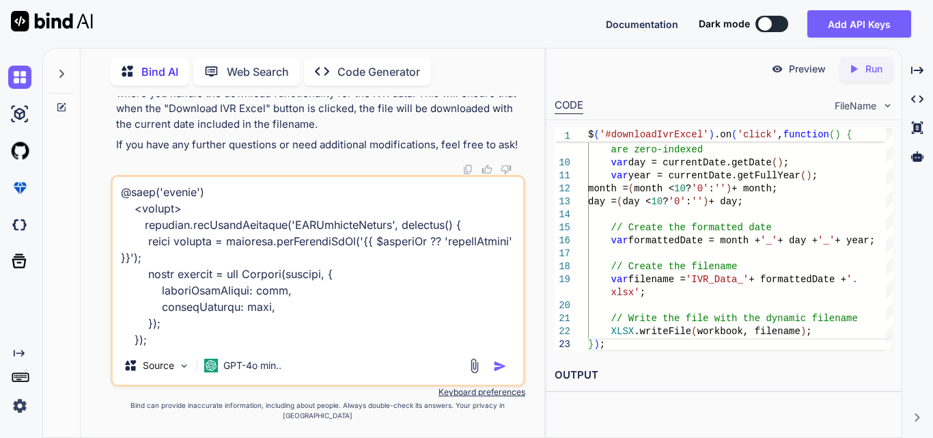
type textarea "$('#downloadIvrExcel').on('click', function() { const table = document.getEleme…"
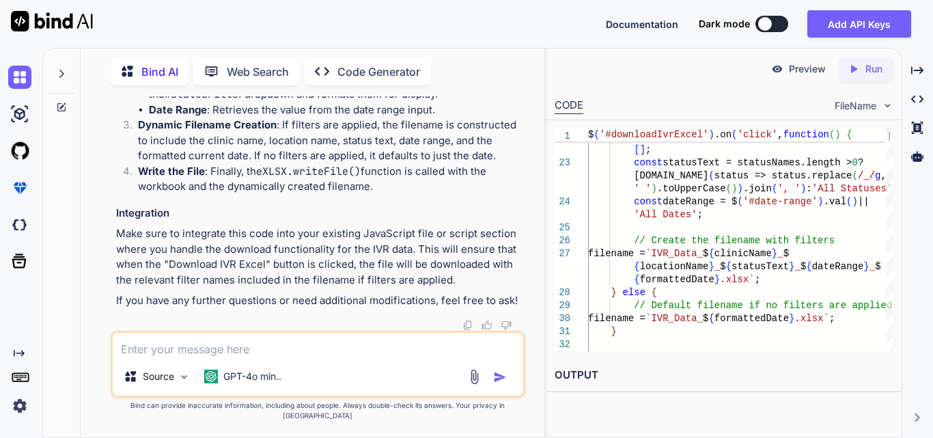
scroll to position [108472, 0]
drag, startPoint x: 143, startPoint y: 118, endPoint x: 505, endPoint y: 290, distance: 400.6
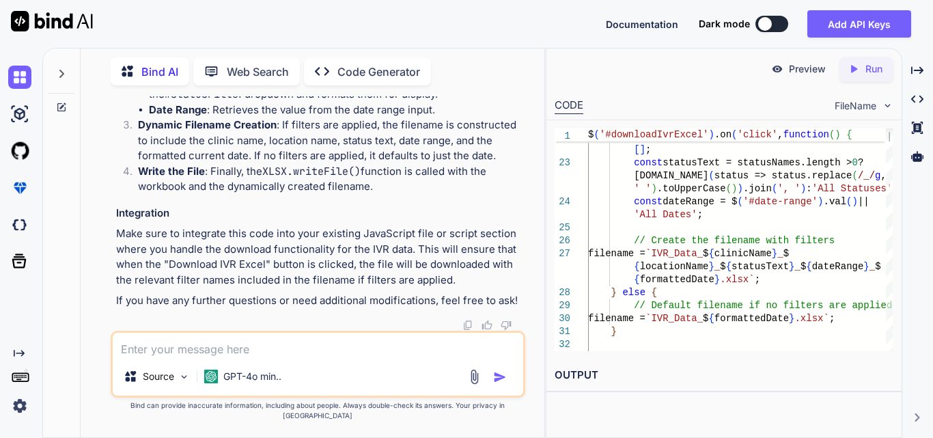
click at [189, 357] on textarea at bounding box center [318, 345] width 411 height 25
paste textarea "locked aria-hidden on an element because its descendant retained focus. The foc…"
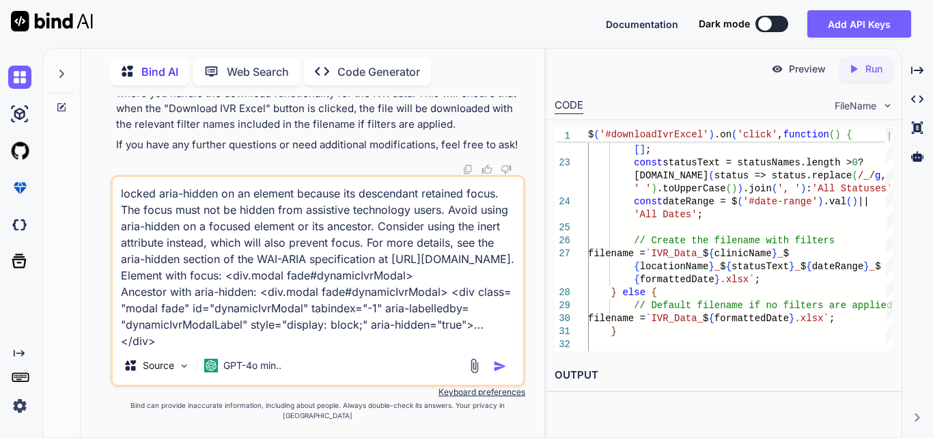
scroll to position [18, 0]
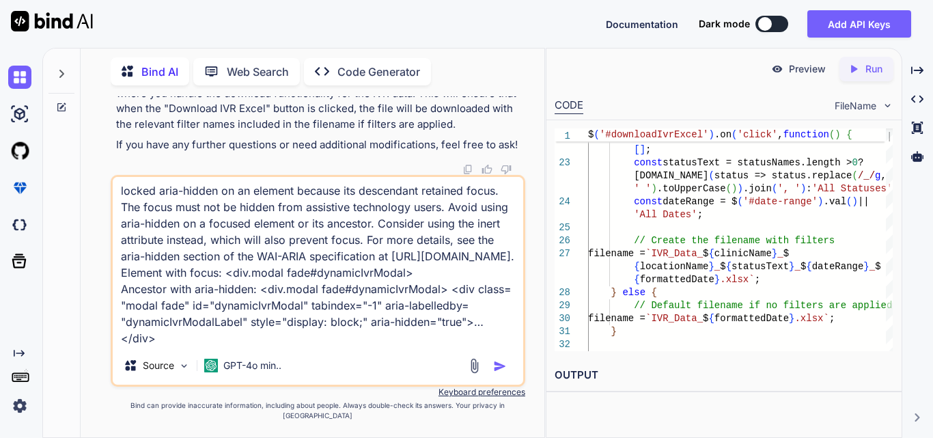
type textarea "locked aria-hidden on an element because its descendant retained focus. The foc…"
click at [497, 373] on img "button" at bounding box center [500, 366] width 14 height 14
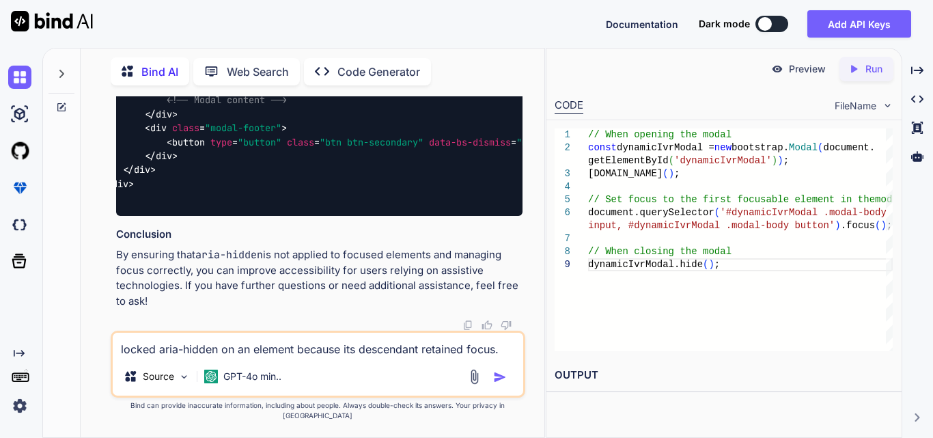
scroll to position [0, 108]
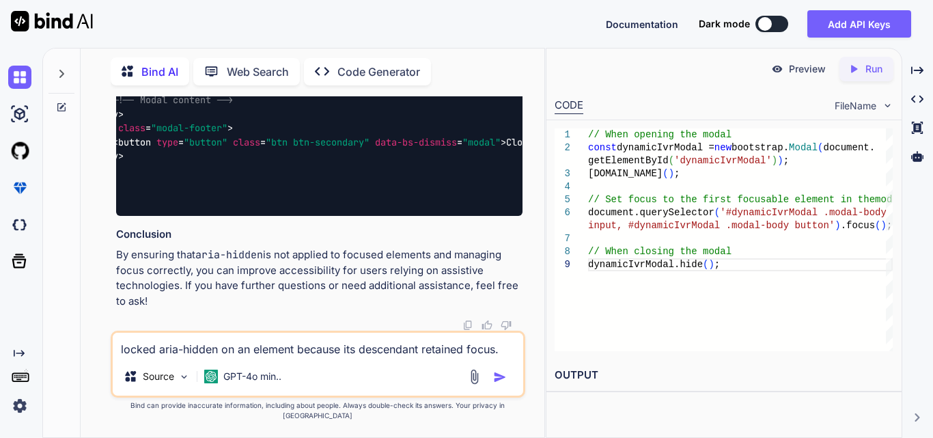
drag, startPoint x: 459, startPoint y: 185, endPoint x: 516, endPoint y: 182, distance: 56.8
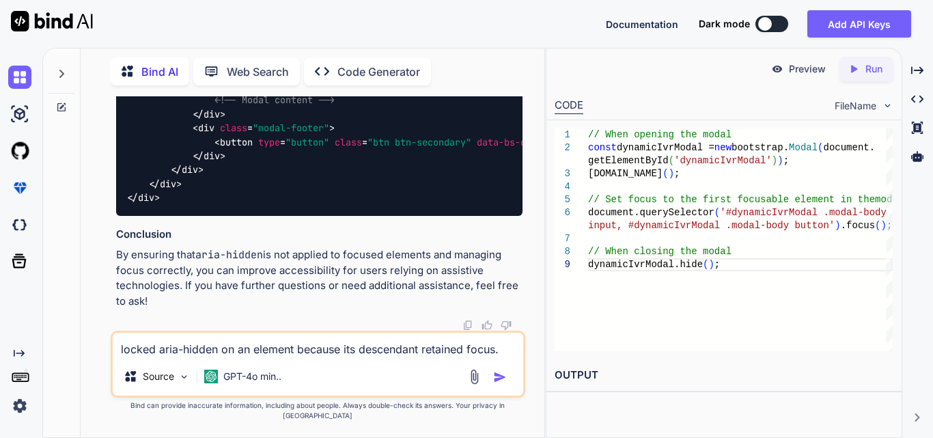
scroll to position [109691, 0]
click at [212, 357] on textarea "locked aria-hidden on an element because its descendant retained focus. The foc…" at bounding box center [318, 345] width 411 height 25
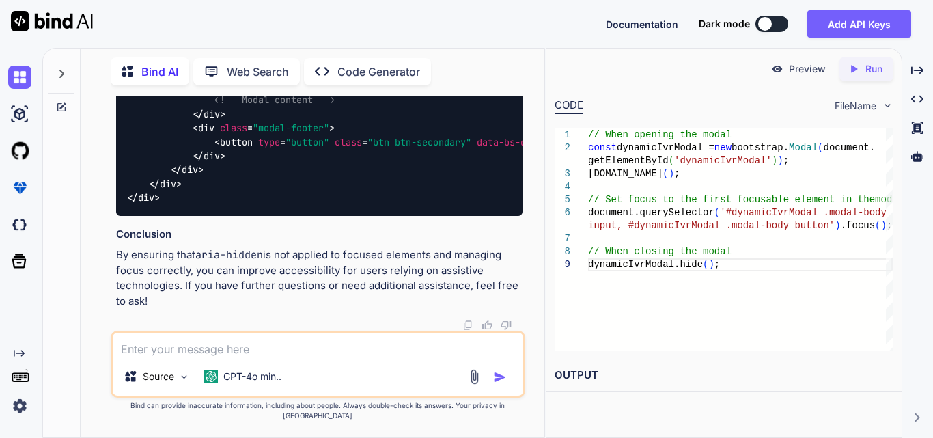
paste textarea "<div class="modal fade" id="{{ $modalId }}" tabindex="-1" aria-labelledby="{{ $…"
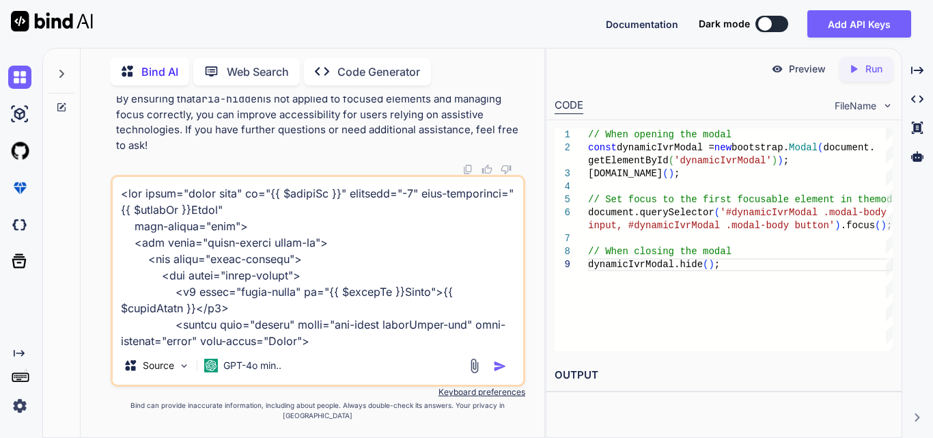
scroll to position [526, 0]
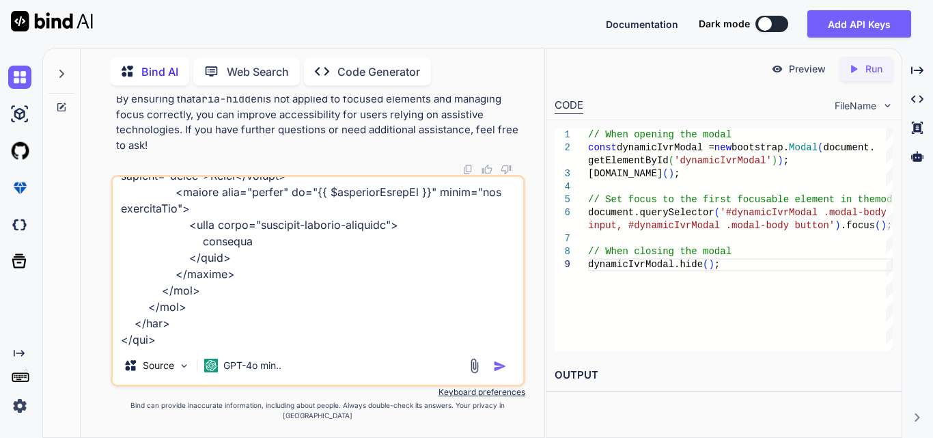
paste textarea "locked aria-hidden on an element because its descendant retained focus. The foc…"
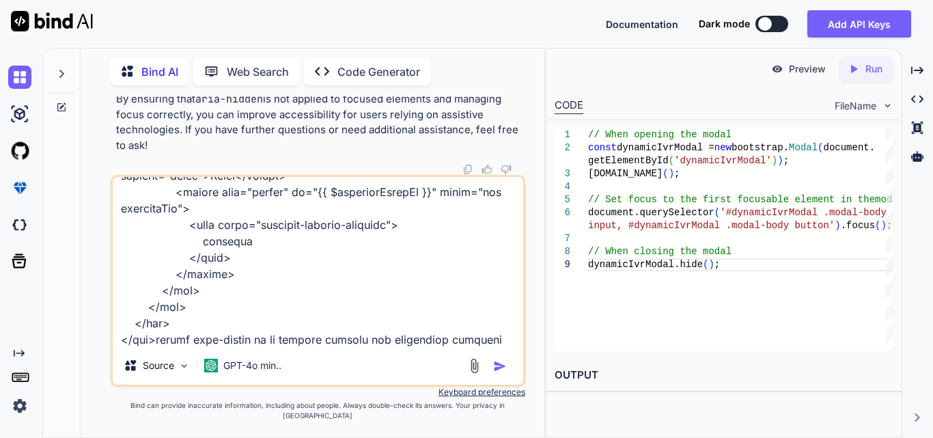
scroll to position [690, 0]
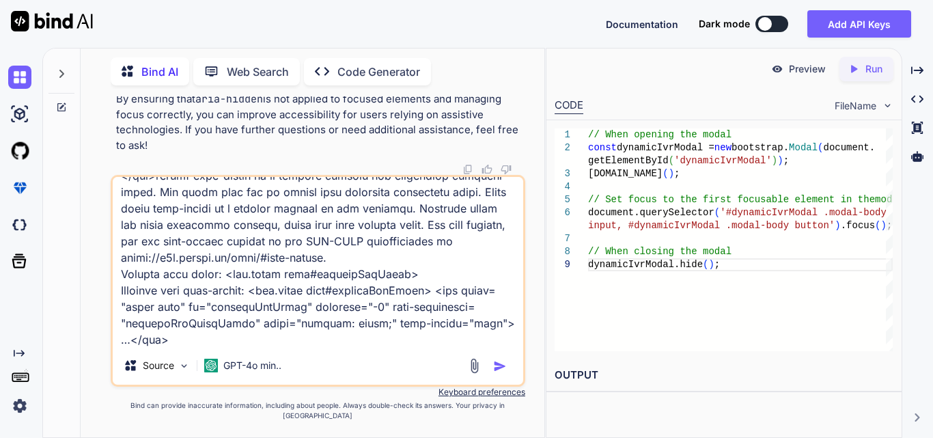
type textarea "<div class="modal fade" id="{{ $modalId }}" tabindex="-1" aria-labelledby="{{ $…"
click at [495, 373] on img "button" at bounding box center [500, 366] width 14 height 14
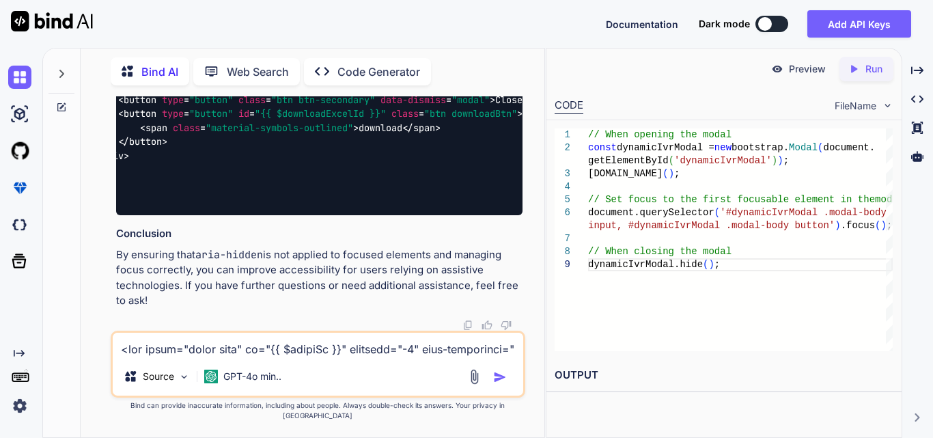
scroll to position [0, 130]
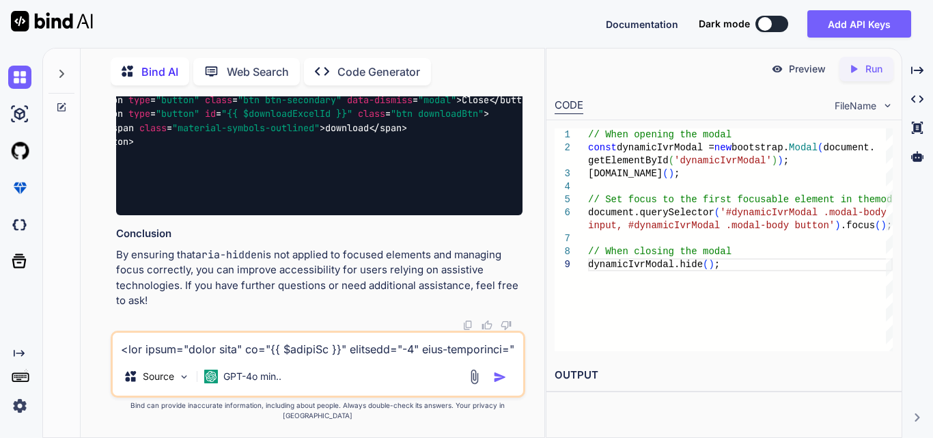
drag, startPoint x: 273, startPoint y: 243, endPoint x: 513, endPoint y: 246, distance: 240.5
click at [513, 216] on div "< div class = "modal fade" id = "{{ $modalId }}" tabindex = "-1" aria-labelledb…" at bounding box center [319, 10] width 406 height 412
click at [406, 216] on div "< div class = "modal fade" id = "{{ $modalId }}" tabindex = "-1" aria-labelledb…" at bounding box center [319, 10] width 406 height 412
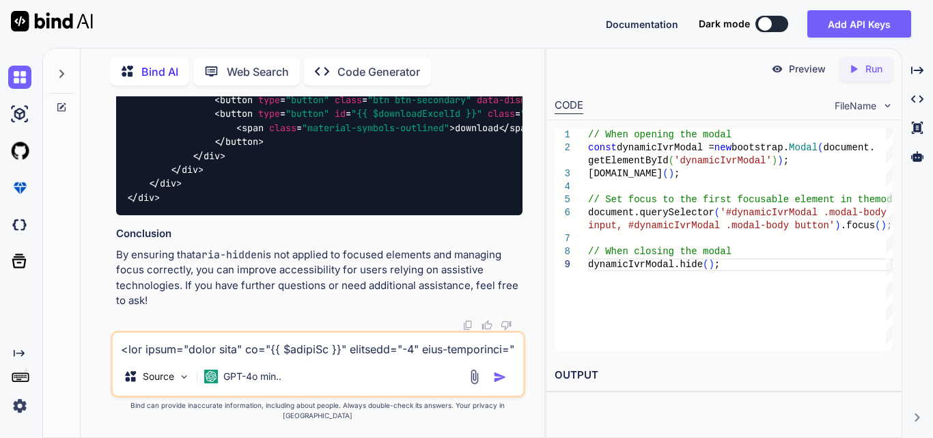
scroll to position [111149, 0]
drag, startPoint x: 254, startPoint y: 261, endPoint x: 124, endPoint y: 201, distance: 143.0
copy code "// Set focus to the first focusable element in the modal document . querySelect…"
